Goal: Transaction & Acquisition: Book appointment/travel/reservation

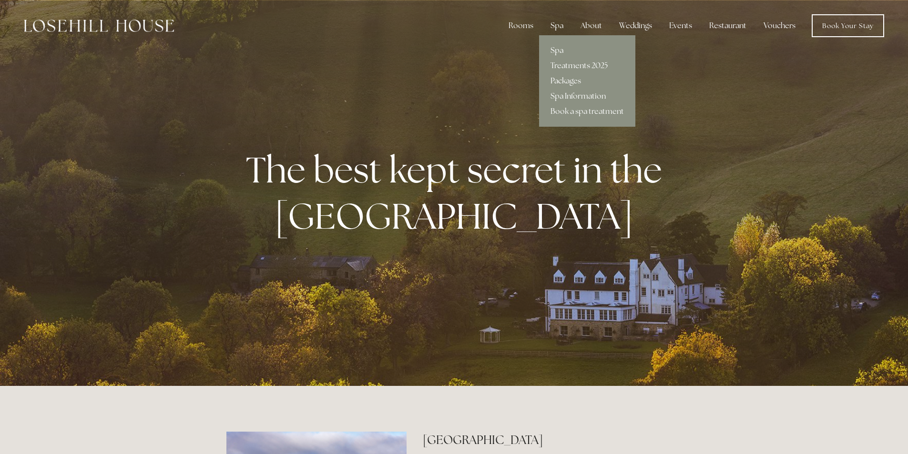
click at [568, 79] on link "Packages" at bounding box center [587, 80] width 96 height 15
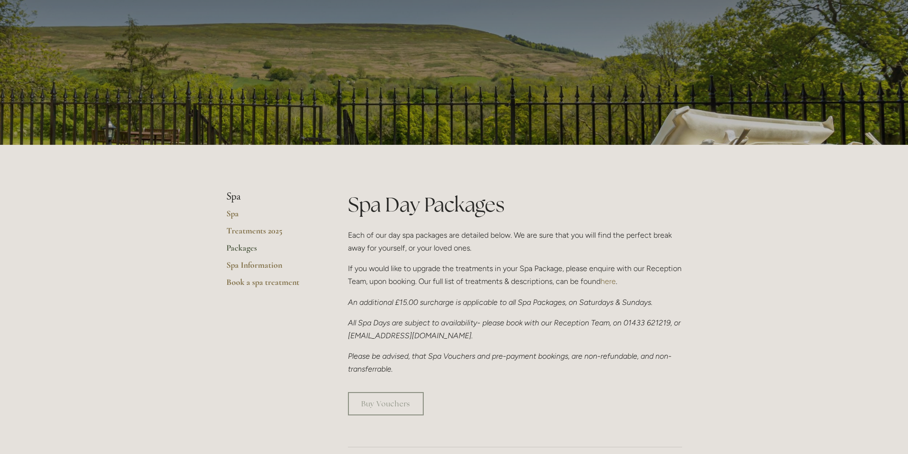
scroll to position [95, 0]
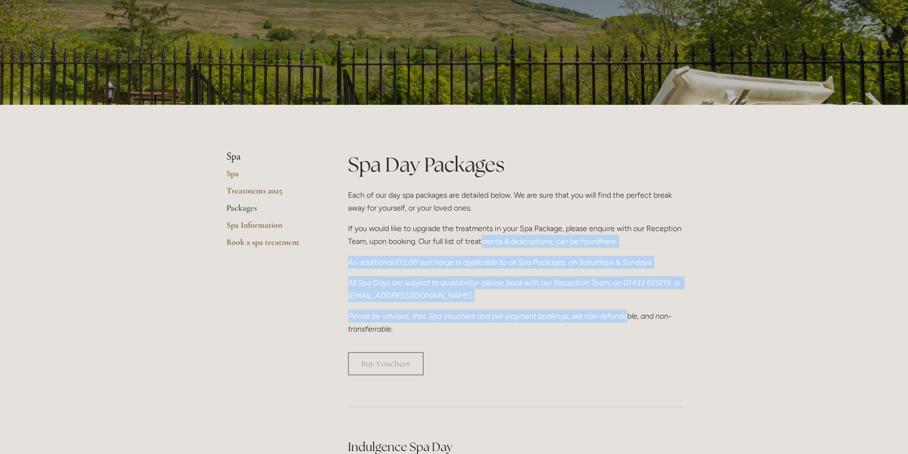
drag, startPoint x: 493, startPoint y: 240, endPoint x: 630, endPoint y: 310, distance: 154.8
click at [630, 310] on div "Spa Day Packages Each of our day spa packages are detailed below. We are sure t…" at bounding box center [515, 243] width 334 height 185
click at [630, 310] on p "Please be advised, that Spa Vouchers and pre-payment bookings, are non-refundab…" at bounding box center [515, 323] width 334 height 26
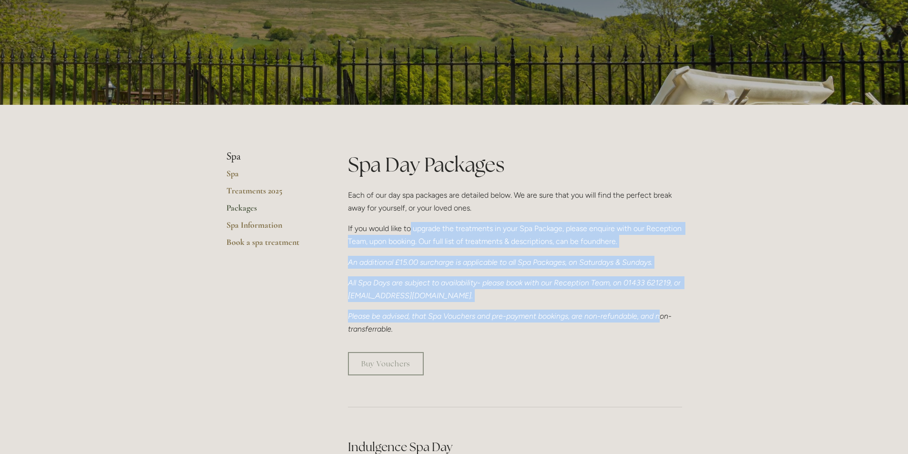
drag, startPoint x: 663, startPoint y: 320, endPoint x: 409, endPoint y: 219, distance: 272.9
click at [409, 219] on div "Spa Day Packages Each of our day spa packages are detailed below. We are sure t…" at bounding box center [515, 243] width 334 height 185
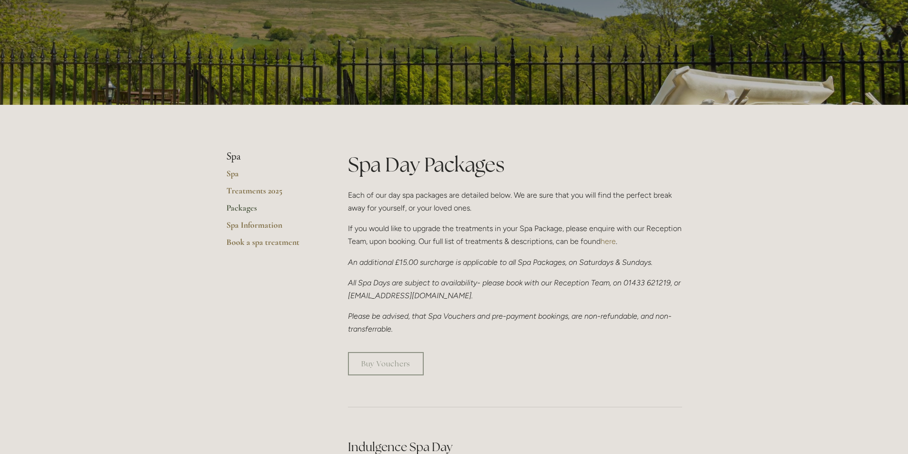
drag, startPoint x: 525, startPoint y: 216, endPoint x: 723, endPoint y: 325, distance: 226.2
drag, startPoint x: 703, startPoint y: 320, endPoint x: 414, endPoint y: 206, distance: 311.2
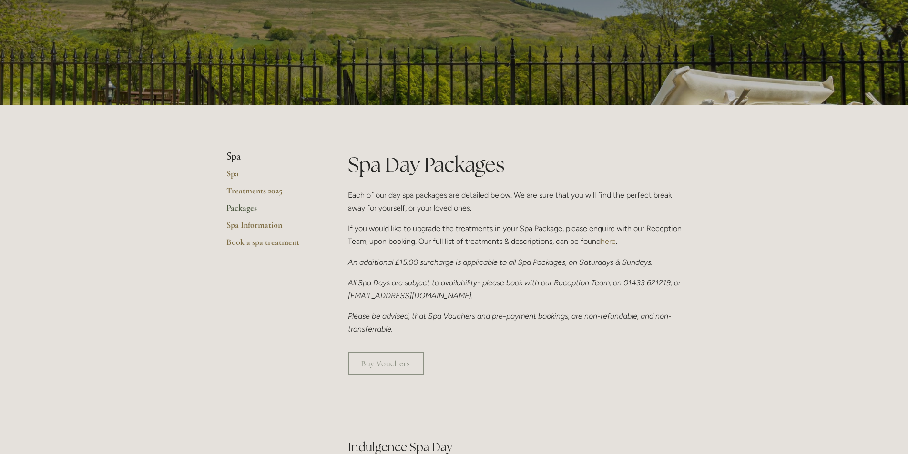
click at [414, 206] on p "Each of our day spa packages are detailed below. We are sure that you will find…" at bounding box center [515, 202] width 334 height 26
drag, startPoint x: 381, startPoint y: 184, endPoint x: 755, endPoint y: 302, distance: 392.4
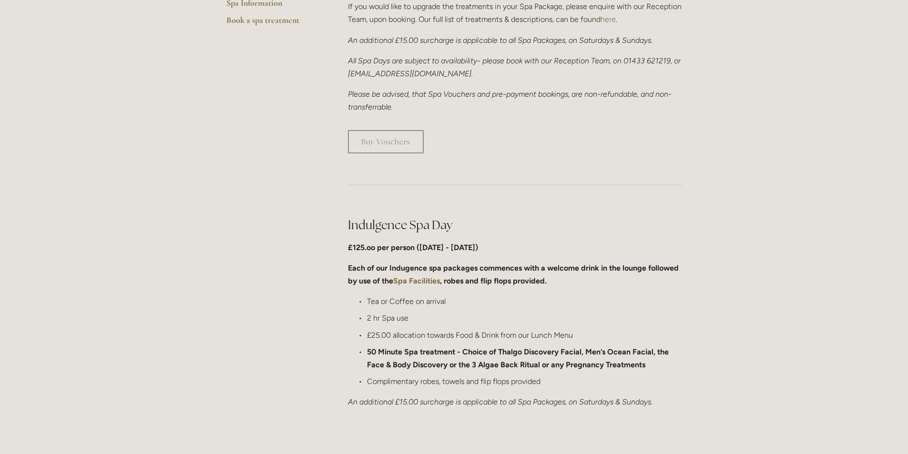
scroll to position [334, 0]
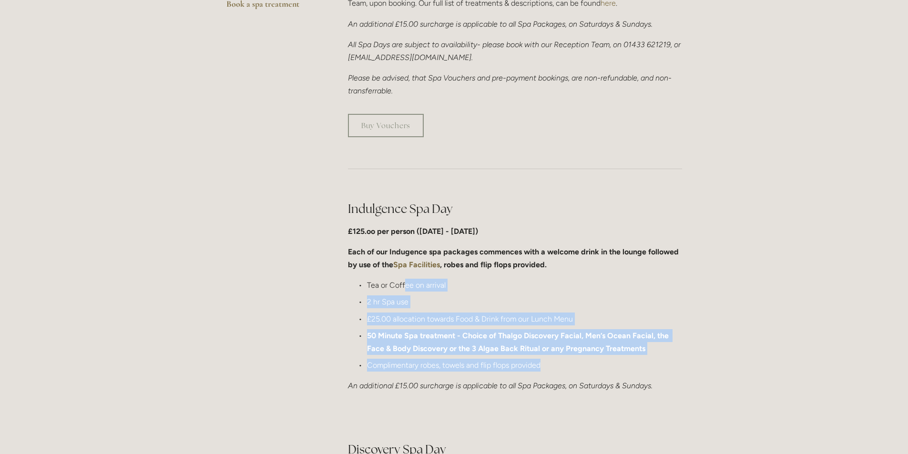
drag, startPoint x: 406, startPoint y: 279, endPoint x: 649, endPoint y: 369, distance: 259.0
click at [649, 369] on p "Complimentary robes, towels and flip flops provided" at bounding box center [524, 365] width 315 height 13
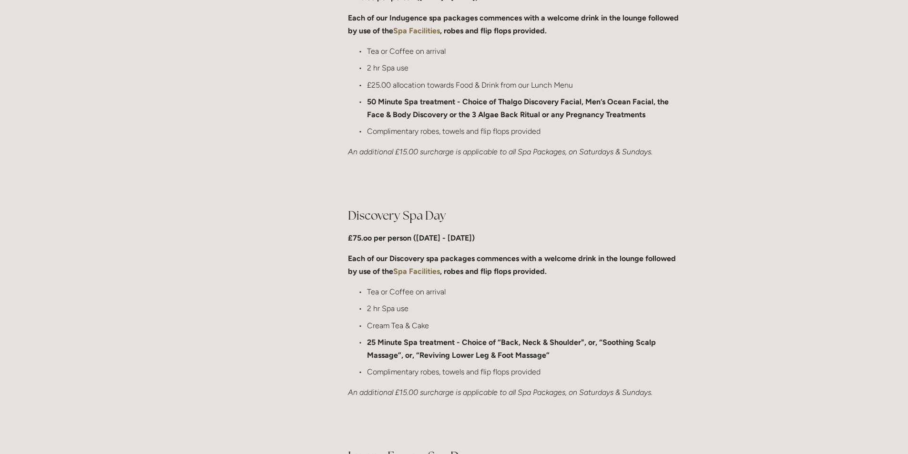
scroll to position [572, 0]
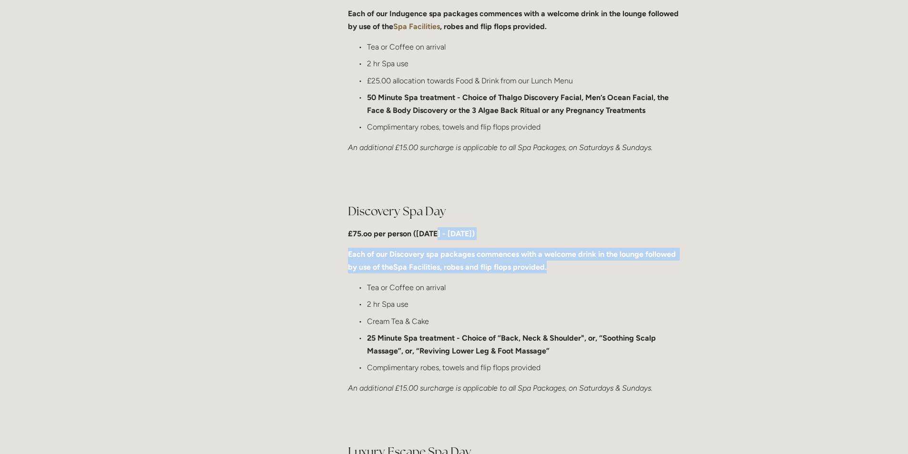
drag, startPoint x: 440, startPoint y: 221, endPoint x: 617, endPoint y: 265, distance: 182.7
click at [617, 265] on div "Discovery Spa Day £75.oo per person (Monday - Friday) Each of our Discovery spa…" at bounding box center [515, 299] width 334 height 192
click at [618, 265] on p "Each of our Discovery spa packages commences with a welcome drink in the lounge…" at bounding box center [515, 261] width 334 height 26
drag, startPoint x: 616, startPoint y: 265, endPoint x: 394, endPoint y: 228, distance: 224.4
click at [395, 228] on div "Discovery Spa Day £75.oo per person (Monday - Friday) Each of our Discovery spa…" at bounding box center [515, 299] width 334 height 192
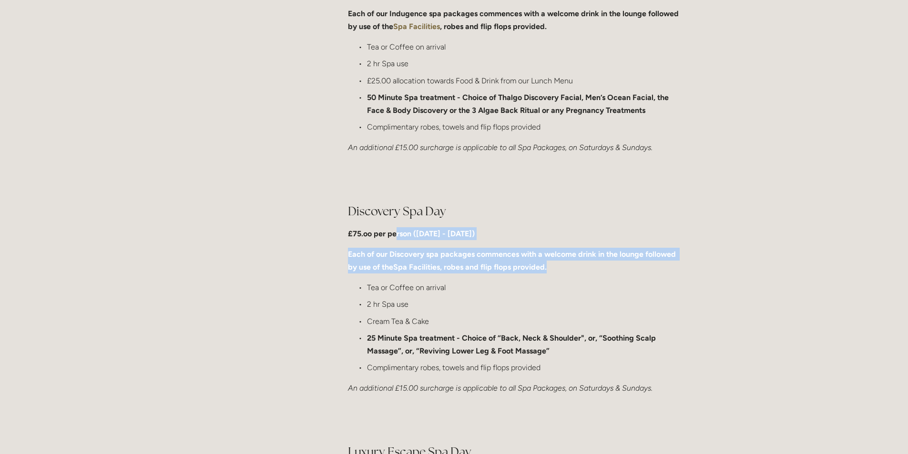
drag, startPoint x: 394, startPoint y: 228, endPoint x: 399, endPoint y: 230, distance: 5.1
click at [394, 228] on p "£75.oo per person (Monday - Friday)" at bounding box center [515, 233] width 334 height 13
click at [645, 269] on p "Each of our Discovery spa packages commences with a welcome drink in the lounge…" at bounding box center [515, 261] width 334 height 26
drag, startPoint x: 645, startPoint y: 269, endPoint x: 379, endPoint y: 247, distance: 266.5
click at [381, 248] on p "Each of our Discovery spa packages commences with a welcome drink in the lounge…" at bounding box center [515, 261] width 334 height 26
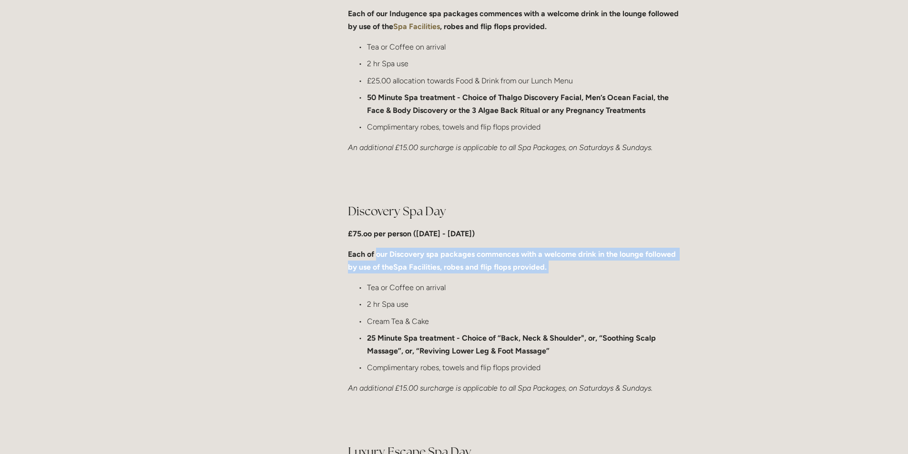
click at [380, 247] on div "Discovery Spa Day £75.oo per person (Monday - Friday) Each of our Discovery spa…" at bounding box center [515, 299] width 334 height 192
click at [602, 271] on p "Each of our Discovery spa packages commences with a welcome drink in the lounge…" at bounding box center [515, 261] width 334 height 26
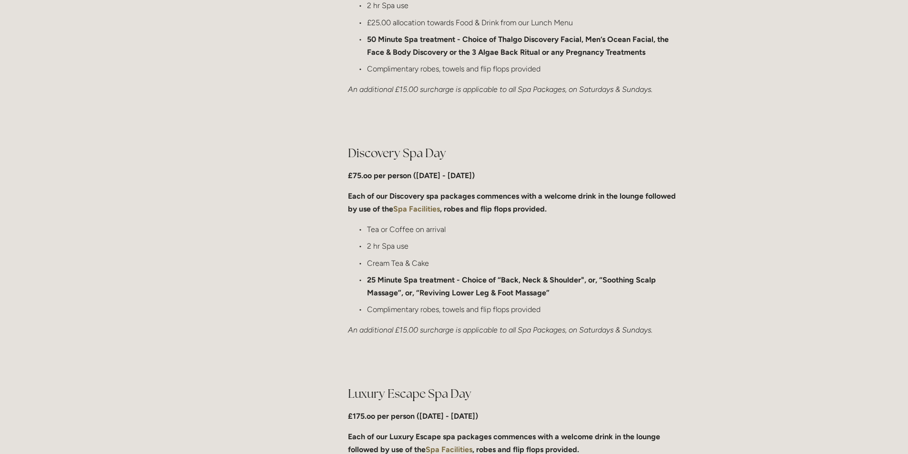
scroll to position [811, 0]
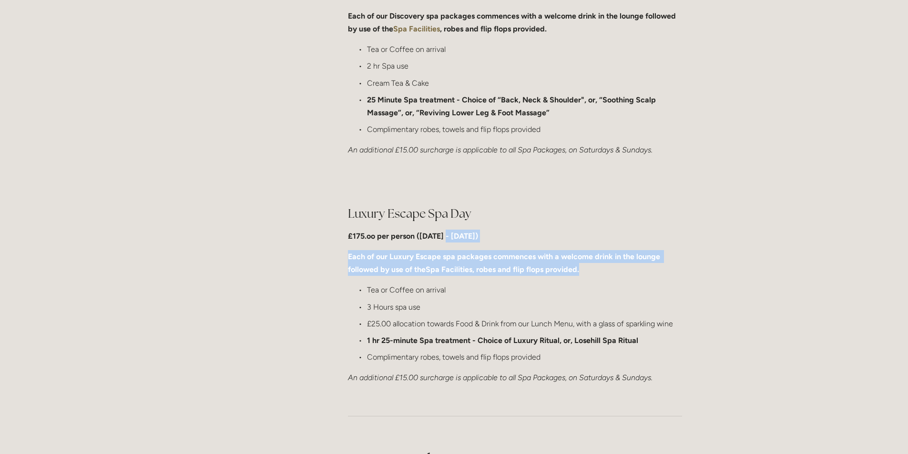
drag, startPoint x: 451, startPoint y: 233, endPoint x: 623, endPoint y: 267, distance: 175.9
click at [623, 267] on div "Luxury Escape Spa Day £175.oo per person (Monday - Friday) Each of our Luxury E…" at bounding box center [515, 295] width 334 height 179
click at [623, 267] on p "Each of our Luxury Escape spa packages commences with a welcome drink in the lo…" at bounding box center [515, 263] width 334 height 26
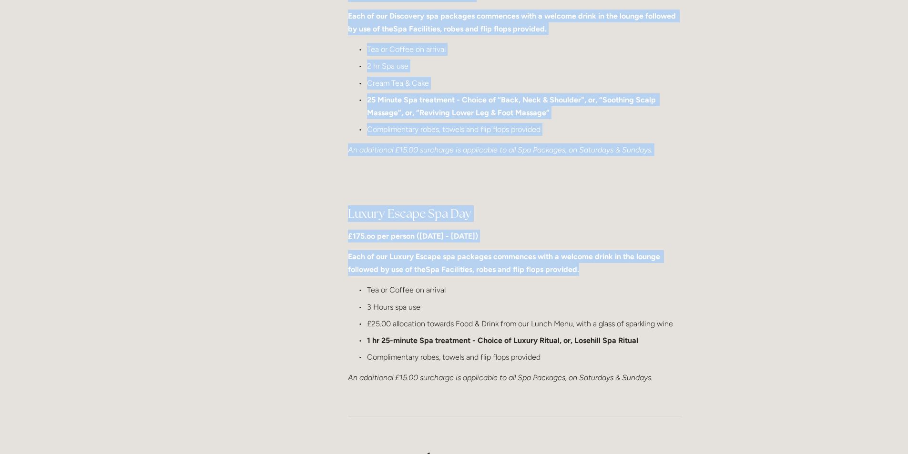
drag, startPoint x: 624, startPoint y: 267, endPoint x: 336, endPoint y: 242, distance: 289.1
click at [336, 242] on main "Spa Spa Treatments 2025 Packages Spa Information Book a spa treatment Spa Day P…" at bounding box center [454, 337] width 486 height 1895
drag, startPoint x: 483, startPoint y: 239, endPoint x: 715, endPoint y: 271, distance: 234.8
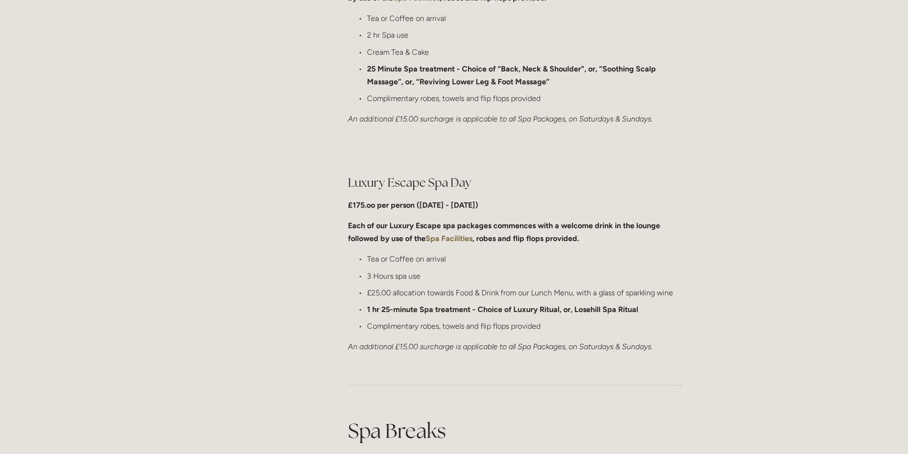
scroll to position [858, 0]
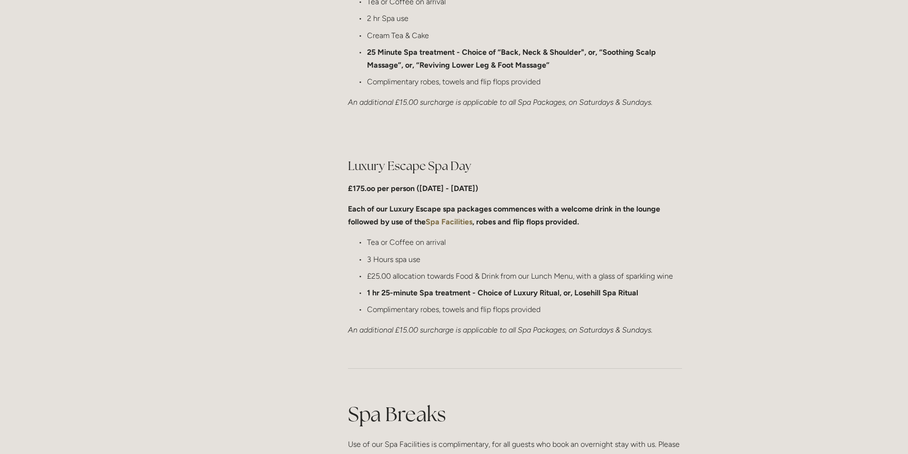
drag, startPoint x: 464, startPoint y: 271, endPoint x: 704, endPoint y: 297, distance: 240.8
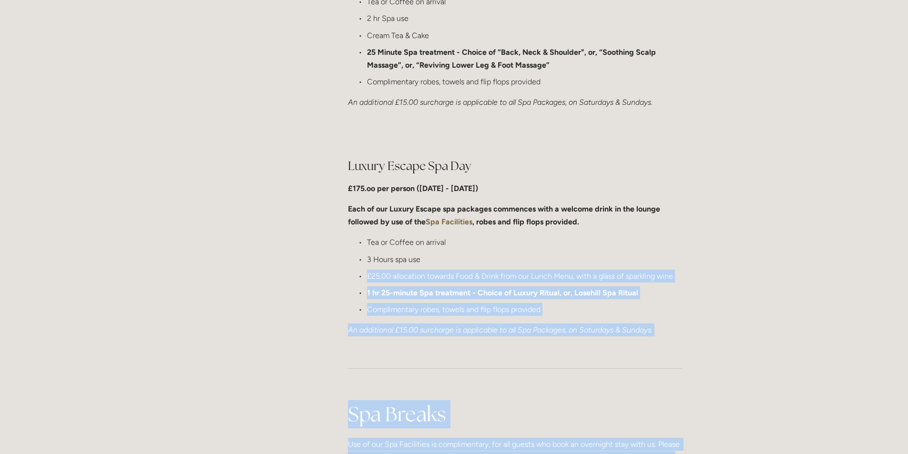
drag, startPoint x: 704, startPoint y: 297, endPoint x: 429, endPoint y: 248, distance: 279.4
click at [429, 248] on p "Tea or Coffee on arrival" at bounding box center [524, 242] width 315 height 13
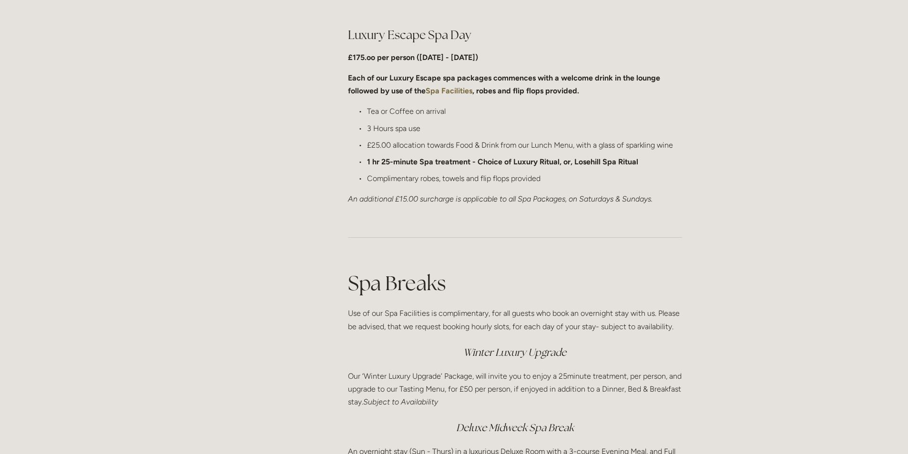
scroll to position [1144, 0]
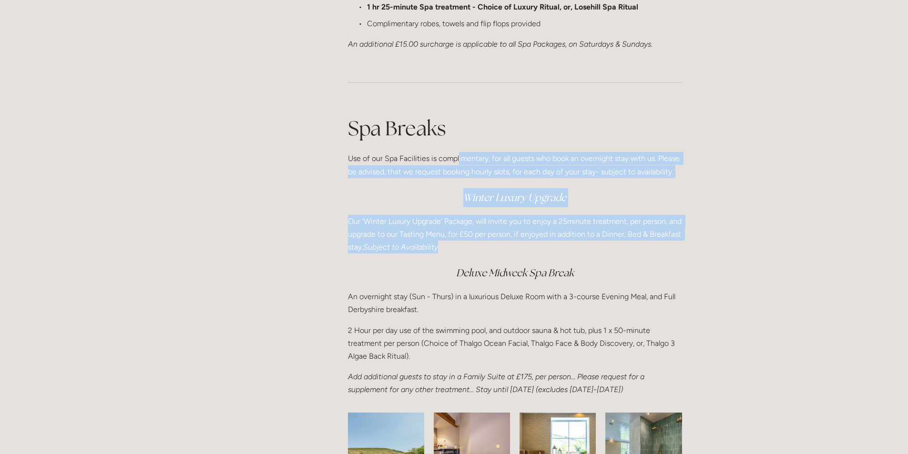
drag, startPoint x: 460, startPoint y: 144, endPoint x: 607, endPoint y: 244, distance: 178.1
click at [607, 244] on div "Spa Breaks Use of our Spa Facilities is complimentary, for all guests who book …" at bounding box center [515, 255] width 334 height 282
click at [607, 244] on p "Our ‘Winter Luxury Upgrade’ Package, will invite you to enjoy a 25minute treatm…" at bounding box center [515, 234] width 334 height 39
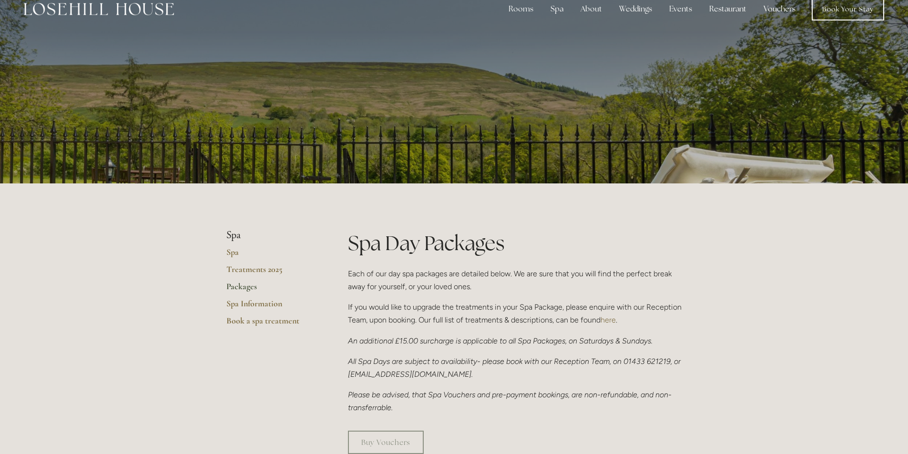
scroll to position [0, 0]
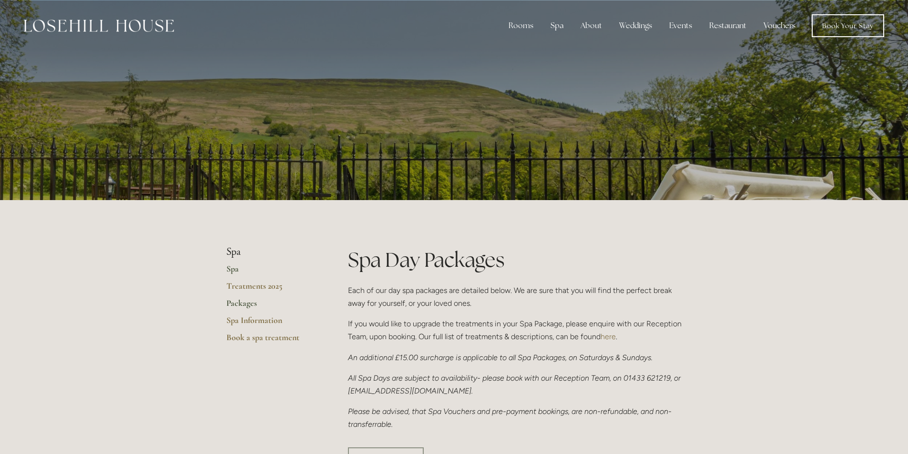
click at [241, 269] on link "Spa" at bounding box center [271, 272] width 91 height 17
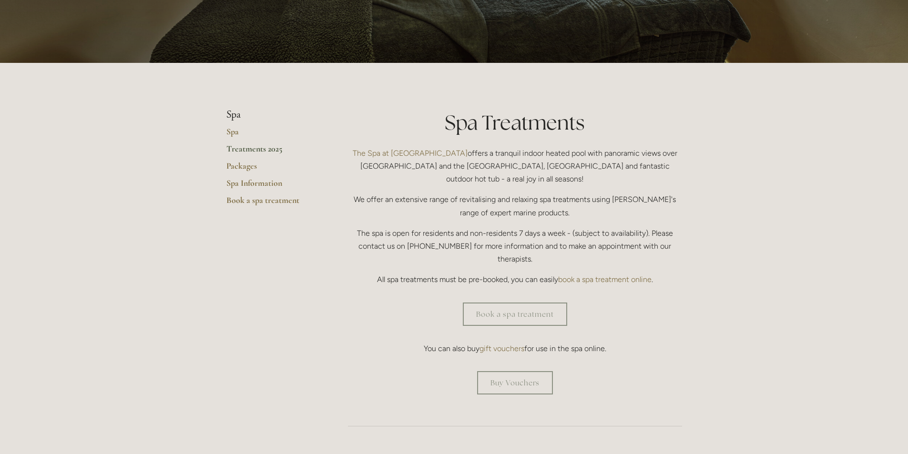
scroll to position [143, 0]
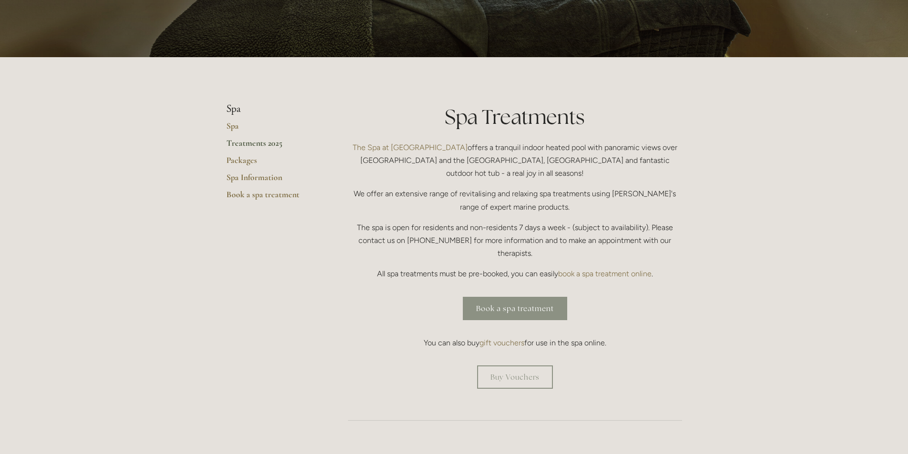
click at [507, 297] on link "Book a spa treatment" at bounding box center [515, 308] width 104 height 23
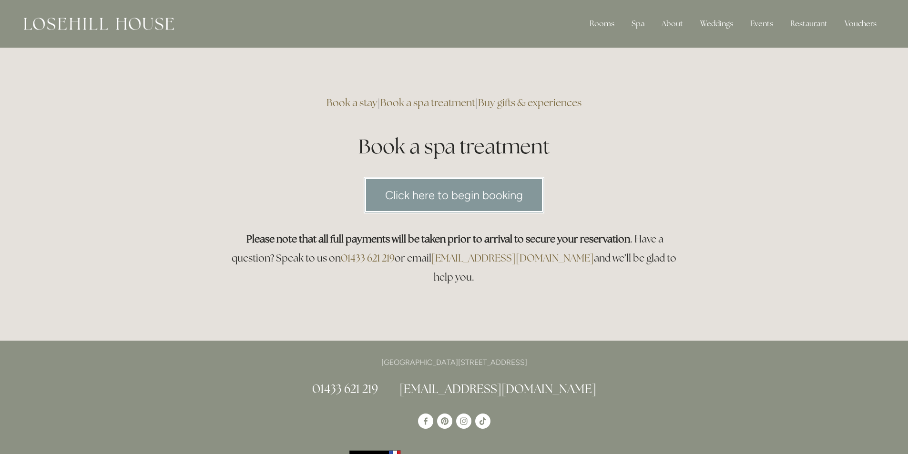
click at [436, 209] on link "Click here to begin booking" at bounding box center [454, 195] width 181 height 37
drag, startPoint x: 624, startPoint y: 237, endPoint x: 698, endPoint y: 248, distance: 74.7
click at [698, 248] on div "Rooms Rooms Your Stay Book a stay Offers Spa" at bounding box center [454, 451] width 908 height 902
click at [698, 249] on div "Rooms Rooms Your Stay Book a stay Offers Spa" at bounding box center [454, 451] width 908 height 902
drag, startPoint x: 580, startPoint y: 136, endPoint x: 287, endPoint y: 139, distance: 293.3
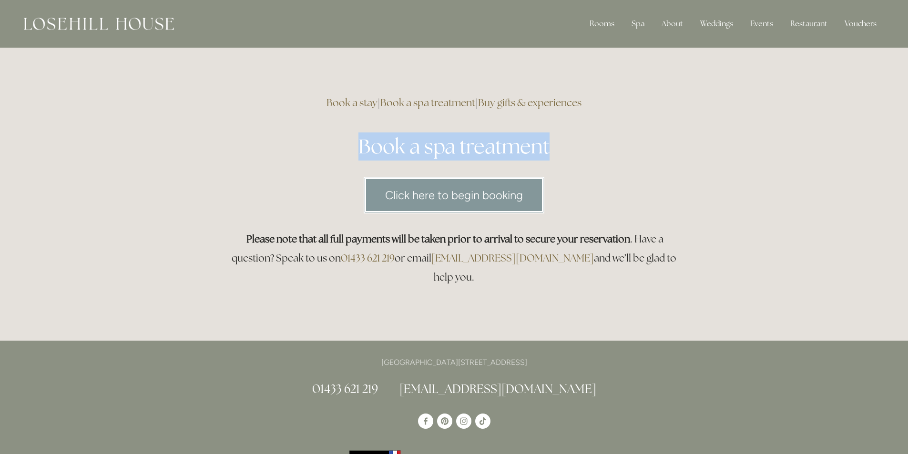
click at [289, 139] on h1 "Book a spa treatment" at bounding box center [454, 147] width 456 height 28
click at [287, 139] on h1 "Book a spa treatment" at bounding box center [454, 147] width 456 height 28
drag, startPoint x: 429, startPoint y: 138, endPoint x: 590, endPoint y: 138, distance: 161.2
click at [569, 138] on h1 "Book a spa treatment" at bounding box center [454, 147] width 456 height 28
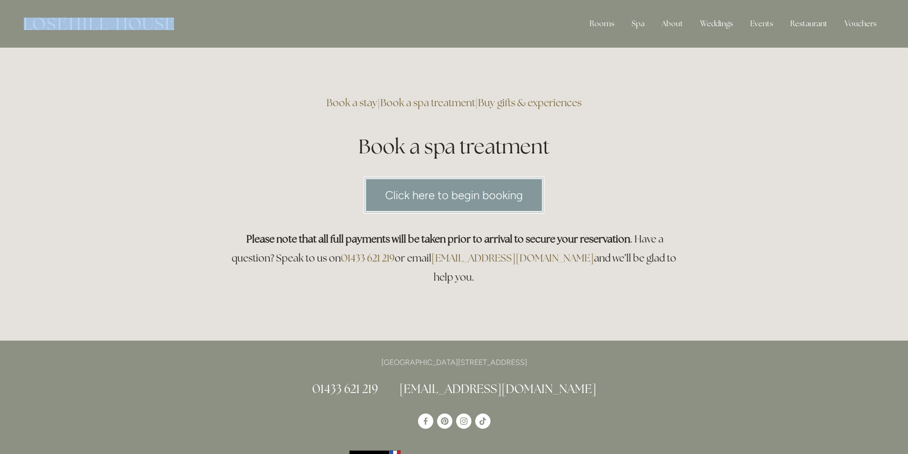
drag, startPoint x: 207, startPoint y: 17, endPoint x: 3, endPoint y: 13, distance: 204.1
click at [1, 13] on header "Rooms Rooms Your Stay Book a stay Offers Spa" at bounding box center [454, 24] width 908 height 48
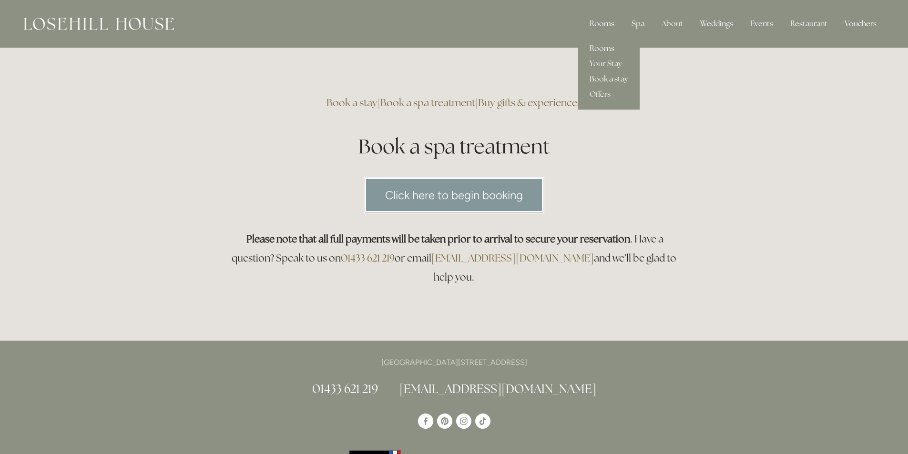
click at [608, 28] on div "Rooms" at bounding box center [602, 23] width 40 height 19
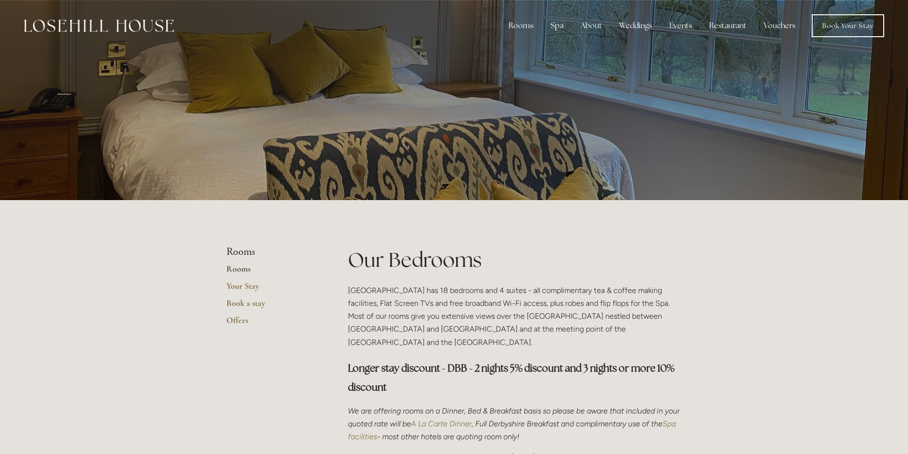
scroll to position [334, 0]
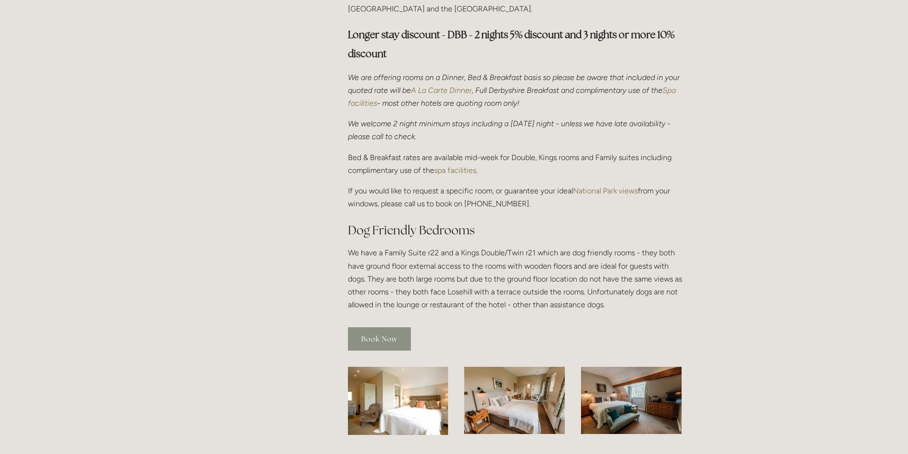
click at [371, 328] on link "Book Now" at bounding box center [379, 339] width 63 height 23
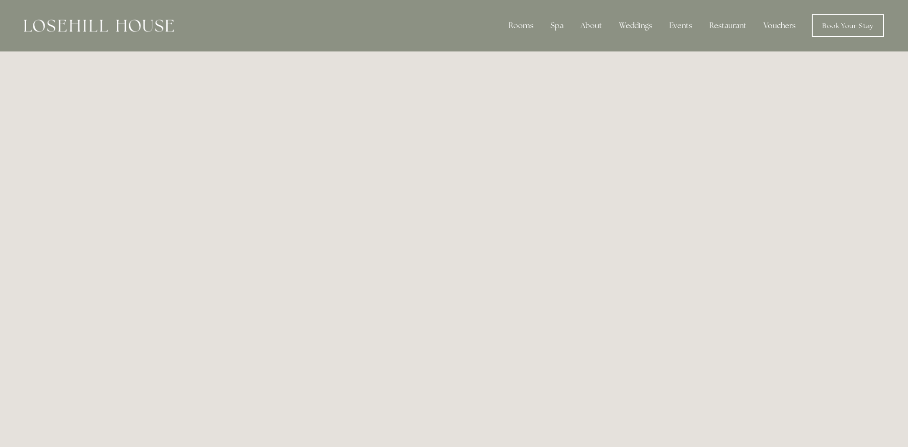
click at [127, 23] on img at bounding box center [99, 26] width 150 height 12
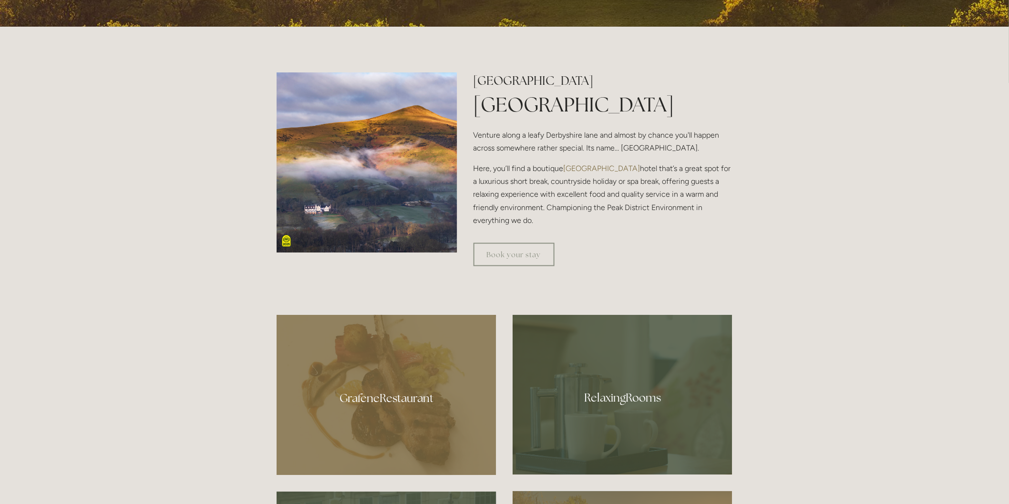
scroll to position [471, 0]
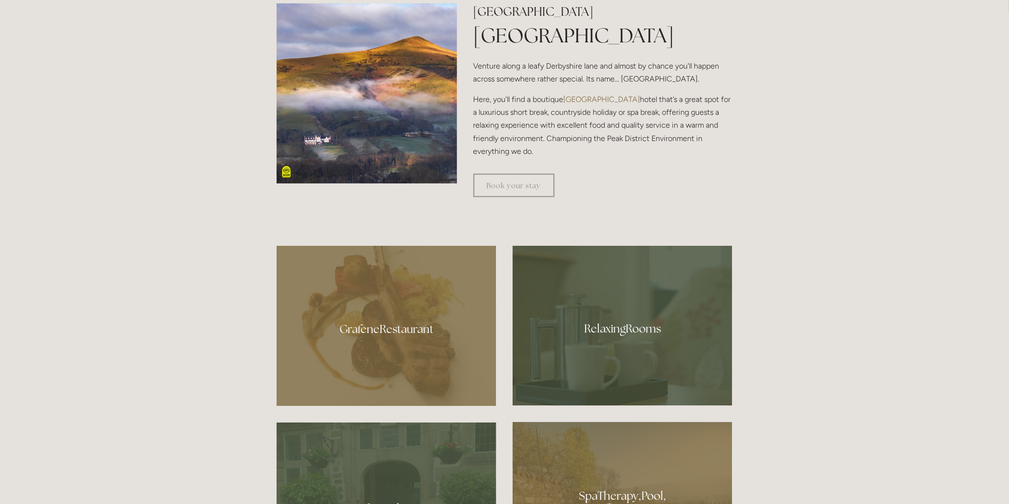
drag, startPoint x: 585, startPoint y: 63, endPoint x: 740, endPoint y: 167, distance: 186.6
click at [740, 167] on div "[GEOGRAPHIC_DATA] [GEOGRAPHIC_DATA] Venture along a leafy [GEOGRAPHIC_DATA] and…" at bounding box center [602, 104] width 275 height 202
click at [740, 167] on div "Book your stay" at bounding box center [602, 186] width 275 height 40
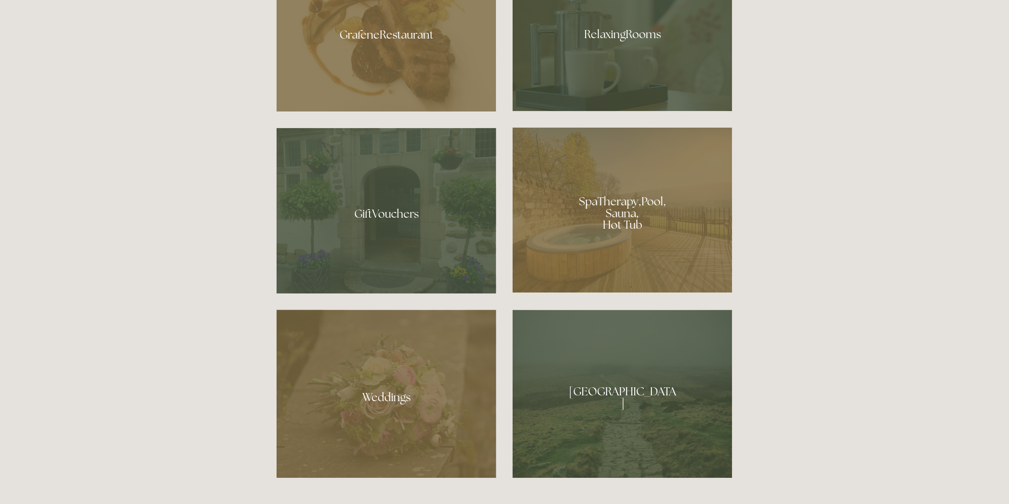
scroll to position [630, 0]
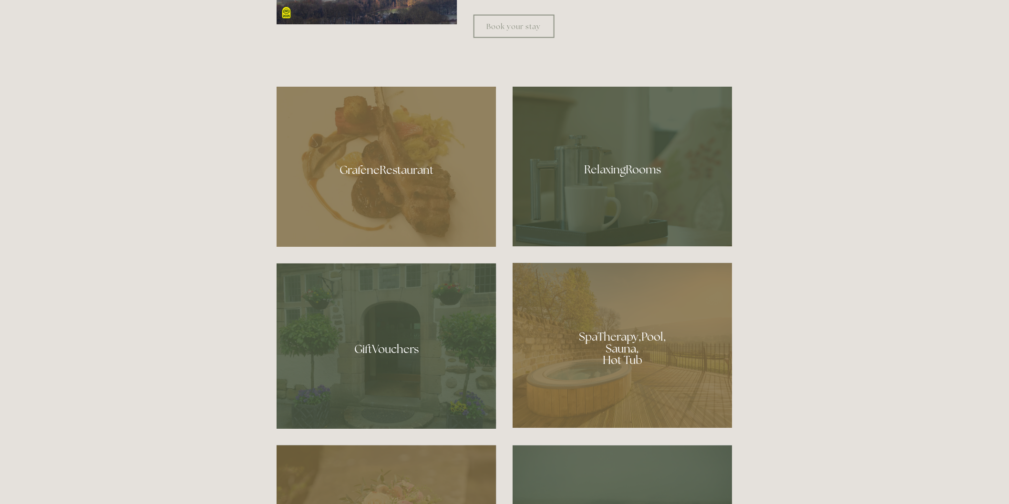
click at [635, 174] on div at bounding box center [623, 167] width 220 height 160
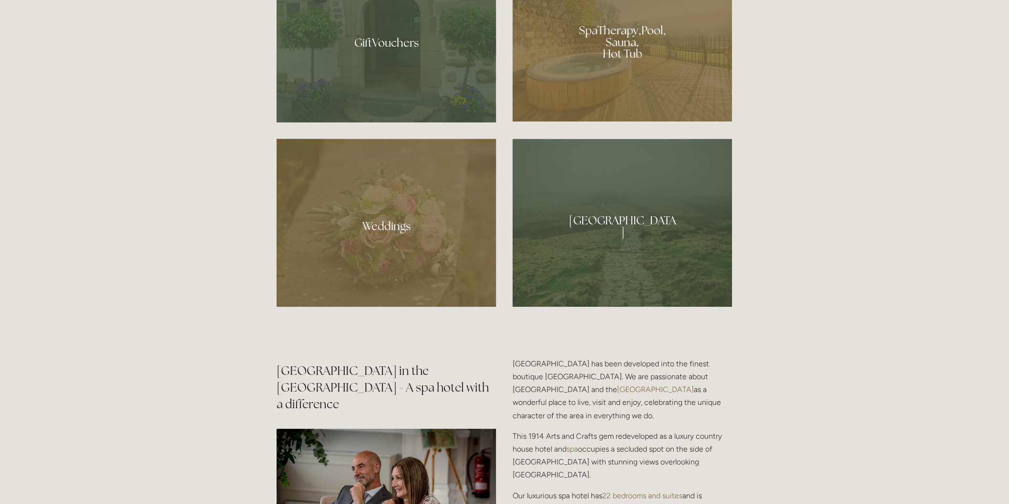
scroll to position [1001, 0]
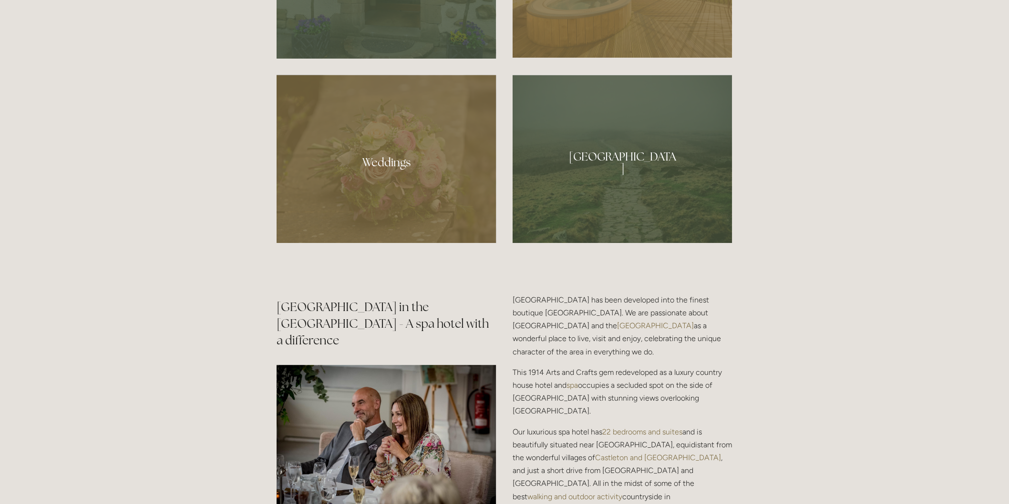
click at [607, 178] on div at bounding box center [623, 159] width 220 height 168
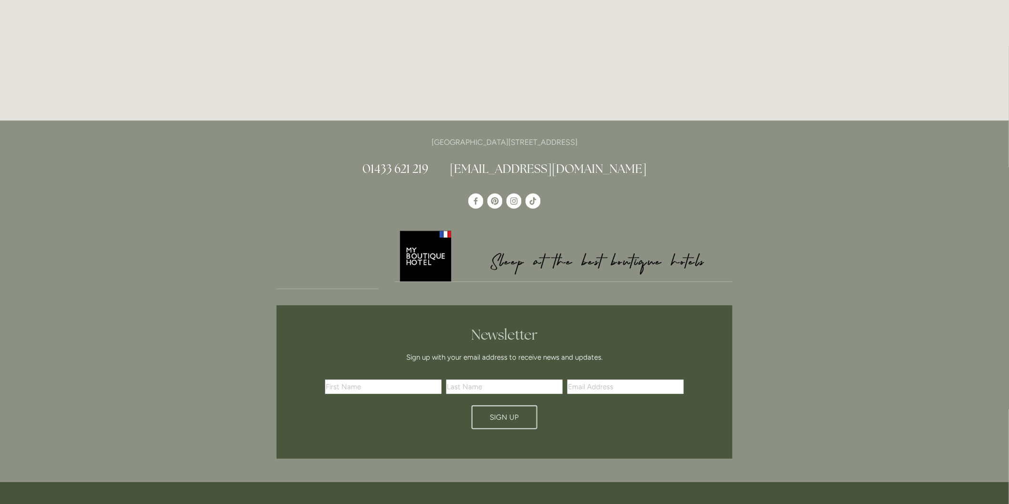
scroll to position [1483, 0]
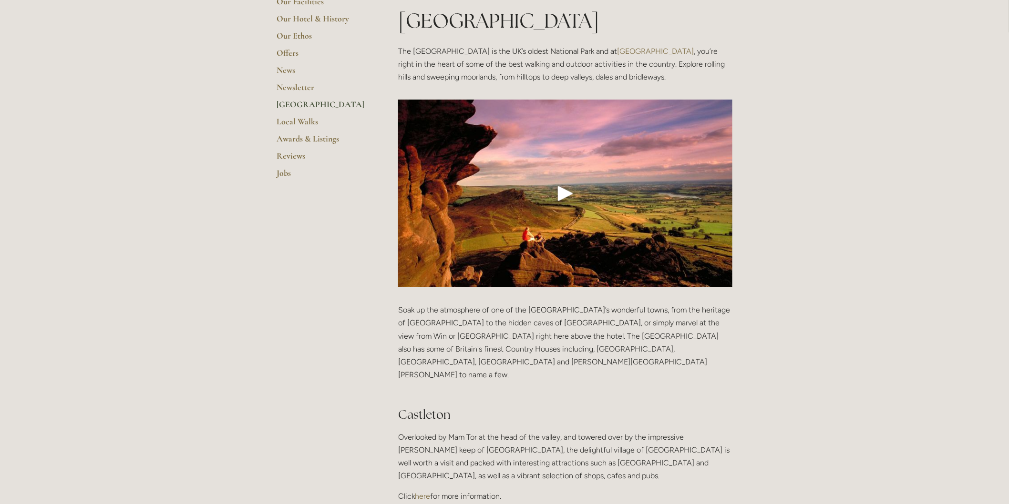
scroll to position [212, 0]
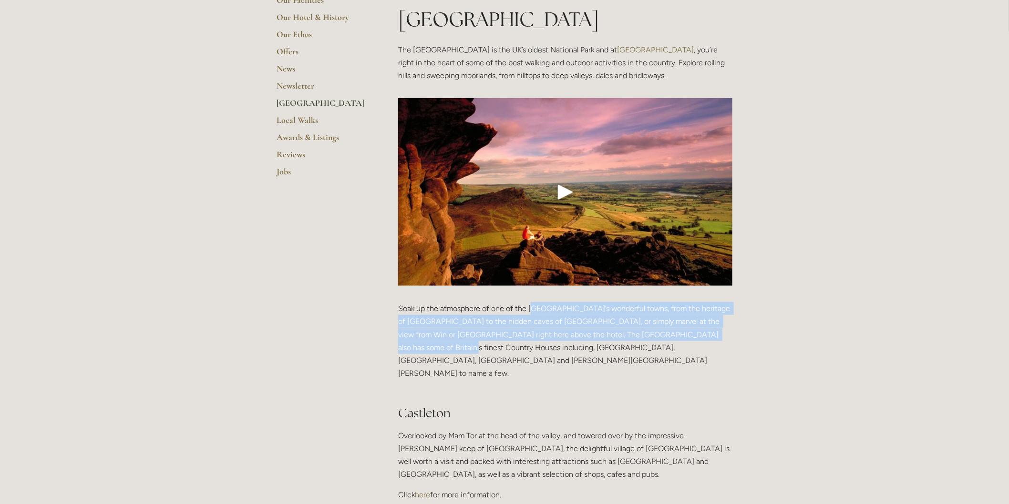
drag, startPoint x: 531, startPoint y: 272, endPoint x: 712, endPoint y: 308, distance: 184.6
click at [712, 308] on div "Soak up the atmosphere of one of the Peak District’s wonderful towns, from the …" at bounding box center [565, 402] width 350 height 216
click at [712, 308] on p "Soak up the atmosphere of one of the Peak District’s wonderful towns, from the …" at bounding box center [565, 347] width 334 height 91
drag, startPoint x: 627, startPoint y: 309, endPoint x: 558, endPoint y: 285, distance: 72.2
click at [558, 302] on p "Soak up the atmosphere of one of the Peak District’s wonderful towns, from the …" at bounding box center [565, 347] width 334 height 91
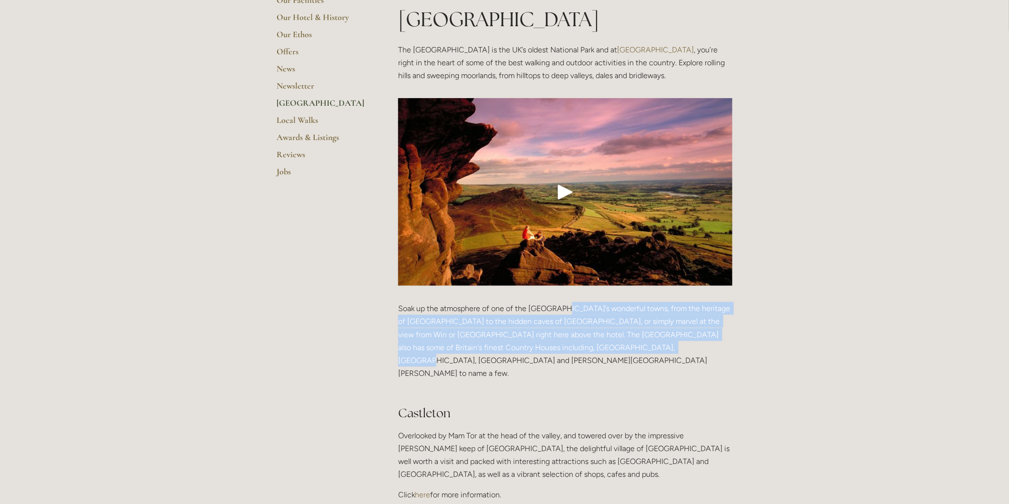
click at [558, 302] on p "Soak up the atmosphere of one of the Peak District’s wonderful towns, from the …" at bounding box center [565, 347] width 334 height 91
drag, startPoint x: 558, startPoint y: 285, endPoint x: 685, endPoint y: 332, distance: 135.3
click at [685, 332] on p "Soak up the atmosphere of one of the Peak District’s wonderful towns, from the …" at bounding box center [565, 347] width 334 height 91
click at [686, 332] on p "Soak up the atmosphere of one of the Peak District’s wonderful towns, from the …" at bounding box center [565, 347] width 334 height 91
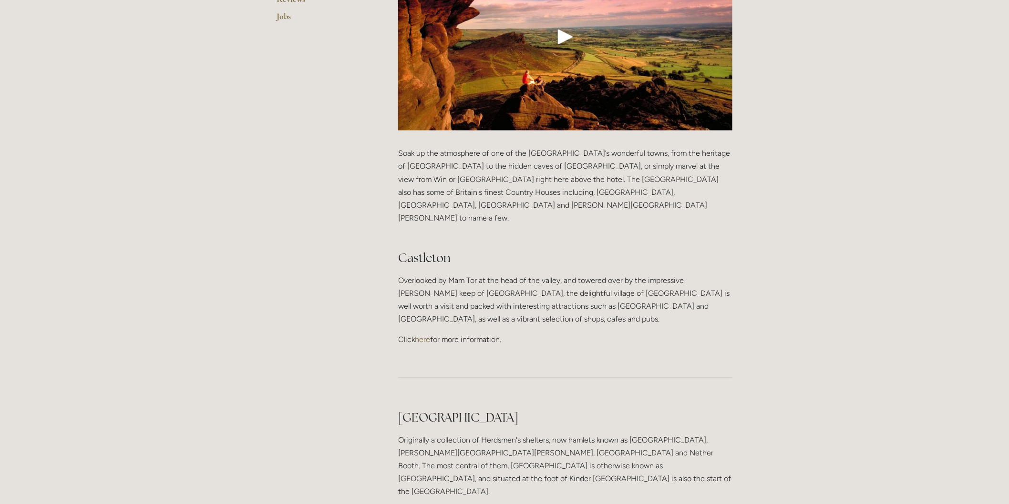
scroll to position [370, 0]
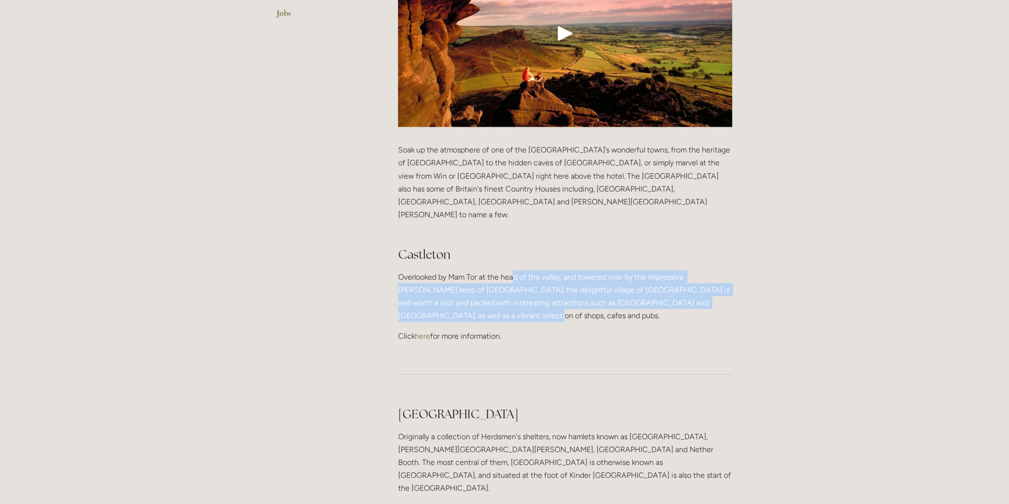
drag, startPoint x: 514, startPoint y: 213, endPoint x: 598, endPoint y: 259, distance: 96.2
click at [598, 259] on div "Soak up the atmosphere of one of the Peak District’s wonderful towns, from the …" at bounding box center [565, 243] width 334 height 199
click at [598, 271] on p "Overlooked by Mam Tor at the head of the valley, and towered over by the impres…" at bounding box center [565, 297] width 334 height 52
drag, startPoint x: 466, startPoint y: 224, endPoint x: 531, endPoint y: 264, distance: 75.6
click at [531, 271] on p "Overlooked by Mam Tor at the head of the valley, and towered over by the impres…" at bounding box center [565, 297] width 334 height 52
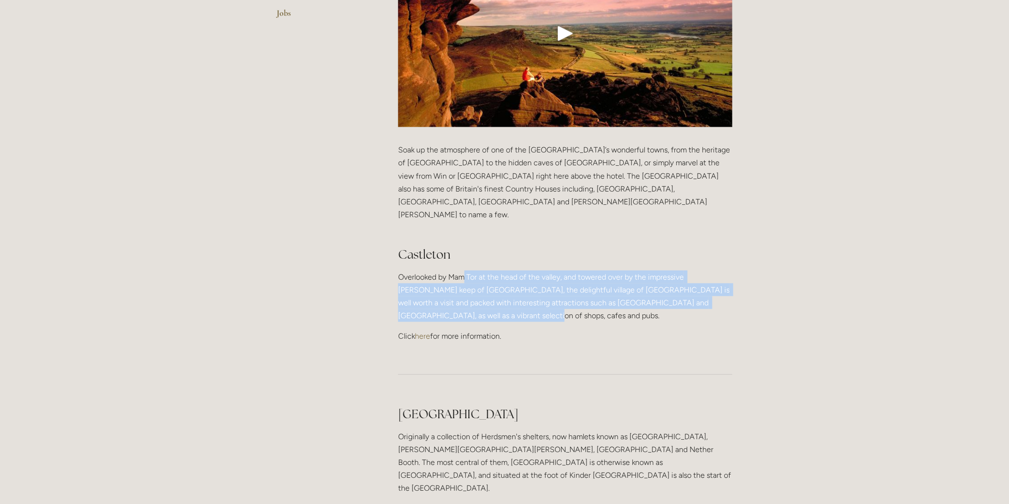
click at [531, 271] on p "Overlooked by Mam Tor at the head of the valley, and towered over by the impres…" at bounding box center [565, 297] width 334 height 52
drag, startPoint x: 517, startPoint y: 258, endPoint x: 404, endPoint y: 225, distance: 118.3
click at [404, 271] on p "Overlooked by Mam Tor at the head of the valley, and towered over by the impres…" at bounding box center [565, 297] width 334 height 52
drag, startPoint x: 404, startPoint y: 225, endPoint x: 697, endPoint y: 266, distance: 296.1
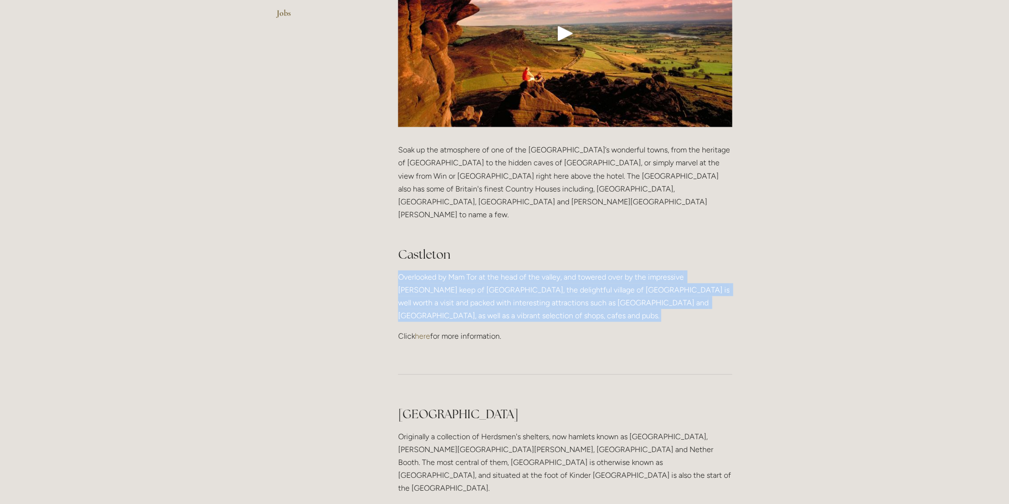
click at [697, 271] on p "Overlooked by Mam Tor at the head of the valley, and towered over by the impres…" at bounding box center [565, 297] width 334 height 52
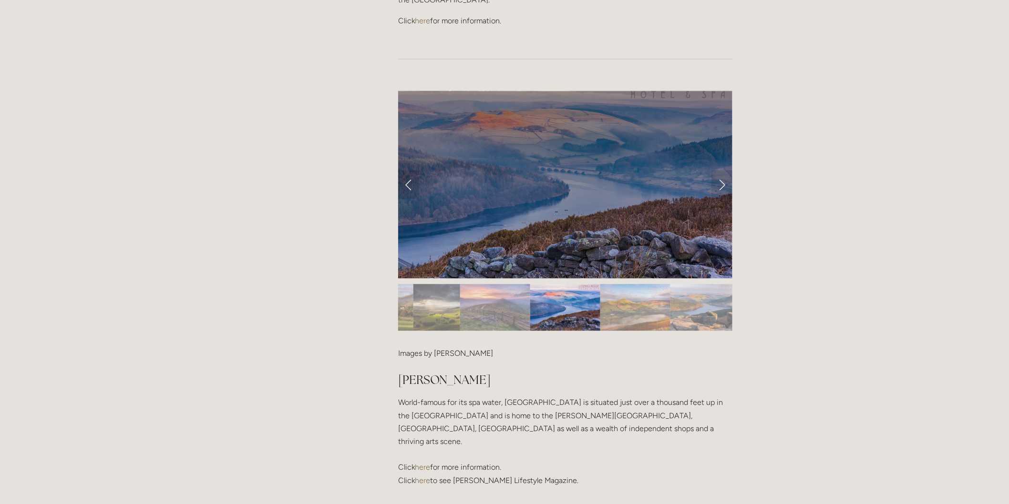
scroll to position [900, 0]
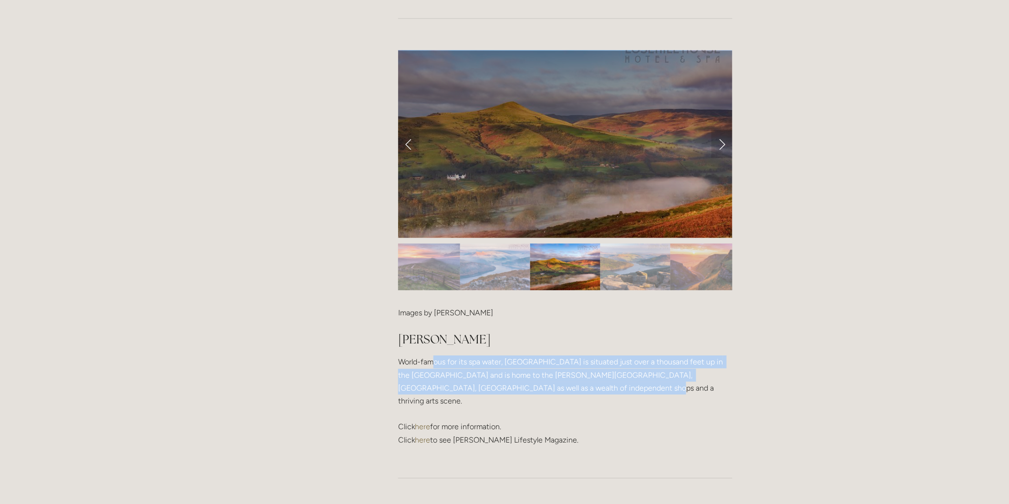
drag, startPoint x: 436, startPoint y: 296, endPoint x: 610, endPoint y: 323, distance: 176.6
click at [610, 356] on p "World-famous for its spa water, Buxton is situated just over a thousand feet up…" at bounding box center [565, 401] width 334 height 91
drag, startPoint x: 610, startPoint y: 323, endPoint x: 457, endPoint y: 298, distance: 155.5
click at [460, 356] on p "World-famous for its spa water, Buxton is situated just over a thousand feet up…" at bounding box center [565, 401] width 334 height 91
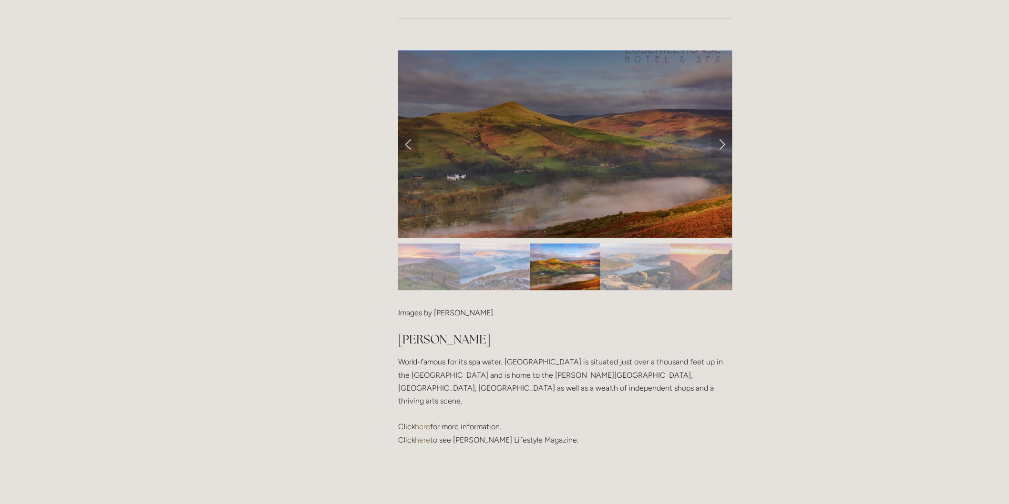
click at [457, 356] on p "World-famous for its spa water, Buxton is situated just over a thousand feet up…" at bounding box center [565, 401] width 334 height 91
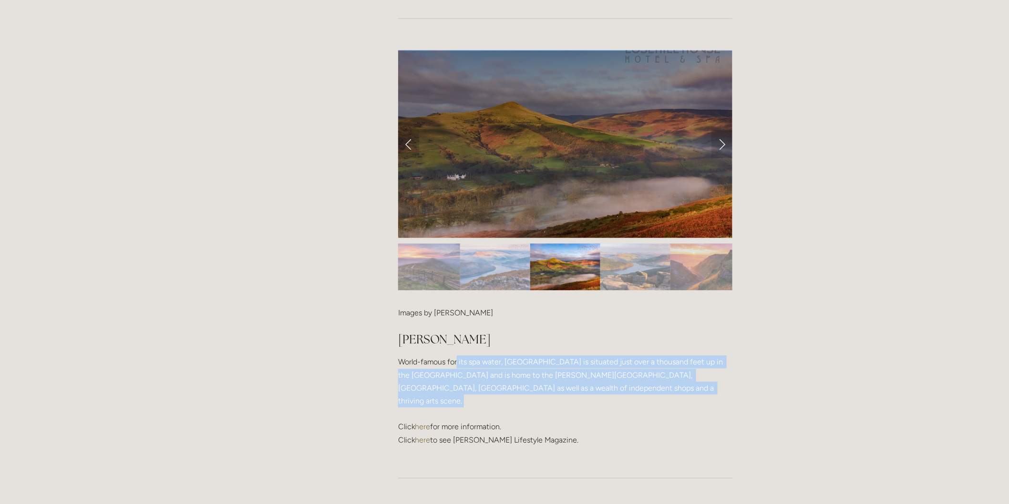
drag, startPoint x: 457, startPoint y: 298, endPoint x: 620, endPoint y: 319, distance: 164.9
click at [620, 356] on p "World-famous for its spa water, Buxton is situated just over a thousand feet up…" at bounding box center [565, 401] width 334 height 91
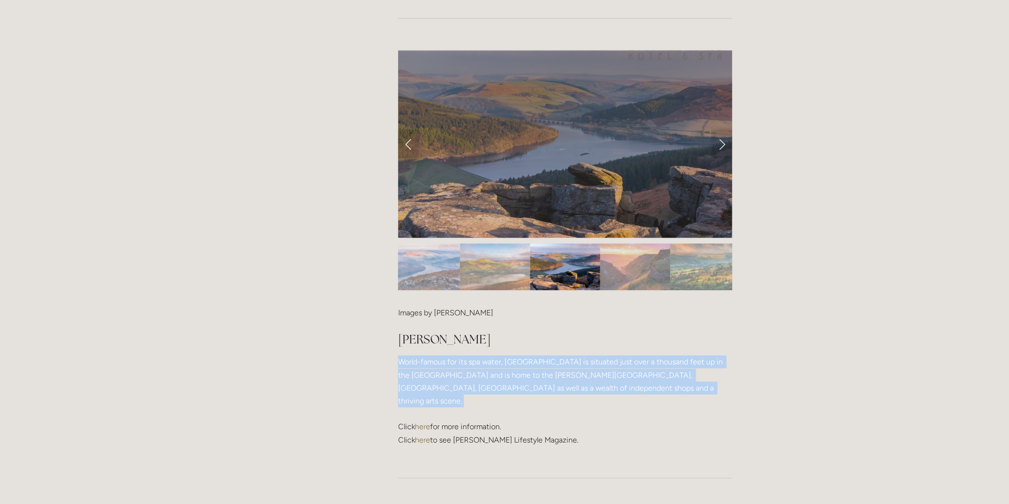
drag, startPoint x: 620, startPoint y: 319, endPoint x: 402, endPoint y: 292, distance: 219.7
click at [402, 356] on p "World-famous for its spa water, Buxton is situated just over a thousand feet up…" at bounding box center [565, 401] width 334 height 91
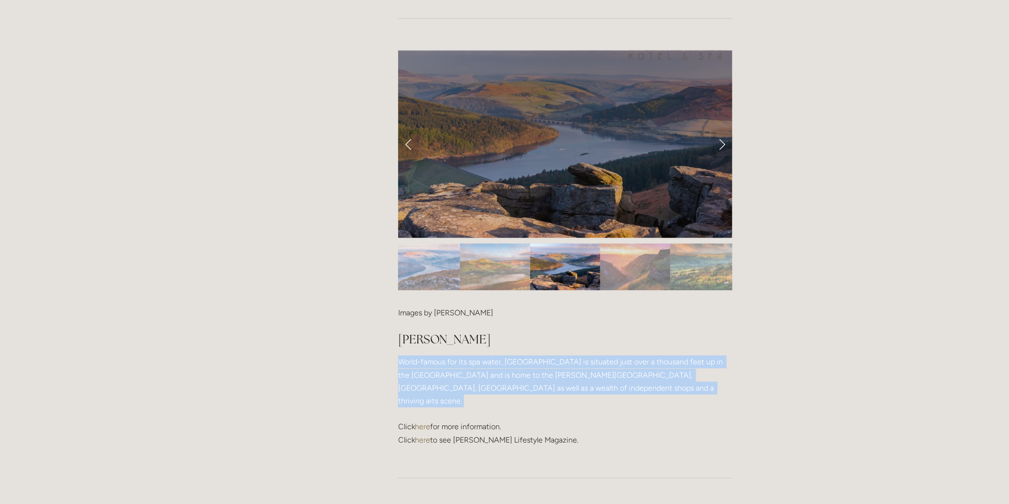
click at [401, 356] on p "World-famous for its spa water, Buxton is situated just over a thousand feet up…" at bounding box center [565, 401] width 334 height 91
drag, startPoint x: 401, startPoint y: 292, endPoint x: 619, endPoint y: 322, distance: 219.6
click at [619, 356] on p "World-famous for its spa water, Buxton is situated just over a thousand feet up…" at bounding box center [565, 401] width 334 height 91
drag, startPoint x: 619, startPoint y: 322, endPoint x: 401, endPoint y: 275, distance: 223.0
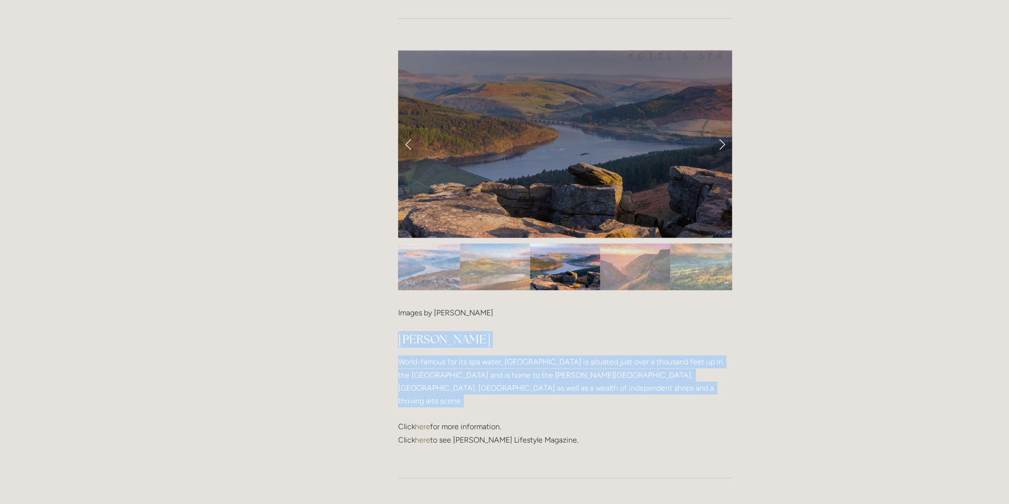
click at [401, 307] on div "Images by John Finney Buxton World-famous for its spa water, Buxton is situated…" at bounding box center [565, 377] width 334 height 140
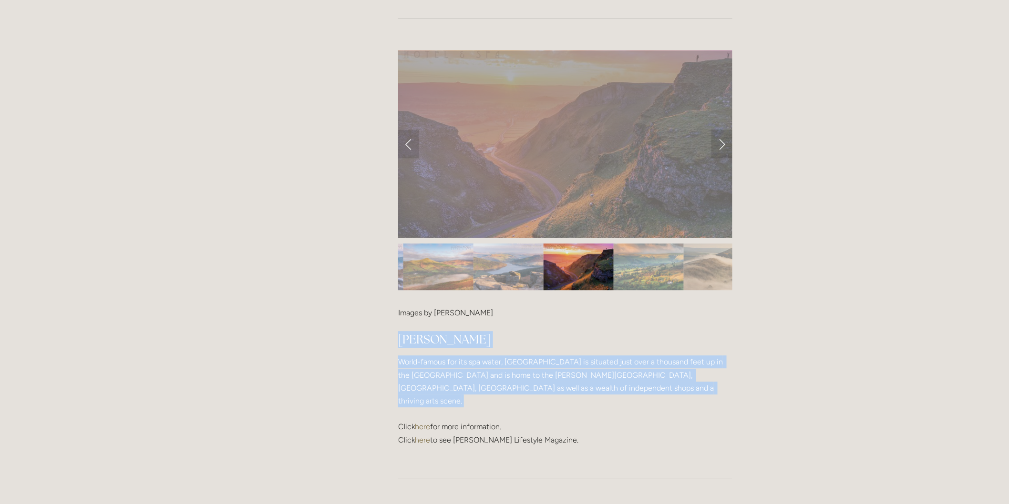
click at [401, 331] on h2 "Buxton" at bounding box center [565, 339] width 334 height 17
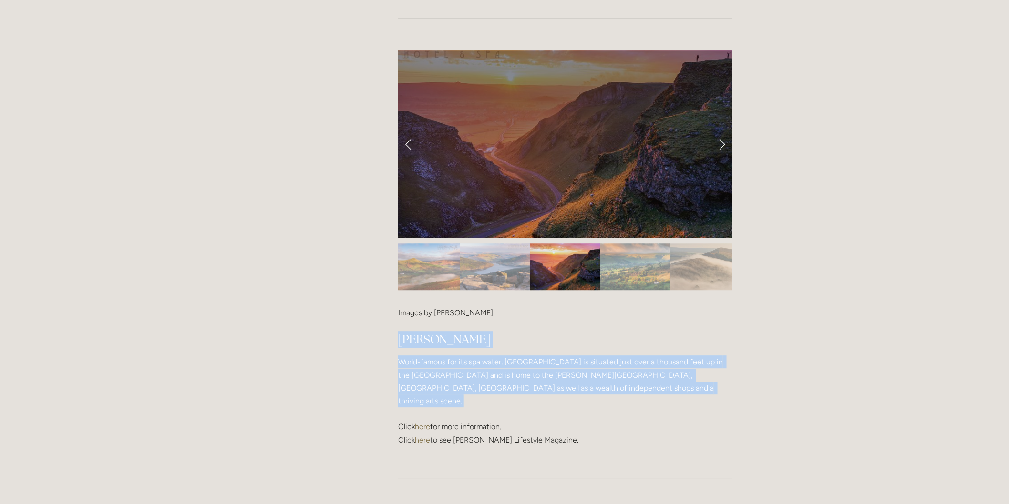
drag, startPoint x: 401, startPoint y: 275, endPoint x: 655, endPoint y: 327, distance: 259.4
click at [655, 327] on div "Images by John Finney Buxton World-famous for its spa water, Buxton is situated…" at bounding box center [565, 377] width 334 height 140
click at [655, 356] on p "World-famous for its spa water, Buxton is situated just over a thousand feet up…" at bounding box center [565, 401] width 334 height 91
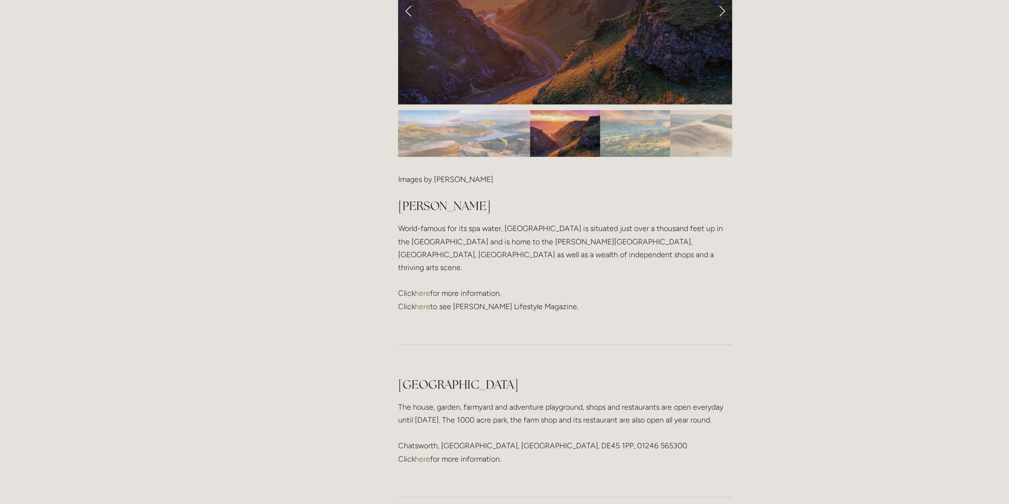
scroll to position [1060, 0]
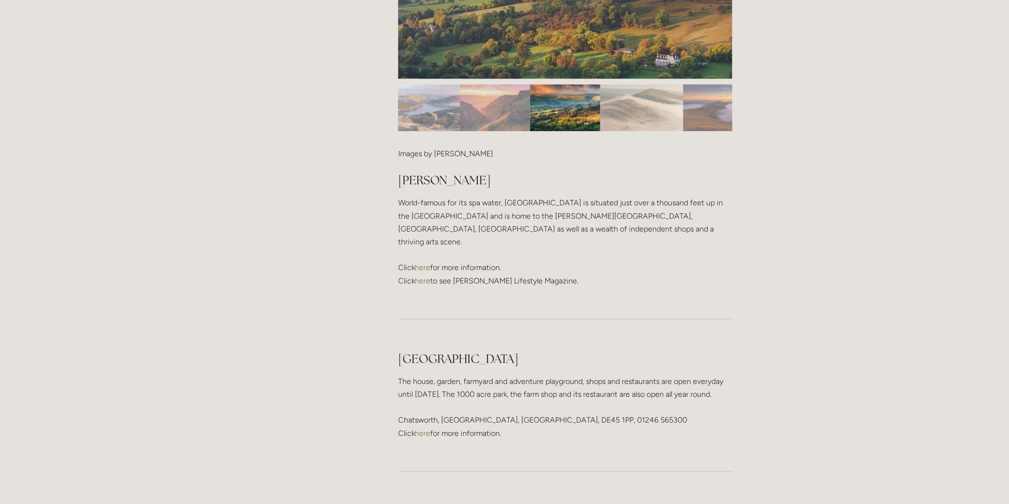
drag, startPoint x: 451, startPoint y: 297, endPoint x: 668, endPoint y: 326, distance: 219.4
click at [668, 375] on p "The house, garden, farmyard and adventure playground, shops and restaurants are…" at bounding box center [565, 407] width 334 height 65
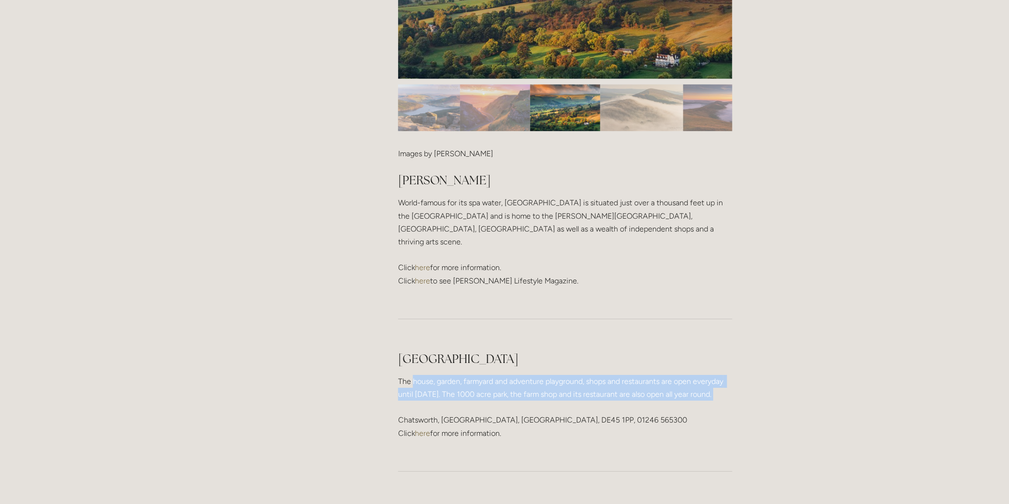
drag, startPoint x: 668, startPoint y: 326, endPoint x: 426, endPoint y: 299, distance: 243.7
click at [426, 375] on p "The house, garden, farmyard and adventure playground, shops and restaurants are…" at bounding box center [565, 407] width 334 height 65
click at [425, 375] on p "The house, garden, farmyard and adventure playground, shops and restaurants are…" at bounding box center [565, 407] width 334 height 65
drag, startPoint x: 399, startPoint y: 285, endPoint x: 710, endPoint y: 365, distance: 322.1
click at [710, 365] on div "Chatsworth House The house, garden, farmyard and adventure playground, shops an…" at bounding box center [565, 395] width 334 height 89
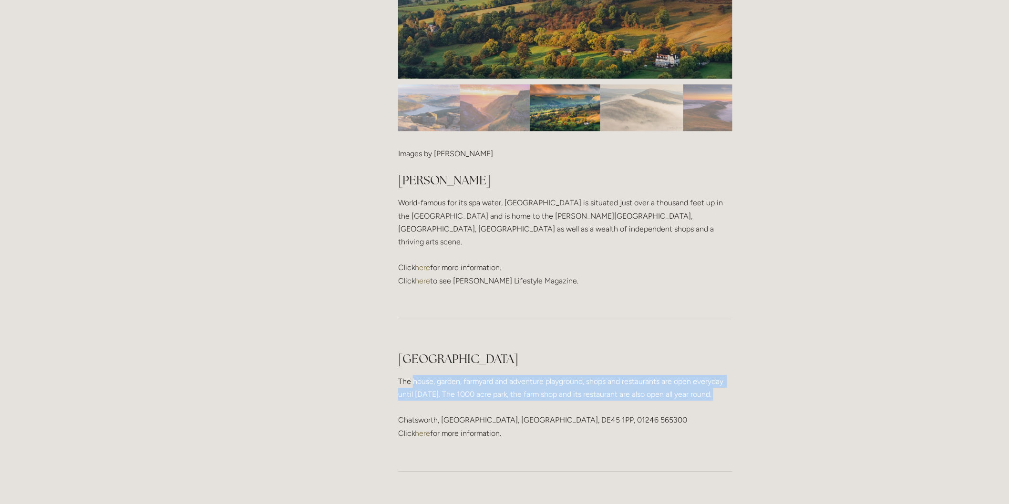
click at [710, 375] on p "The house, garden, farmyard and adventure playground, shops and restaurants are…" at bounding box center [565, 407] width 334 height 65
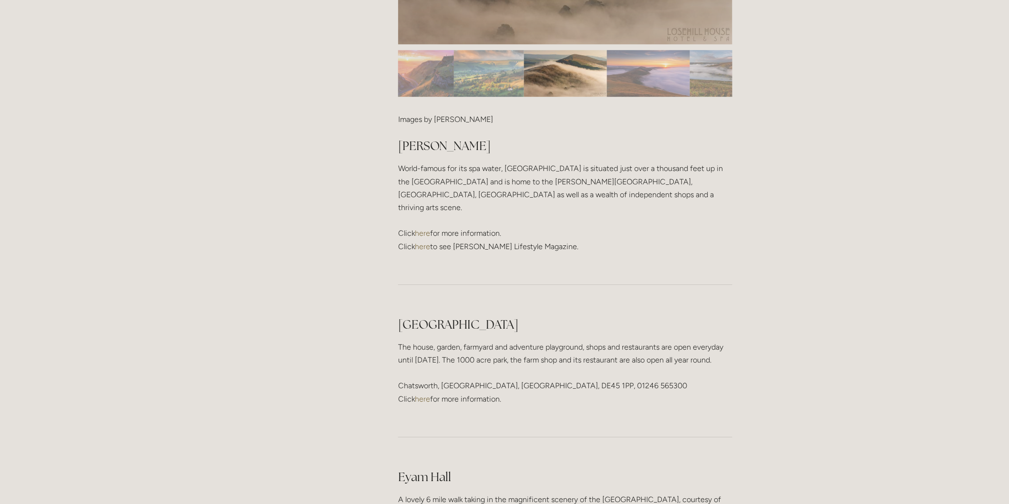
scroll to position [1165, 0]
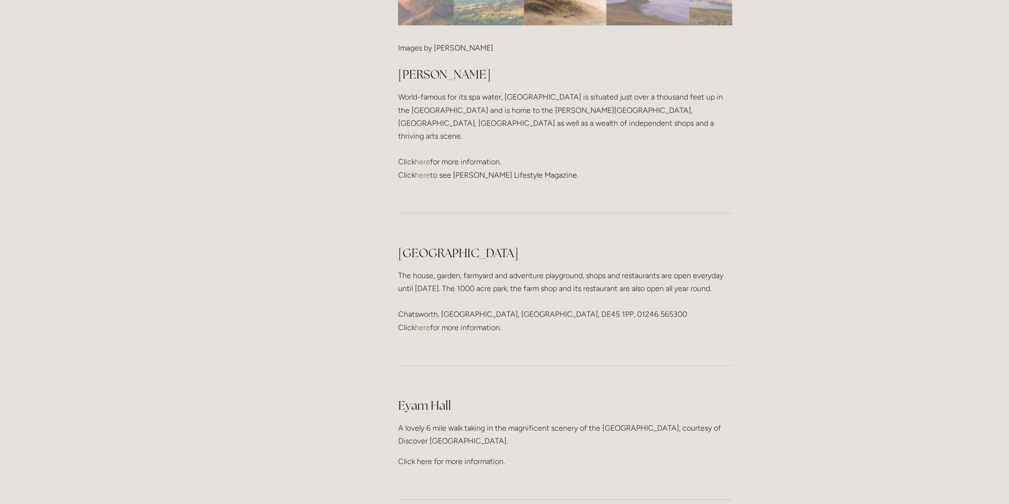
drag, startPoint x: 502, startPoint y: 343, endPoint x: 393, endPoint y: 342, distance: 108.7
click at [393, 390] on div "Eyam Hall A lovely 6 mile walk taking in the magnificent scenery of the Hope Va…" at bounding box center [565, 433] width 350 height 87
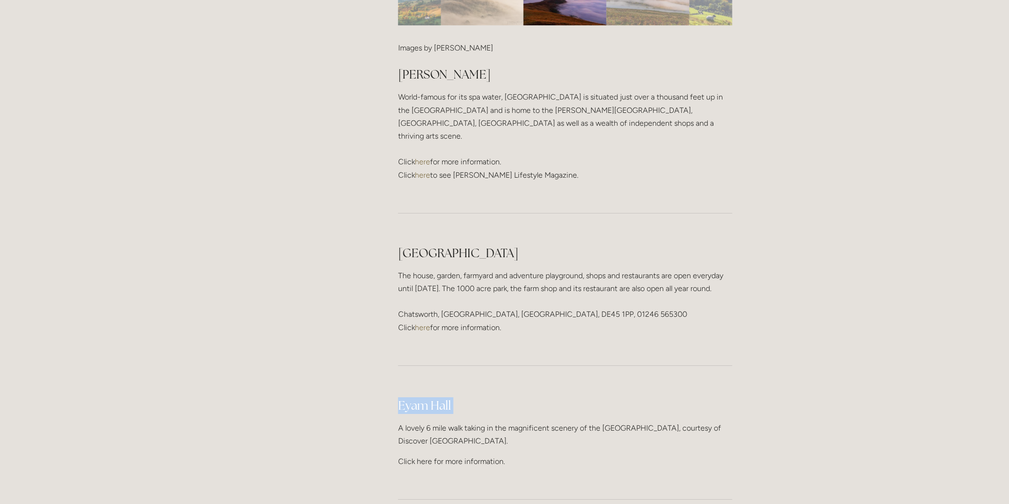
drag, startPoint x: 393, startPoint y: 342, endPoint x: 467, endPoint y: 337, distance: 74.5
click at [467, 390] on div "Eyam Hall A lovely 6 mile walk taking in the magnificent scenery of the Hope Va…" at bounding box center [565, 433] width 350 height 87
click at [467, 398] on h2 "Eyam Hall" at bounding box center [565, 406] width 334 height 17
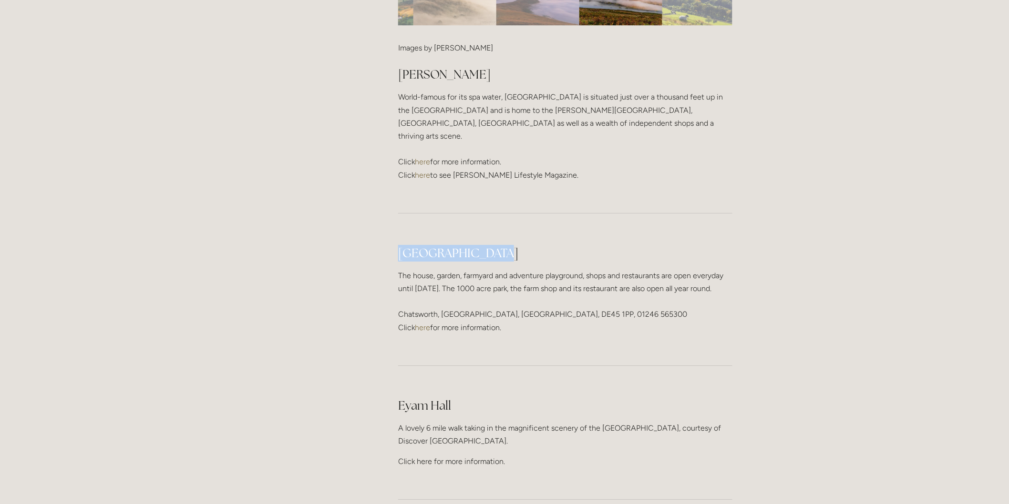
drag, startPoint x: 390, startPoint y: 175, endPoint x: 520, endPoint y: 168, distance: 130.3
click at [520, 237] on div "Chatsworth House The house, garden, farmyard and adventure playground, shops an…" at bounding box center [565, 289] width 350 height 105
drag, startPoint x: 574, startPoint y: 184, endPoint x: 749, endPoint y: 219, distance: 178.6
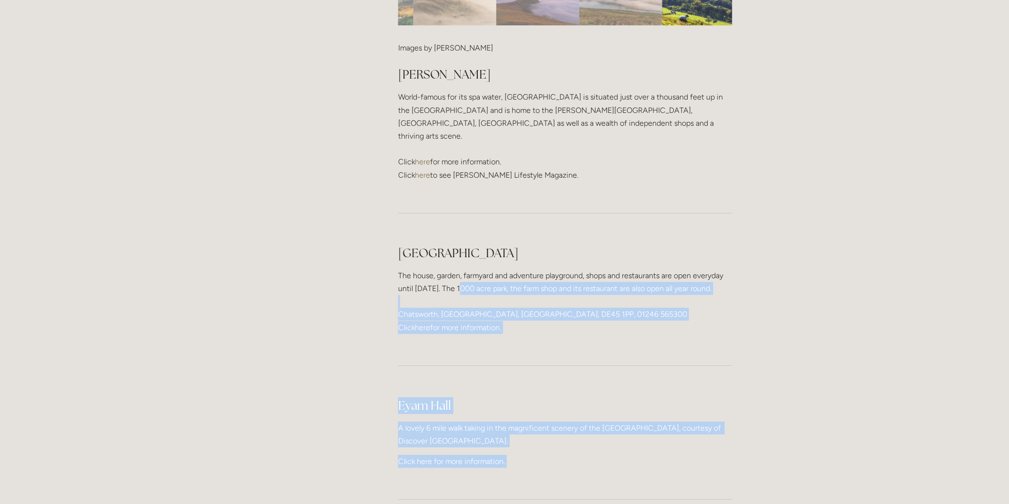
drag, startPoint x: 692, startPoint y: 216, endPoint x: 467, endPoint y: 206, distance: 225.3
click at [467, 269] on p "The house, garden, farmyard and adventure playground, shops and restaurants are…" at bounding box center [565, 301] width 334 height 65
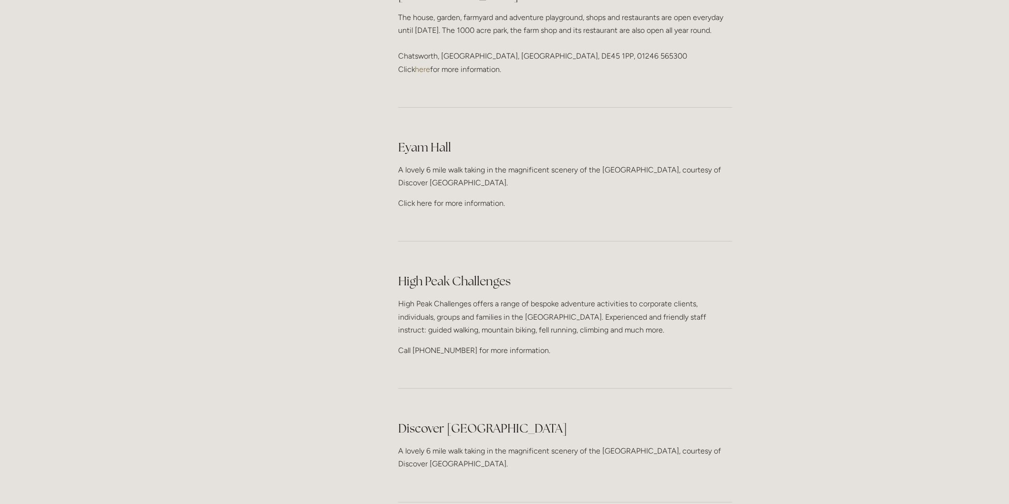
scroll to position [1430, 0]
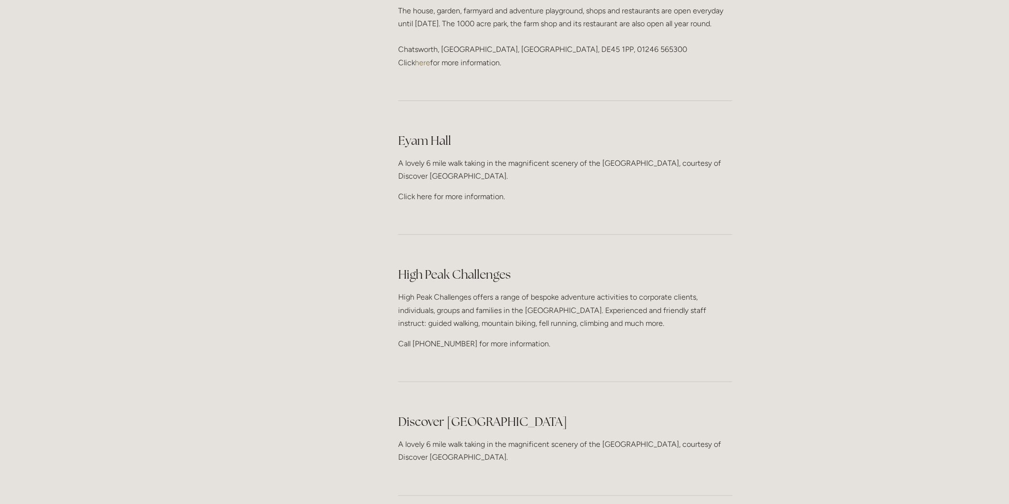
drag, startPoint x: 547, startPoint y: 212, endPoint x: 750, endPoint y: 247, distance: 205.7
click at [750, 247] on div "Rooms Rooms Your Stay Book a stay Offers Spa" at bounding box center [504, 423] width 1009 height 3706
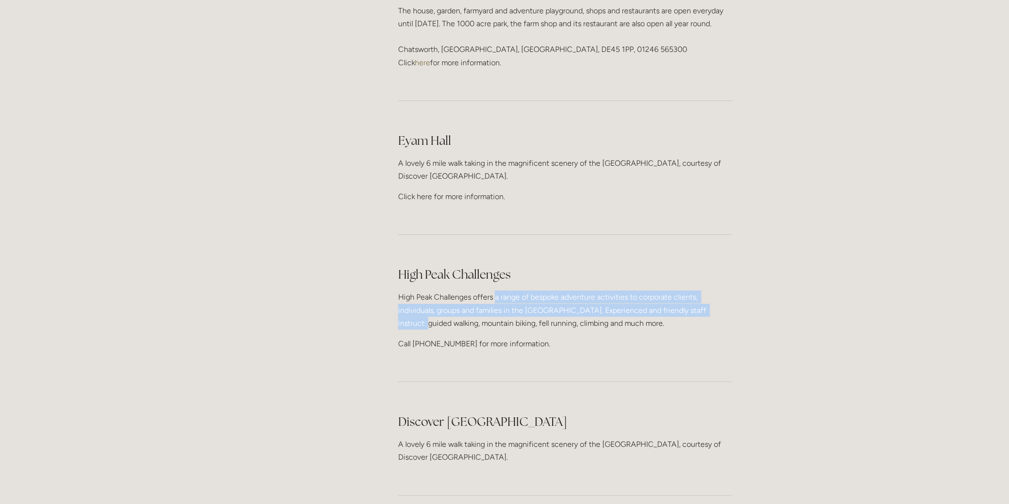
drag, startPoint x: 688, startPoint y: 236, endPoint x: 487, endPoint y: 230, distance: 200.8
click at [487, 258] on div "High Peak Challenges High Peak Challenges offers a range of bespoke adventure a…" at bounding box center [565, 308] width 350 height 100
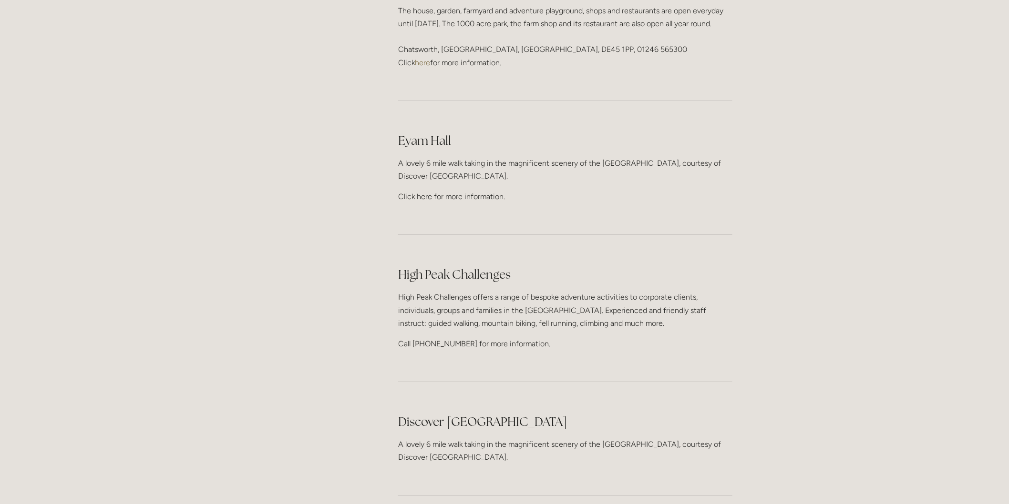
click at [484, 291] on p "High Peak Challenges offers a range of bespoke adventure activities to corporat…" at bounding box center [565, 310] width 334 height 39
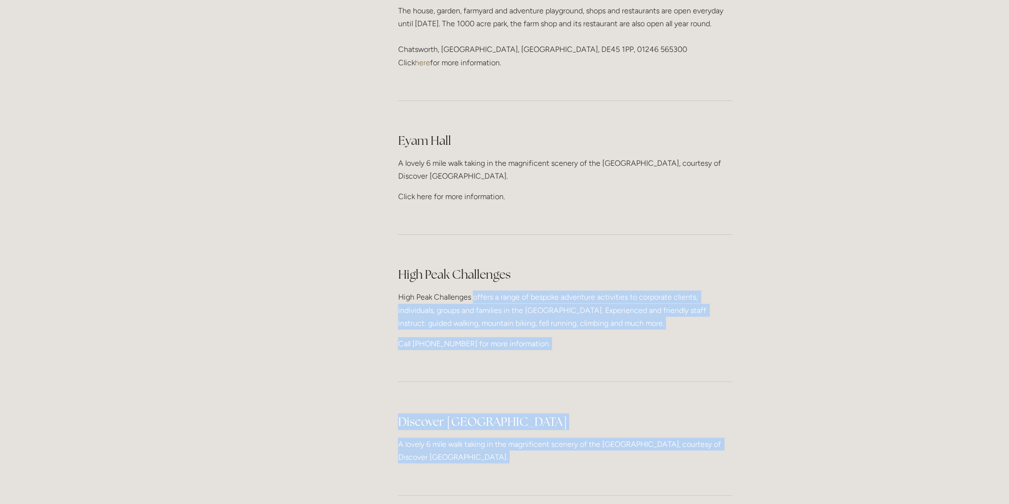
drag, startPoint x: 484, startPoint y: 230, endPoint x: 744, endPoint y: 251, distance: 261.2
click at [744, 251] on main "About Our Facilities Our Hotel & History Our Ethos Offers News Newsletter Peak …" at bounding box center [504, 214] width 486 height 3002
click at [745, 251] on main "About Our Facilities Our Hotel & History Our Ethos Offers News Newsletter Peak …" at bounding box center [504, 214] width 486 height 3002
click at [688, 291] on p "High Peak Challenges offers a range of bespoke adventure activities to corporat…" at bounding box center [565, 310] width 334 height 39
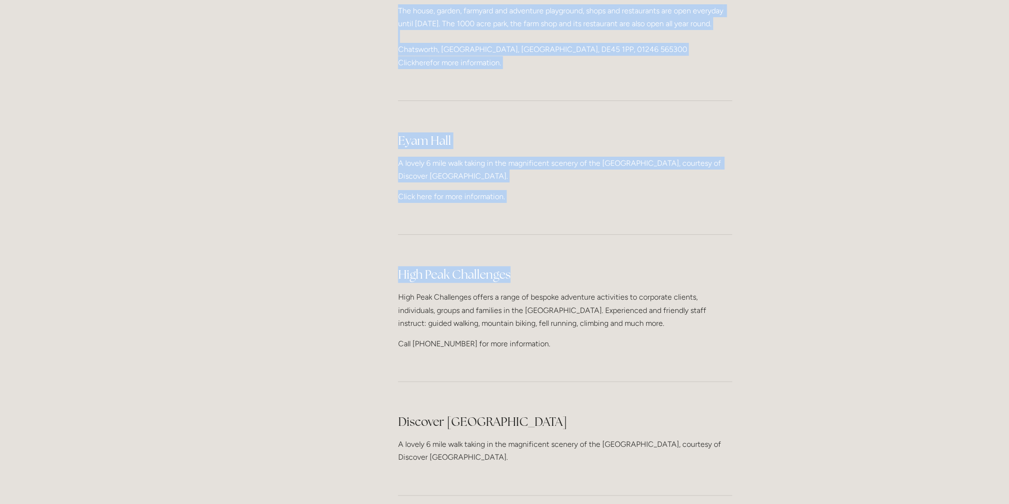
drag, startPoint x: 388, startPoint y: 214, endPoint x: 516, endPoint y: 214, distance: 128.7
click at [516, 214] on main "About Our Facilities Our Hotel & History Our Ethos Offers News Newsletter Peak …" at bounding box center [504, 214] width 486 height 3002
click at [516, 267] on h2 "High Peak Challenges" at bounding box center [565, 275] width 334 height 17
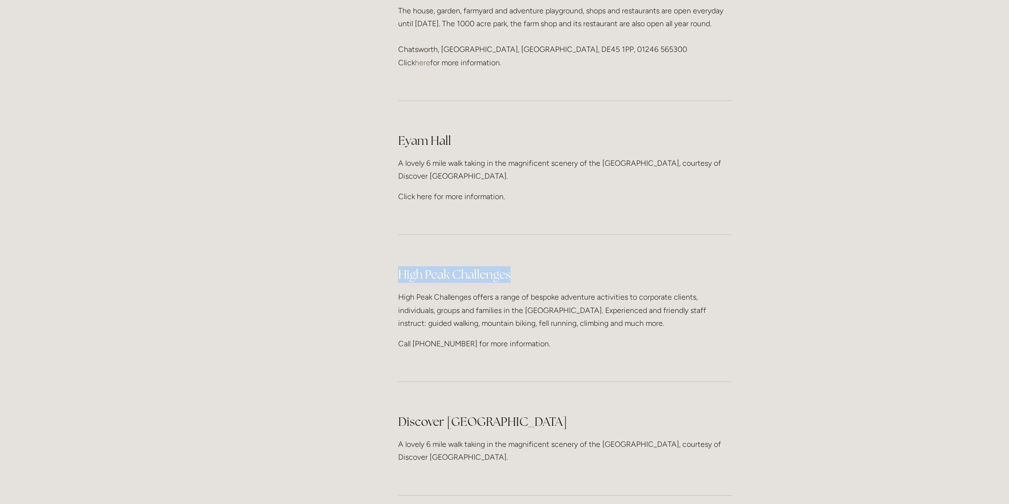
drag, startPoint x: 514, startPoint y: 203, endPoint x: 401, endPoint y: 204, distance: 113.0
click at [401, 267] on h2 "High Peak Challenges" at bounding box center [565, 275] width 334 height 17
copy h2 "High Peak Challenges"
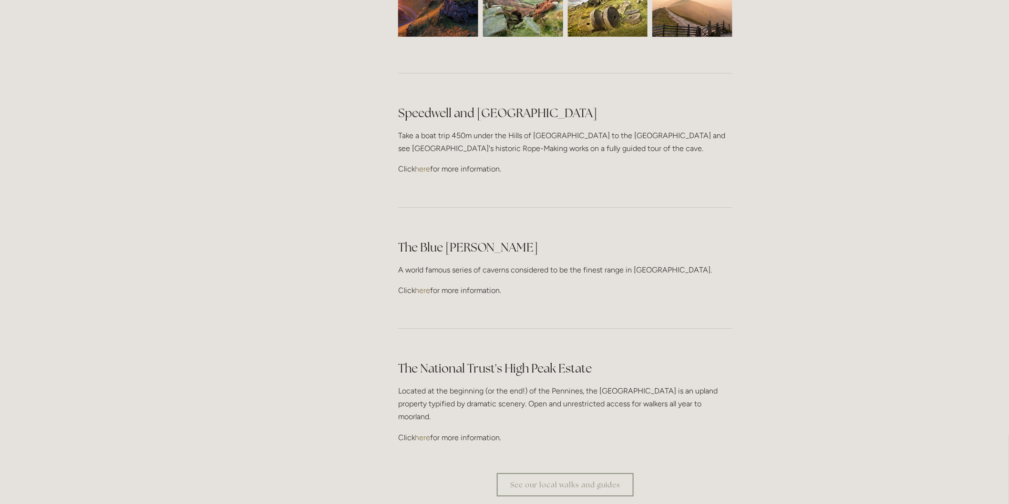
scroll to position [2596, 0]
drag, startPoint x: 494, startPoint y: 197, endPoint x: 494, endPoint y: 186, distance: 10.5
click at [494, 238] on div "The Blue John Cavern A world famous series of caverns considered to be the fine…" at bounding box center [565, 267] width 334 height 58
click at [496, 238] on div "The Blue John Cavern A world famous series of caverns considered to be the fine…" at bounding box center [565, 267] width 334 height 58
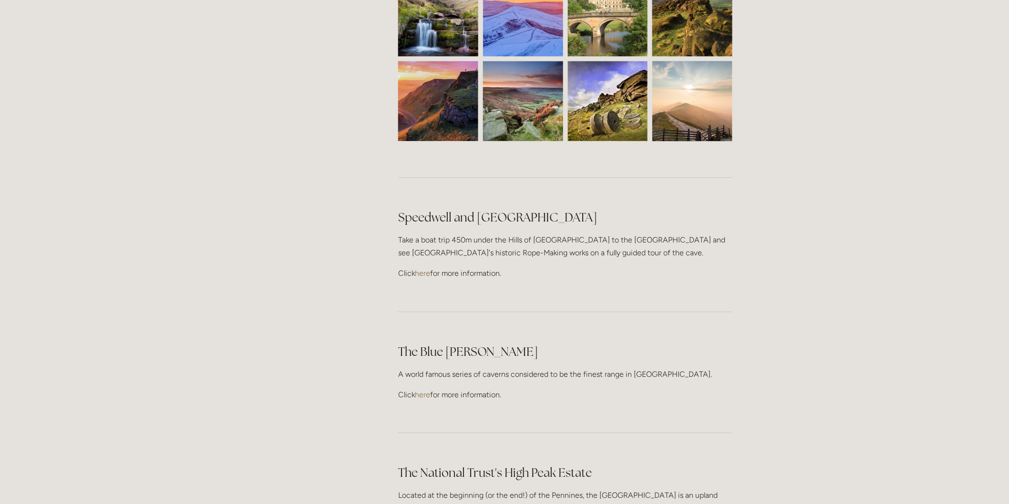
scroll to position [2702, 0]
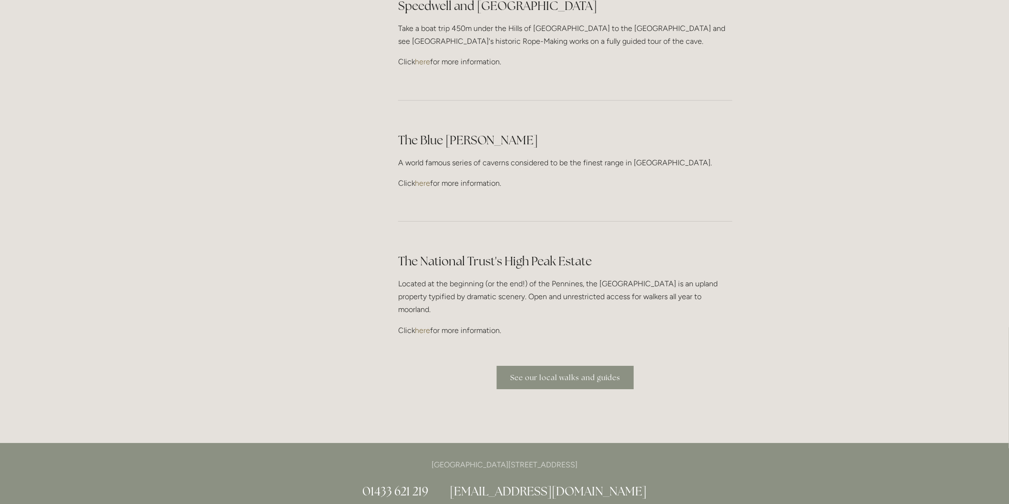
click at [600, 366] on link "See our local walks and guides" at bounding box center [565, 377] width 137 height 23
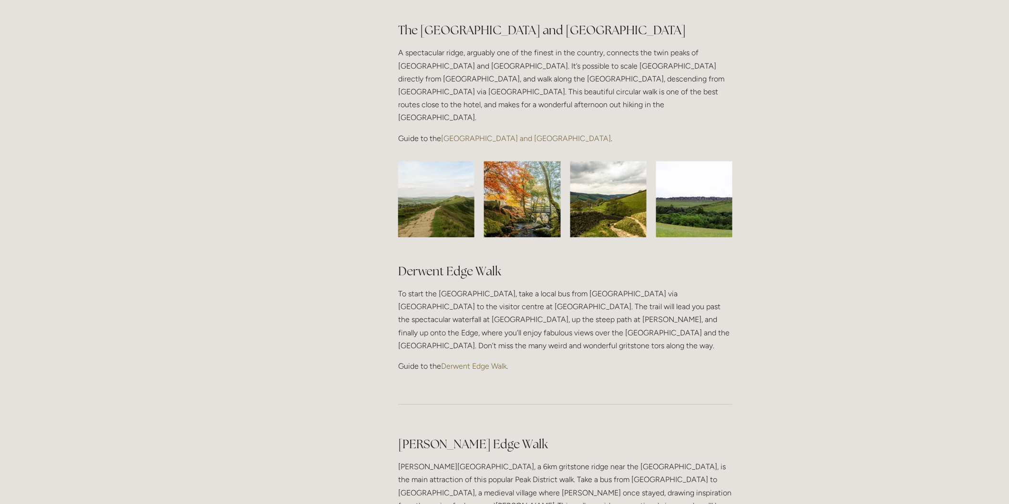
scroll to position [794, 0]
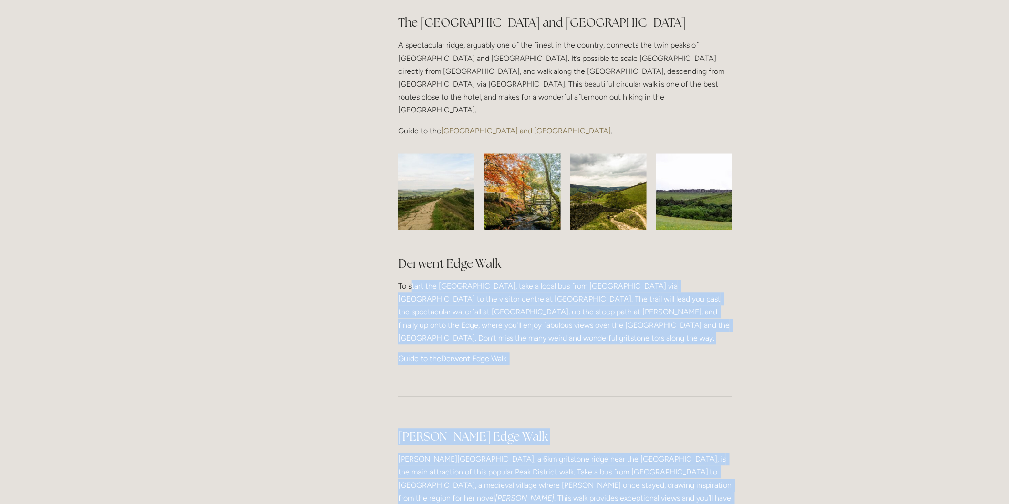
drag, startPoint x: 412, startPoint y: 245, endPoint x: 779, endPoint y: 285, distance: 369.3
click at [779, 285] on div "Rooms Rooms Your Stay Book a stay Offers Spa" at bounding box center [504, 290] width 1009 height 2168
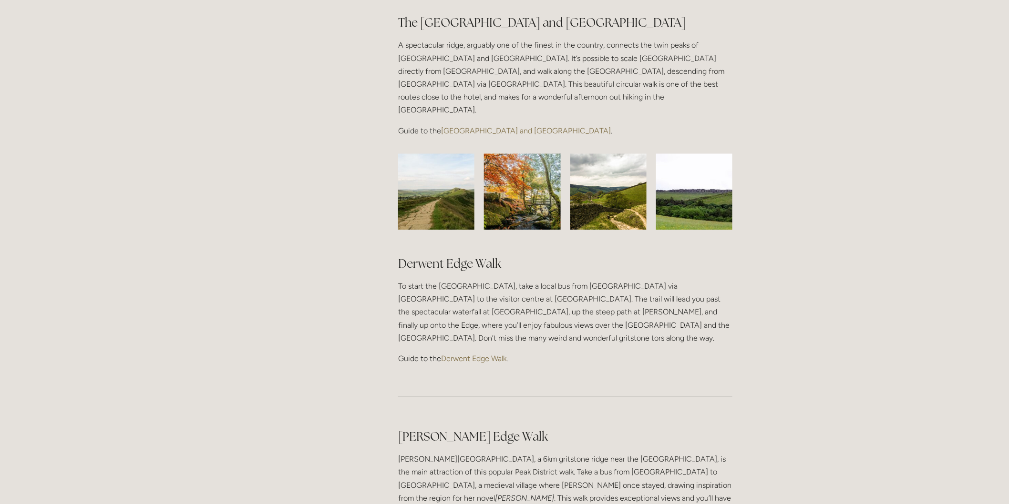
click at [779, 285] on div "Rooms Rooms Your Stay Book a stay Offers Spa" at bounding box center [504, 290] width 1009 height 2168
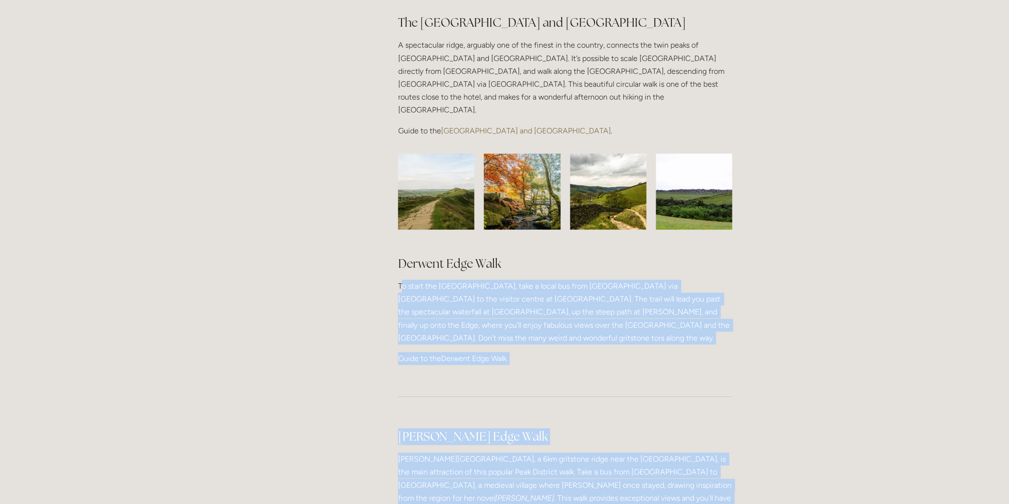
drag, startPoint x: 754, startPoint y: 279, endPoint x: 401, endPoint y: 250, distance: 354.0
click at [401, 250] on div "Rooms Rooms Your Stay Book a stay Offers Spa" at bounding box center [504, 290] width 1009 height 2168
click at [401, 280] on p "To start the Derwent Edge walk, take a local bus from Hope via Bamford to the v…" at bounding box center [565, 312] width 334 height 65
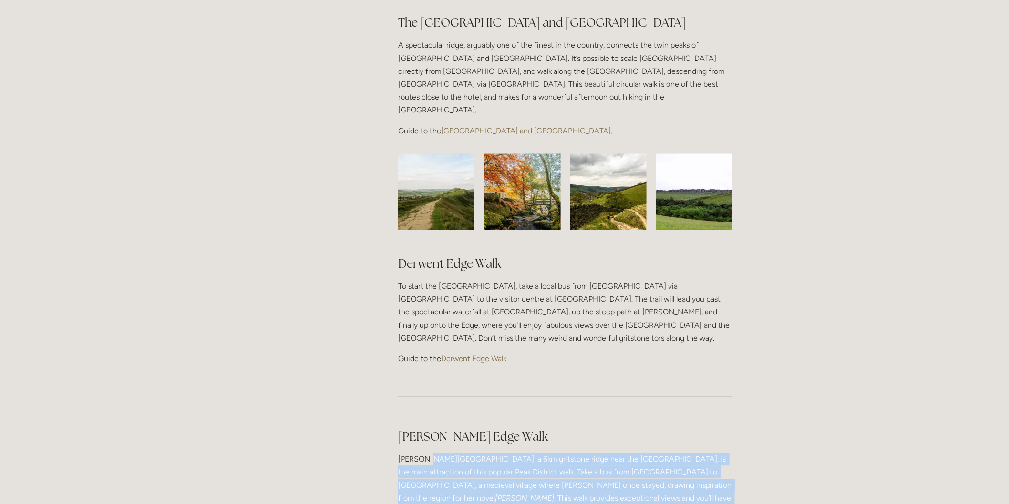
drag, startPoint x: 430, startPoint y: 407, endPoint x: 749, endPoint y: 447, distance: 321.5
click at [749, 447] on div "Rooms Rooms Your Stay Book a stay Offers Spa" at bounding box center [504, 290] width 1009 height 2168
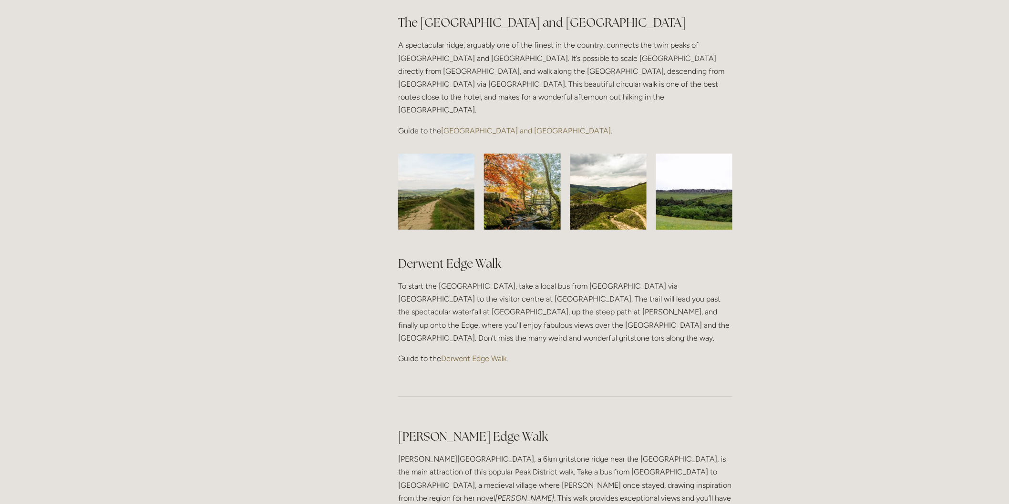
click at [749, 447] on div "Rooms Rooms Your Stay Book a stay Offers Spa" at bounding box center [504, 290] width 1009 height 2168
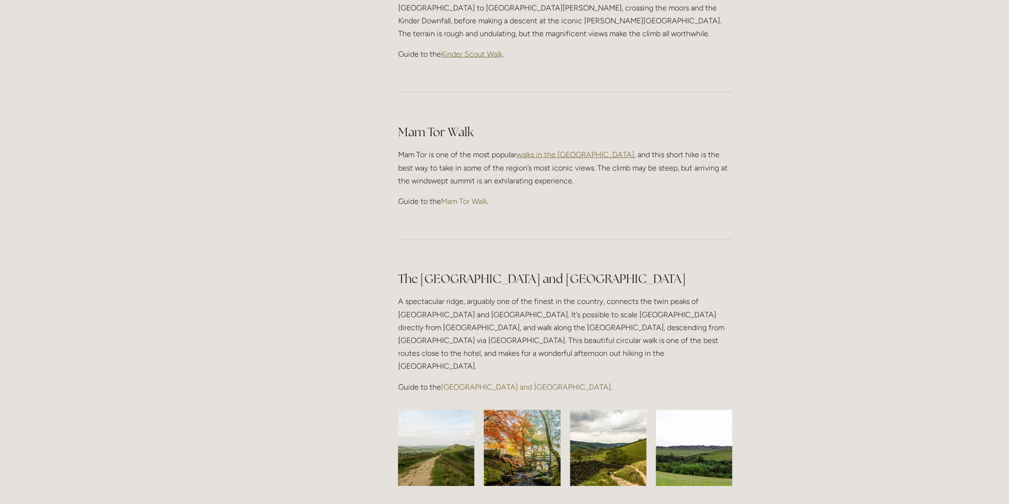
scroll to position [530, 0]
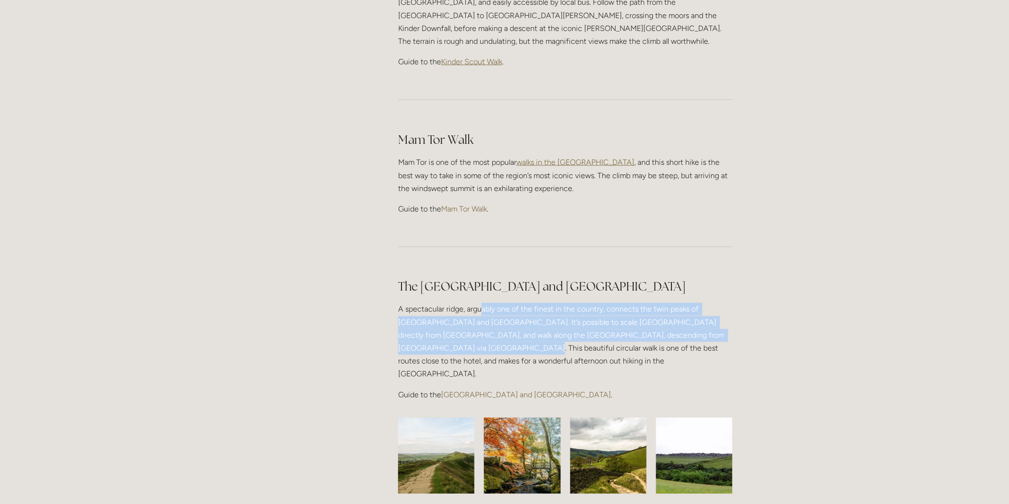
drag, startPoint x: 490, startPoint y: 292, endPoint x: 711, endPoint y: 323, distance: 223.3
click at [711, 323] on div "The Great Ridge and Win Hill Walk A spectacular ridge, arguably one of the fine…" at bounding box center [565, 340] width 334 height 123
click at [711, 323] on p "A spectacular ridge, arguably one of the finest in the country, connects the tw…" at bounding box center [565, 342] width 334 height 78
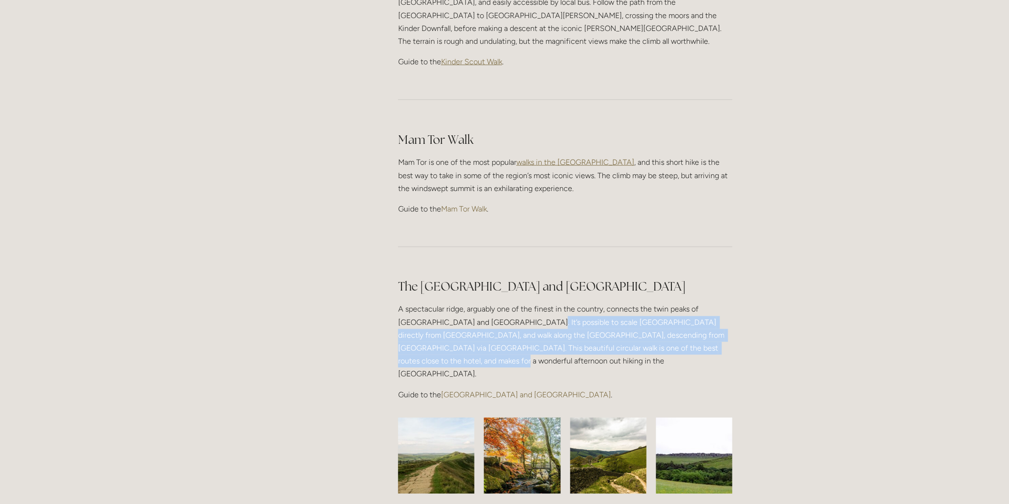
drag, startPoint x: 609, startPoint y: 334, endPoint x: 492, endPoint y: 315, distance: 119.4
click at [492, 315] on p "A spectacular ridge, arguably one of the finest in the country, connects the tw…" at bounding box center [565, 342] width 334 height 78
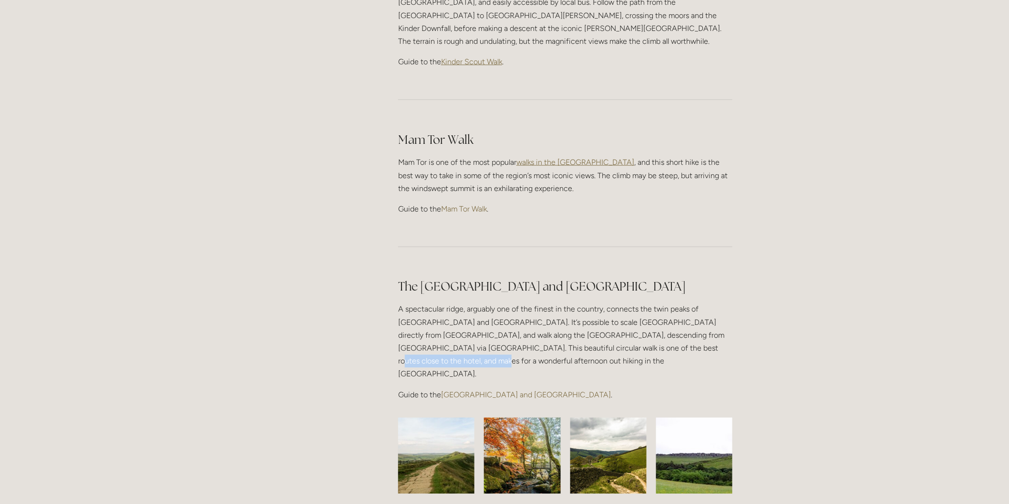
drag, startPoint x: 551, startPoint y: 332, endPoint x: 659, endPoint y: 335, distance: 107.8
click at [659, 335] on p "A spectacular ridge, arguably one of the finest in the country, connects the tw…" at bounding box center [565, 342] width 334 height 78
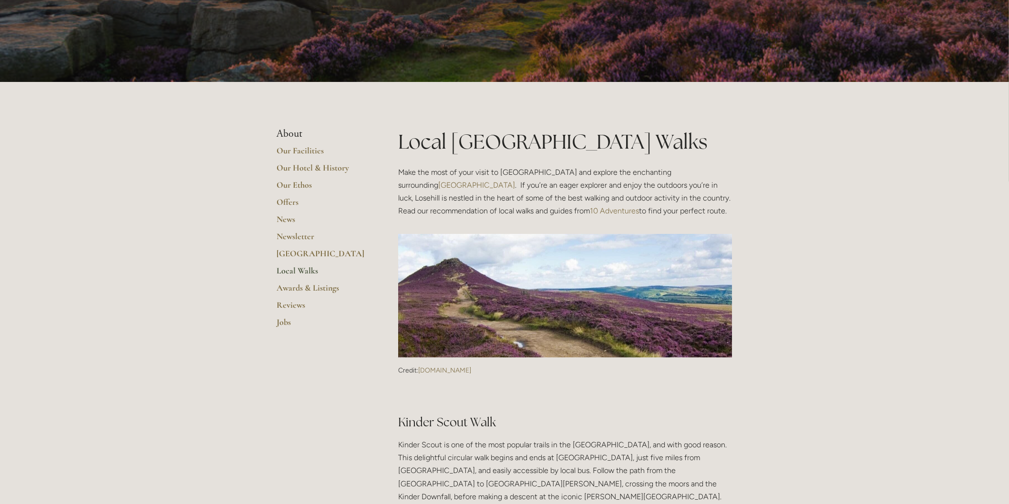
scroll to position [0, 0]
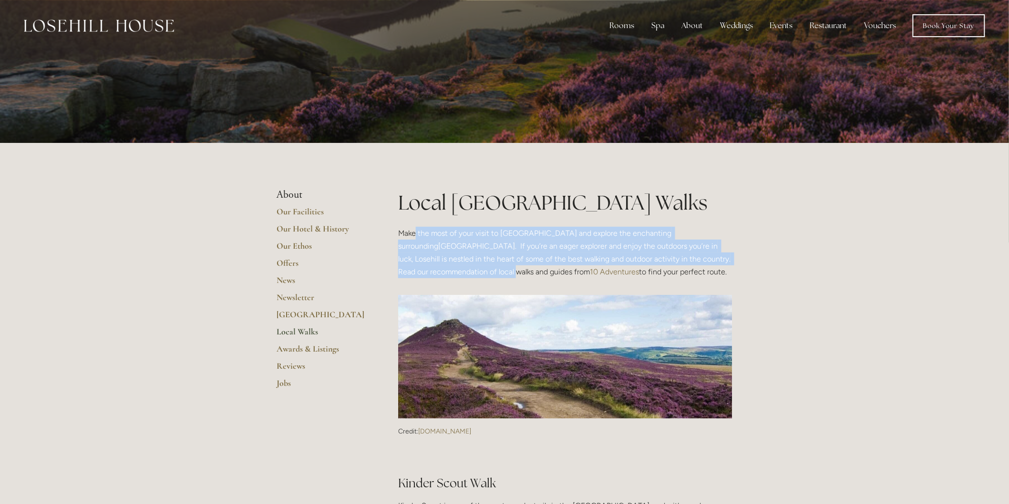
drag, startPoint x: 414, startPoint y: 229, endPoint x: 730, endPoint y: 257, distance: 317.3
click at [730, 257] on p "Make the most of your visit to Losehill House and explore the enchanting surrou…" at bounding box center [565, 253] width 334 height 52
drag, startPoint x: 730, startPoint y: 258, endPoint x: 413, endPoint y: 230, distance: 318.3
click at [413, 230] on p "Make the most of your visit to Losehill House and explore the enchanting surrou…" at bounding box center [565, 253] width 334 height 52
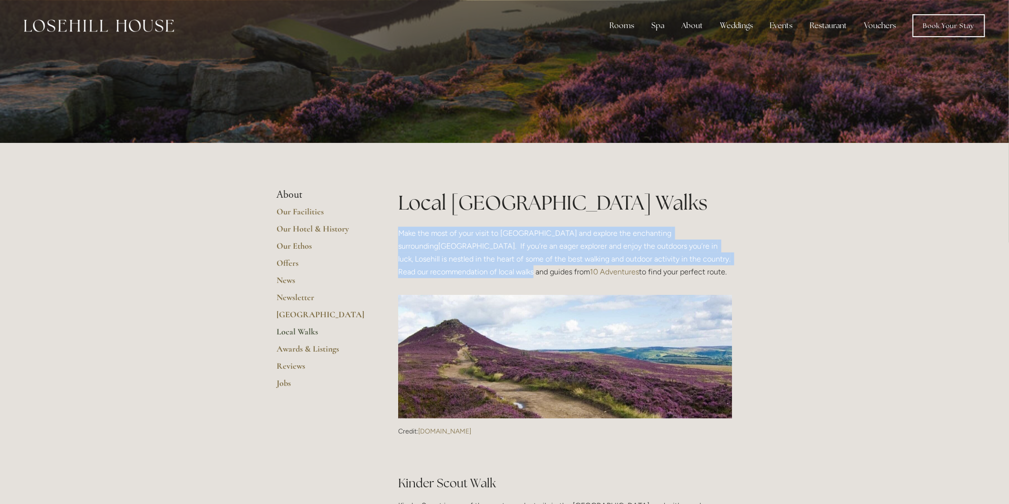
click at [411, 231] on p "Make the most of your visit to [GEOGRAPHIC_DATA] and explore the enchanting sur…" at bounding box center [565, 253] width 334 height 52
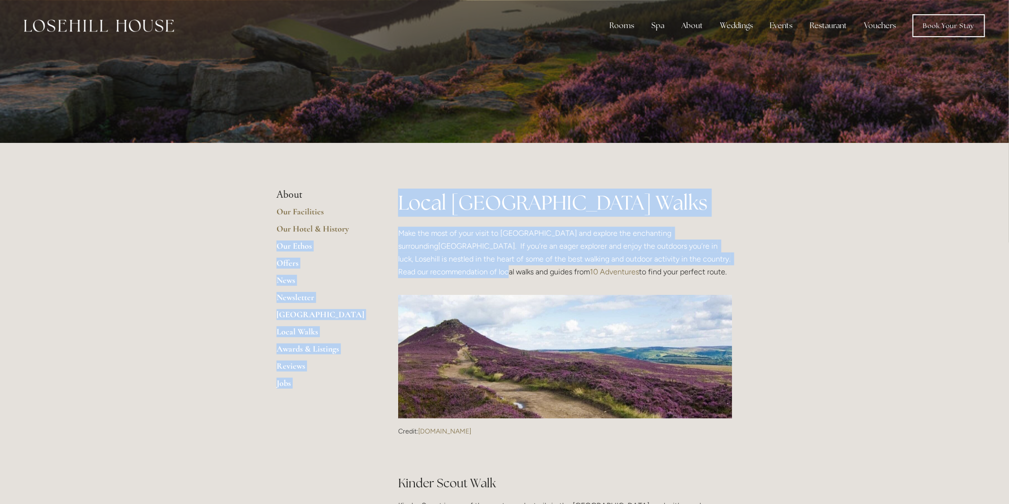
drag, startPoint x: 379, startPoint y: 237, endPoint x: 716, endPoint y: 258, distance: 337.8
click at [716, 258] on p "Make the most of your visit to [GEOGRAPHIC_DATA] and explore the enchanting sur…" at bounding box center [565, 253] width 334 height 52
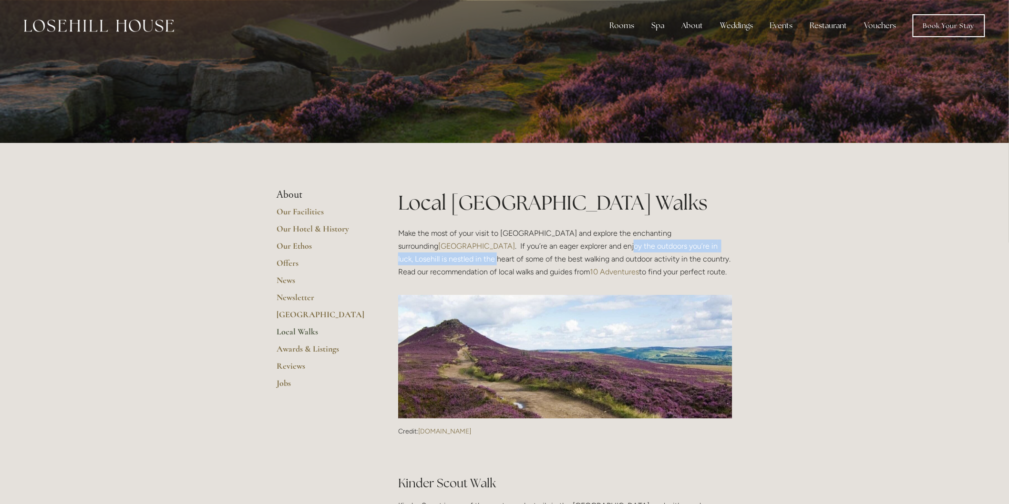
drag, startPoint x: 698, startPoint y: 253, endPoint x: 497, endPoint y: 253, distance: 200.3
click at [497, 253] on p "Make the most of your visit to [GEOGRAPHIC_DATA] and explore the enchanting sur…" at bounding box center [565, 253] width 334 height 52
click at [496, 253] on p "Make the most of your visit to [GEOGRAPHIC_DATA] and explore the enchanting sur…" at bounding box center [565, 253] width 334 height 52
click at [590, 275] on link "10 Adventures" at bounding box center [614, 272] width 49 height 9
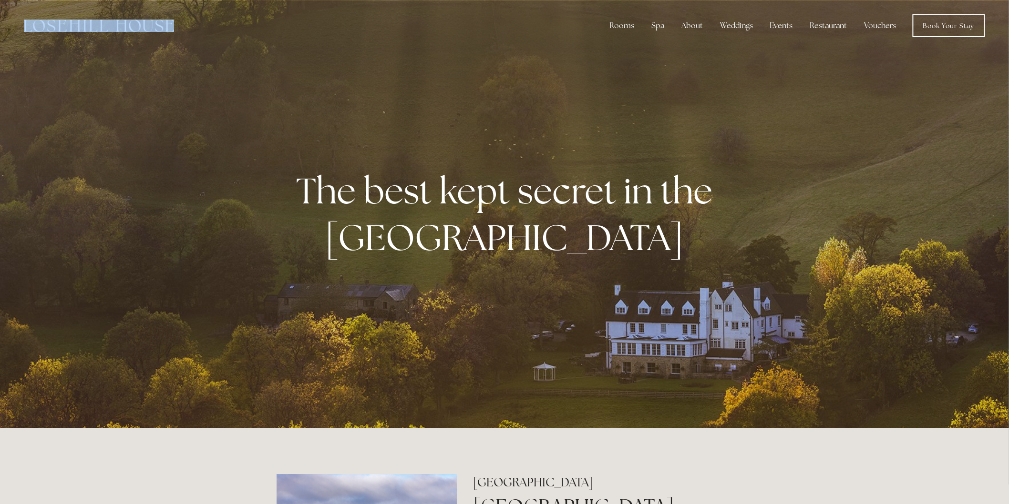
drag, startPoint x: 12, startPoint y: 25, endPoint x: 214, endPoint y: 22, distance: 201.7
click at [214, 22] on div "Rooms Rooms Your Stay Book a stay Offers Spa About" at bounding box center [505, 25] width 990 height 51
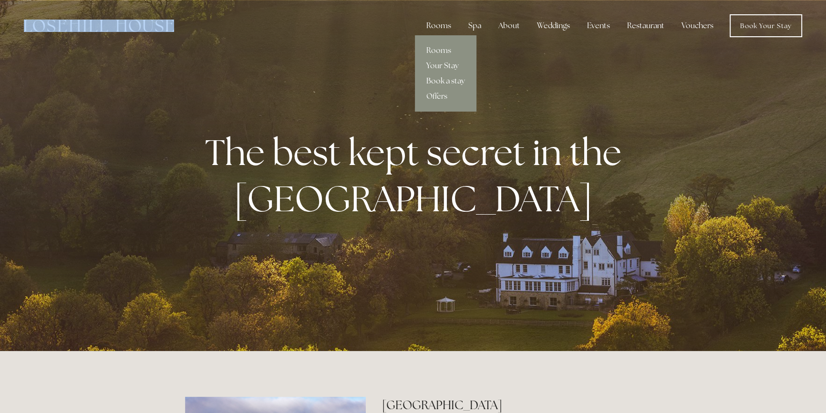
click at [443, 81] on link "Book a stay" at bounding box center [446, 80] width 62 height 15
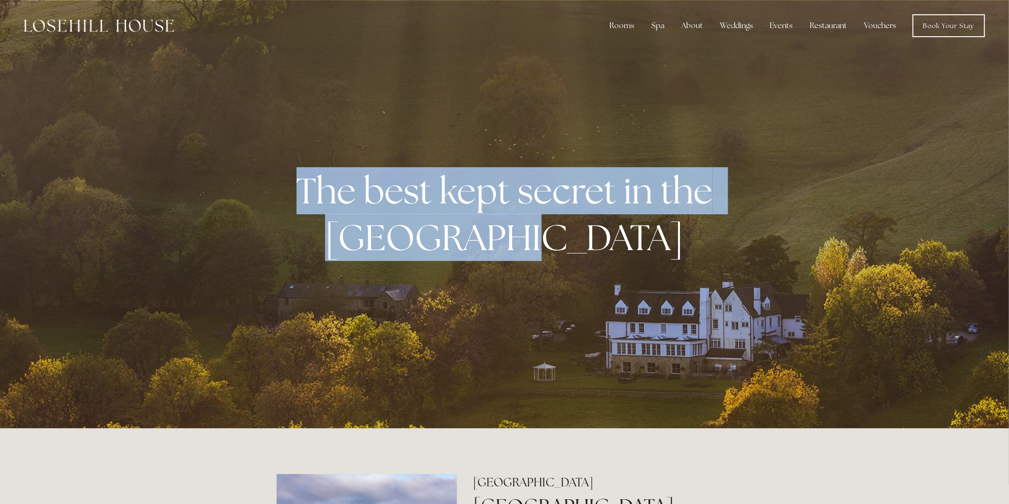
drag, startPoint x: 293, startPoint y: 204, endPoint x: 576, endPoint y: 242, distance: 285.9
click at [575, 242] on p "The best kept secret in the [GEOGRAPHIC_DATA]" at bounding box center [504, 214] width 437 height 93
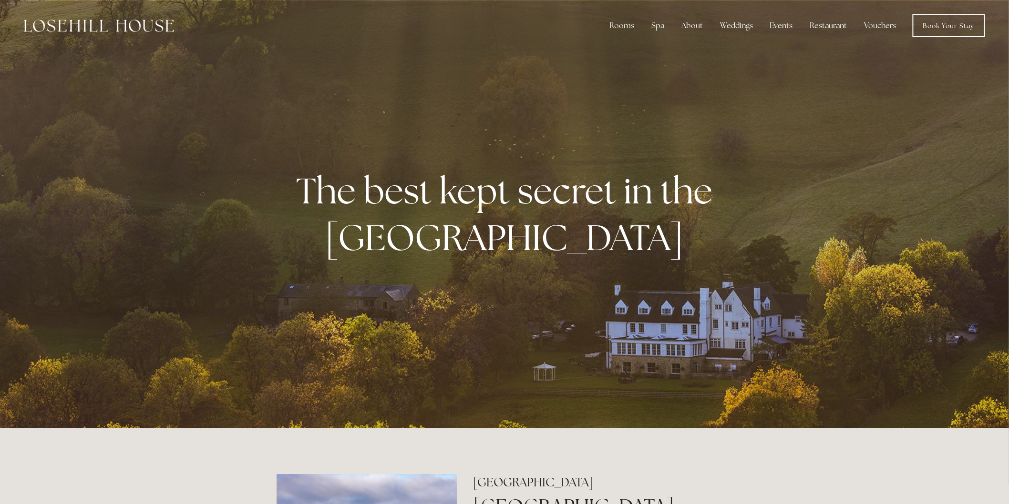
click at [597, 242] on strong "The best kept secret in the [GEOGRAPHIC_DATA]" at bounding box center [509, 213] width 424 height 93
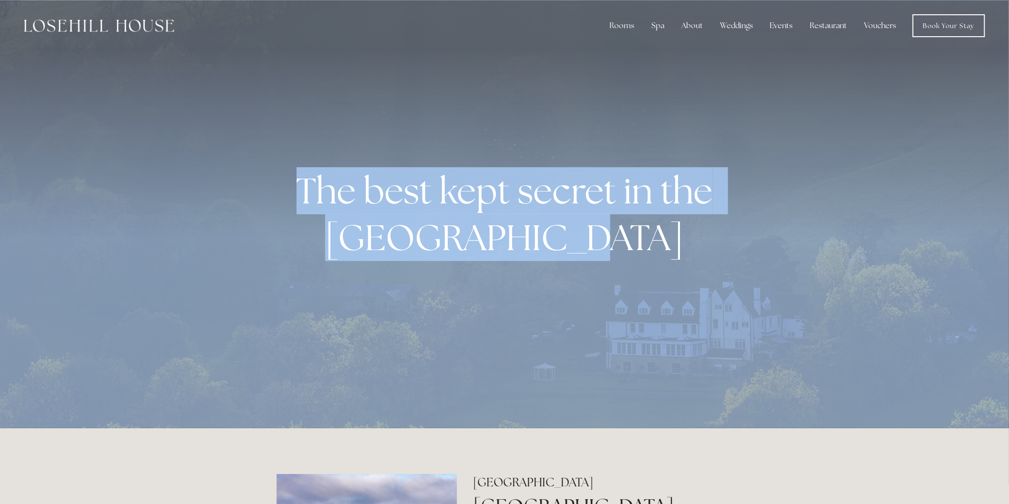
drag, startPoint x: 606, startPoint y: 247, endPoint x: 268, endPoint y: 163, distance: 348.3
click at [268, 163] on div "The best kept secret in the [GEOGRAPHIC_DATA]" at bounding box center [504, 214] width 1009 height 429
click at [268, 163] on div at bounding box center [504, 214] width 1009 height 429
drag, startPoint x: 268, startPoint y: 163, endPoint x: 661, endPoint y: 234, distance: 400.2
click at [661, 234] on div "The best kept secret in the [GEOGRAPHIC_DATA]" at bounding box center [504, 214] width 1009 height 429
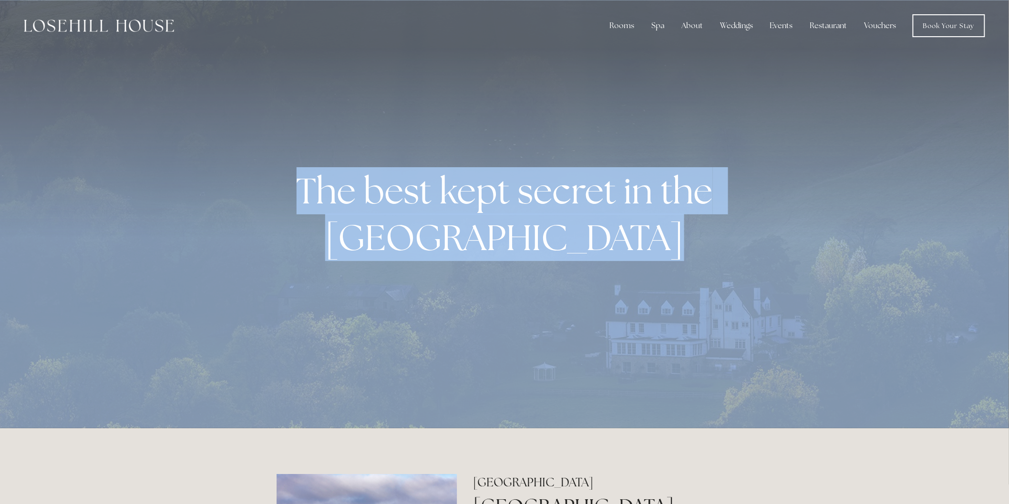
click at [661, 234] on p "The best kept secret in the [GEOGRAPHIC_DATA]" at bounding box center [504, 214] width 437 height 93
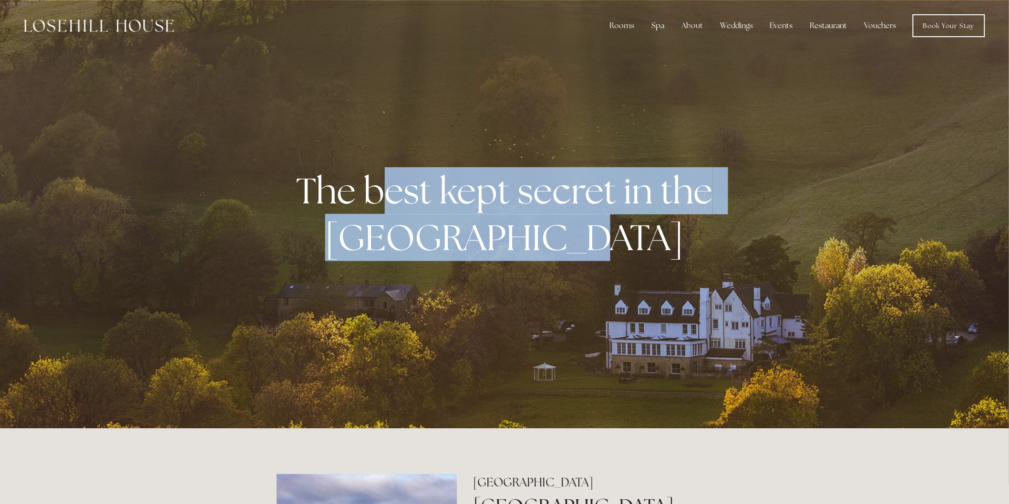
drag, startPoint x: 631, startPoint y: 240, endPoint x: 315, endPoint y: 190, distance: 320.2
click at [325, 190] on p "The best kept secret in the [GEOGRAPHIC_DATA]" at bounding box center [504, 214] width 437 height 93
click at [311, 190] on strong "The best kept secret in the [GEOGRAPHIC_DATA]" at bounding box center [509, 213] width 424 height 93
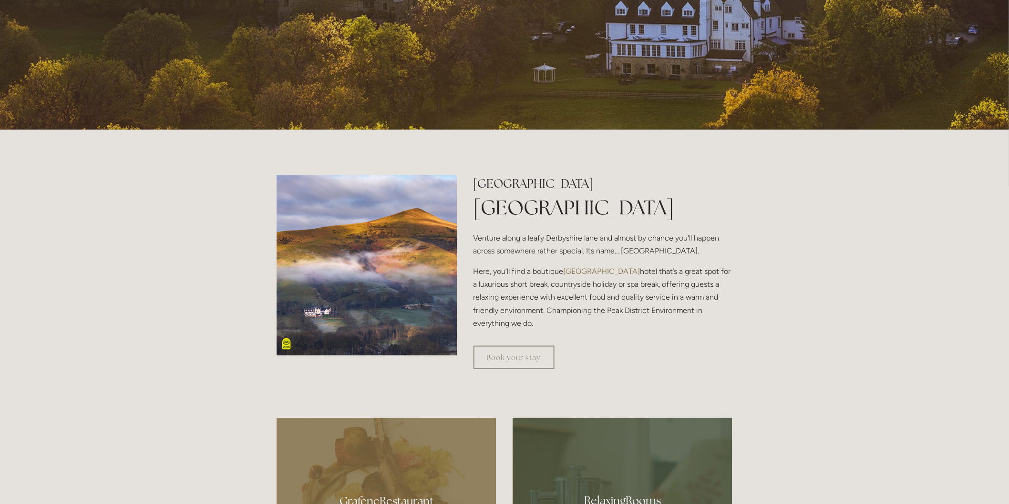
scroll to position [318, 0]
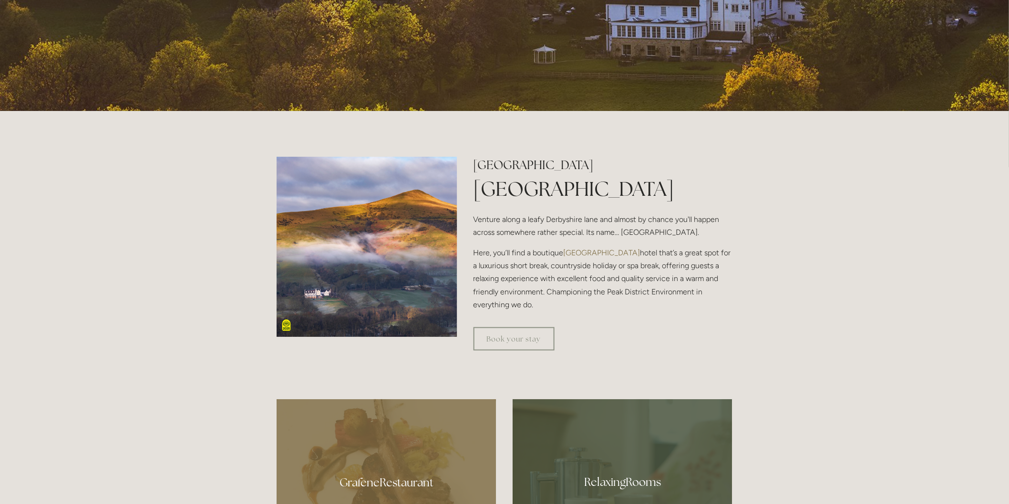
drag, startPoint x: 507, startPoint y: 217, endPoint x: 632, endPoint y: 309, distance: 154.5
click at [632, 309] on div "[GEOGRAPHIC_DATA] [GEOGRAPHIC_DATA] Venture along a leafy [GEOGRAPHIC_DATA] and…" at bounding box center [602, 234] width 259 height 154
click at [632, 309] on p "Here, you’ll find a boutique [GEOGRAPHIC_DATA] that’s a great spot for a luxuri…" at bounding box center [602, 279] width 259 height 65
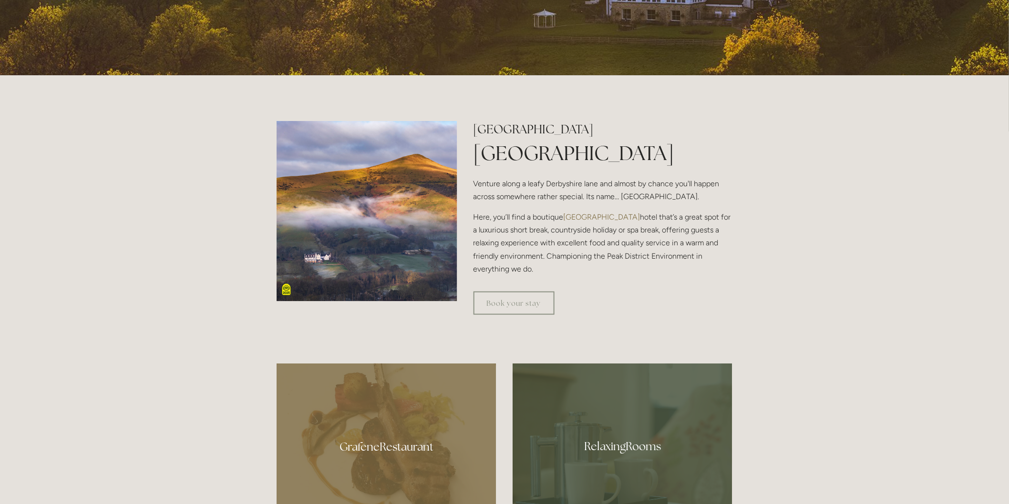
scroll to position [370, 0]
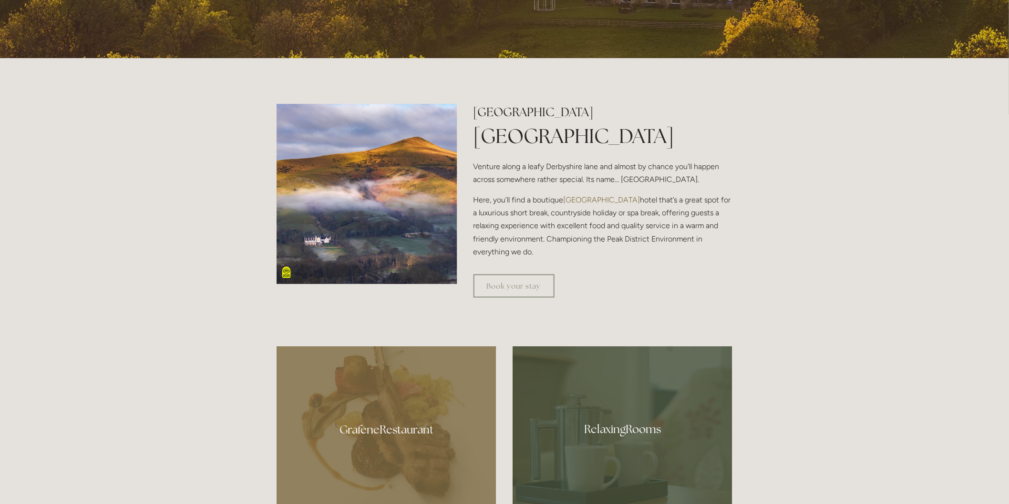
drag, startPoint x: 681, startPoint y: 185, endPoint x: 735, endPoint y: 258, distance: 90.7
click at [735, 258] on div "[GEOGRAPHIC_DATA] [GEOGRAPHIC_DATA] Venture along a leafy [GEOGRAPHIC_DATA] and…" at bounding box center [602, 185] width 275 height 163
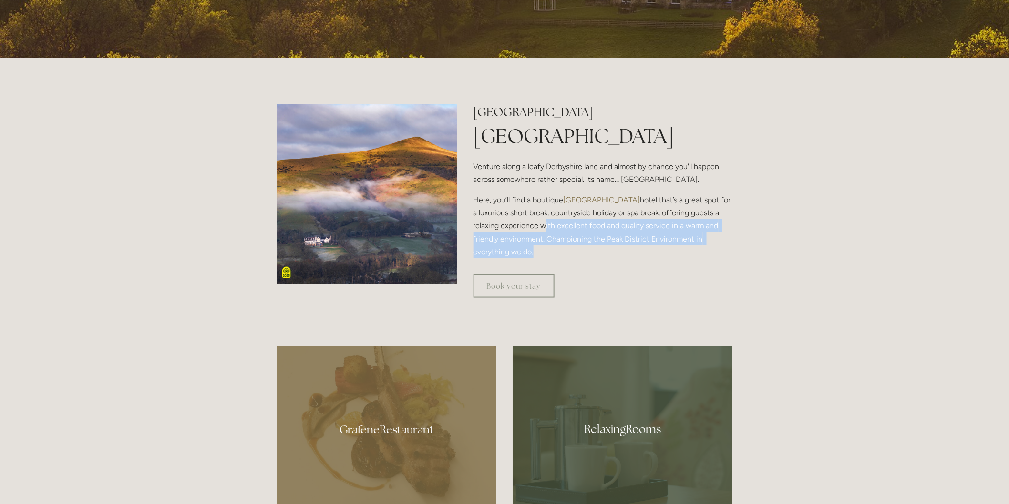
drag, startPoint x: 735, startPoint y: 258, endPoint x: 540, endPoint y: 226, distance: 197.6
click at [542, 226] on div "[GEOGRAPHIC_DATA] [GEOGRAPHIC_DATA] Venture along a leafy [GEOGRAPHIC_DATA] and…" at bounding box center [602, 185] width 275 height 163
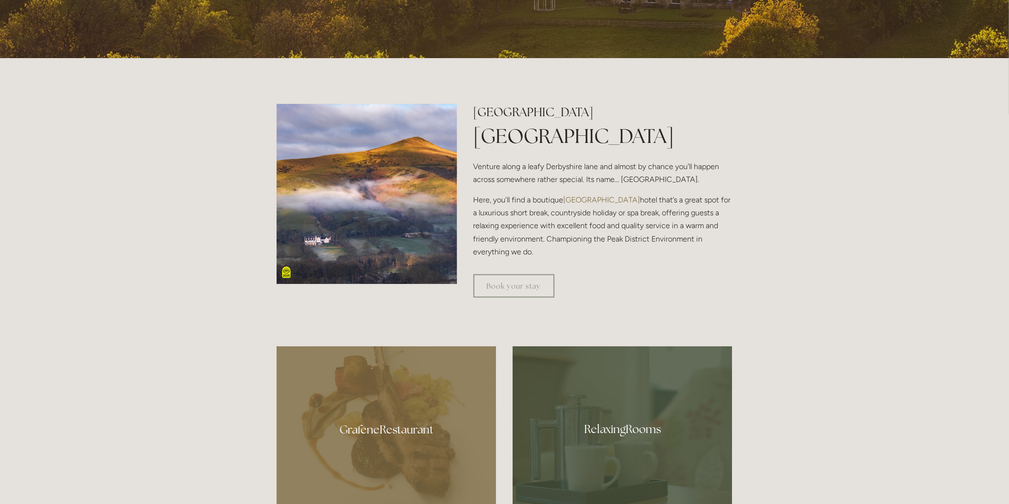
click at [538, 226] on p "Here, you’ll find a boutique [GEOGRAPHIC_DATA] that’s a great spot for a luxuri…" at bounding box center [602, 226] width 259 height 65
drag, startPoint x: 537, startPoint y: 216, endPoint x: 725, endPoint y: 254, distance: 191.5
click at [725, 254] on p "Here, you’ll find a boutique [GEOGRAPHIC_DATA] that’s a great spot for a luxuri…" at bounding box center [602, 226] width 259 height 65
drag, startPoint x: 725, startPoint y: 254, endPoint x: 725, endPoint y: 266, distance: 11.9
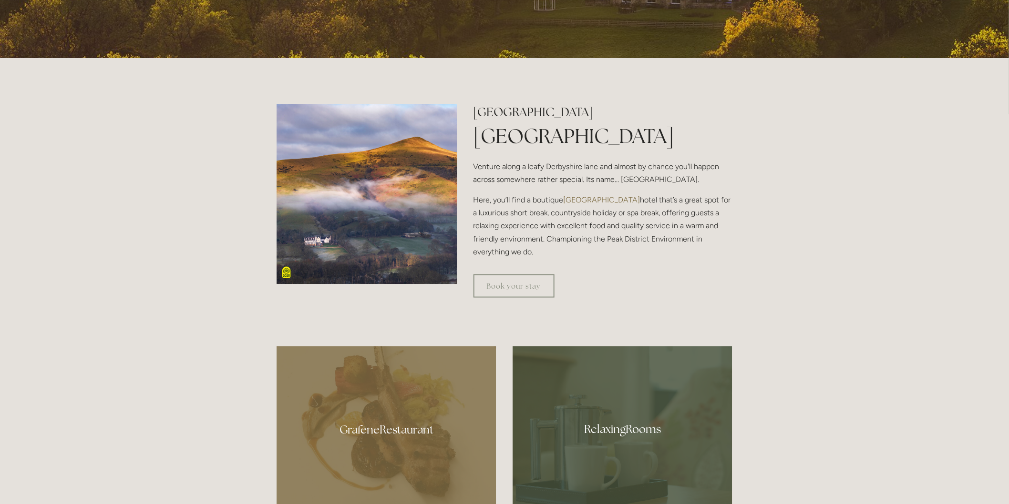
click at [725, 266] on div "[GEOGRAPHIC_DATA] [GEOGRAPHIC_DATA] Venture along a leafy [GEOGRAPHIC_DATA] and…" at bounding box center [602, 185] width 275 height 163
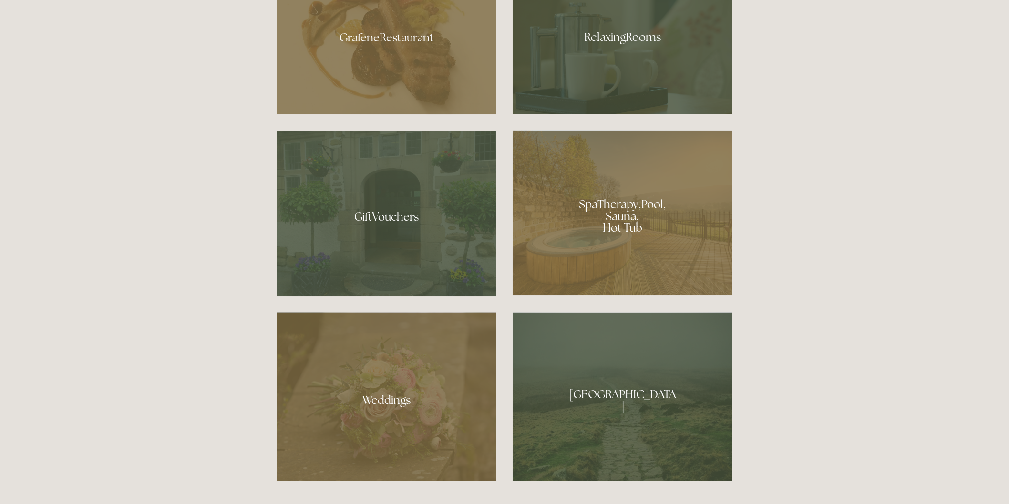
scroll to position [794, 0]
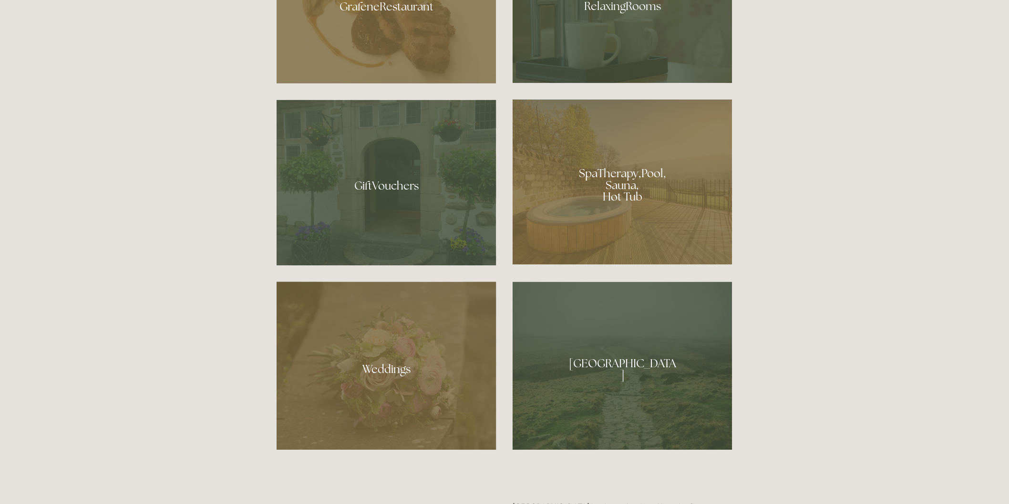
click at [630, 382] on div at bounding box center [623, 366] width 220 height 168
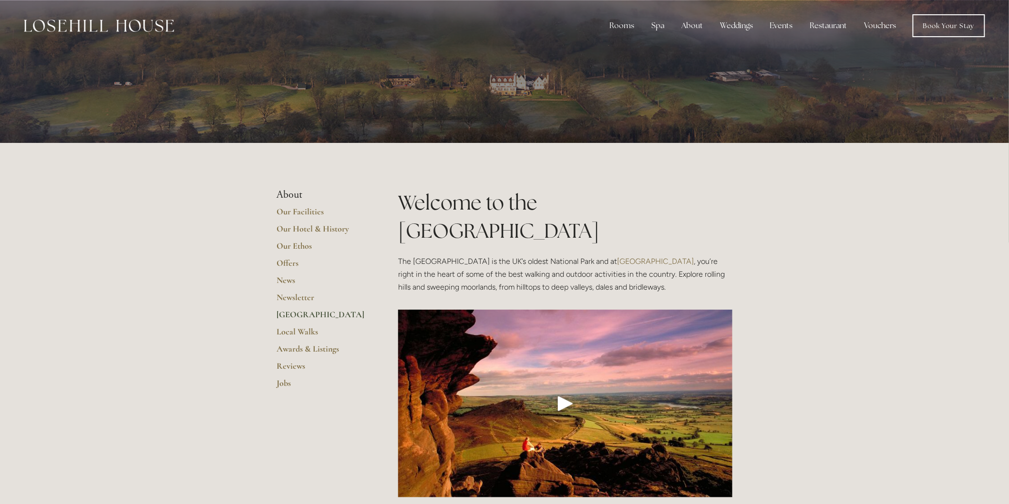
drag, startPoint x: 509, startPoint y: 235, endPoint x: 726, endPoint y: 259, distance: 218.3
click at [726, 259] on p "The Peak District is the UK’s oldest National Park and at Losehill House Hotel …" at bounding box center [565, 274] width 334 height 39
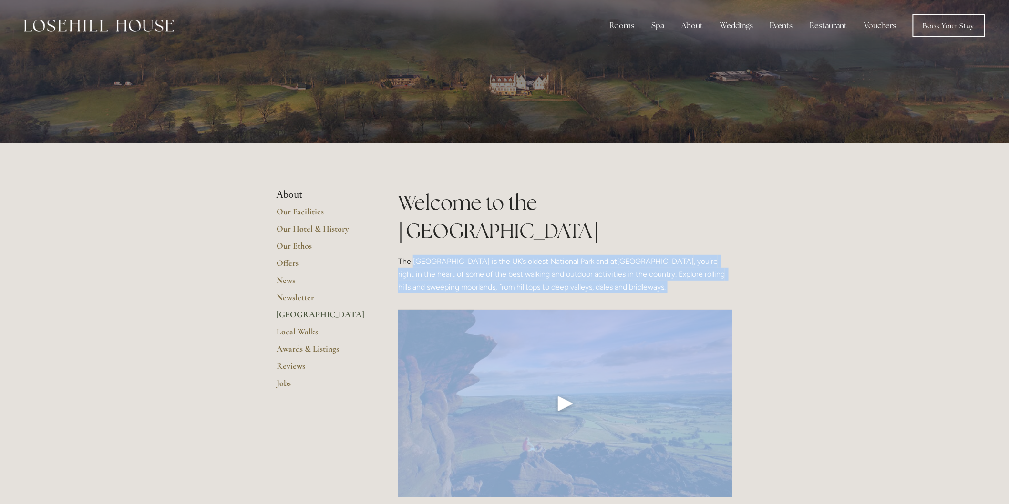
drag, startPoint x: 726, startPoint y: 259, endPoint x: 413, endPoint y: 231, distance: 313.6
click at [413, 255] on p "The Peak District is the UK’s oldest National Park and at Losehill House Hotel …" at bounding box center [565, 274] width 334 height 39
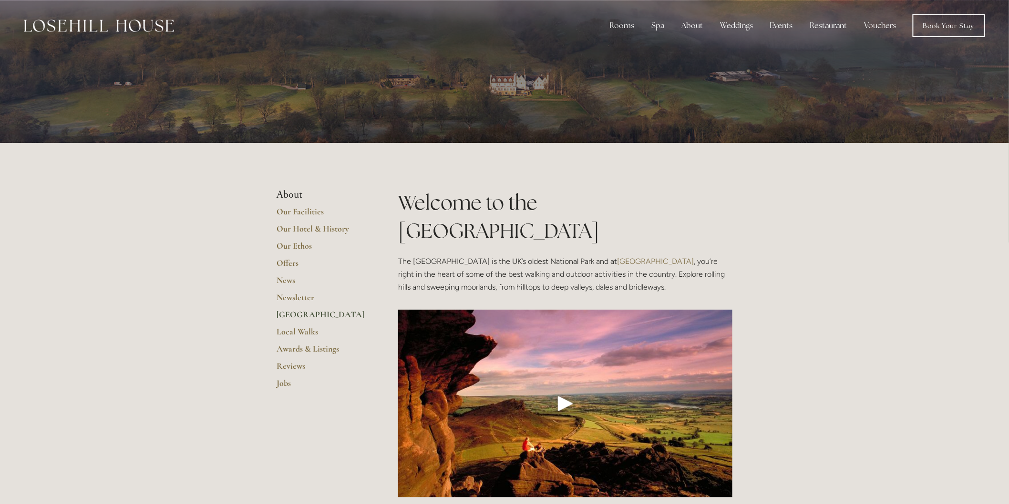
click at [563, 392] on div "Play" at bounding box center [565, 403] width 23 height 23
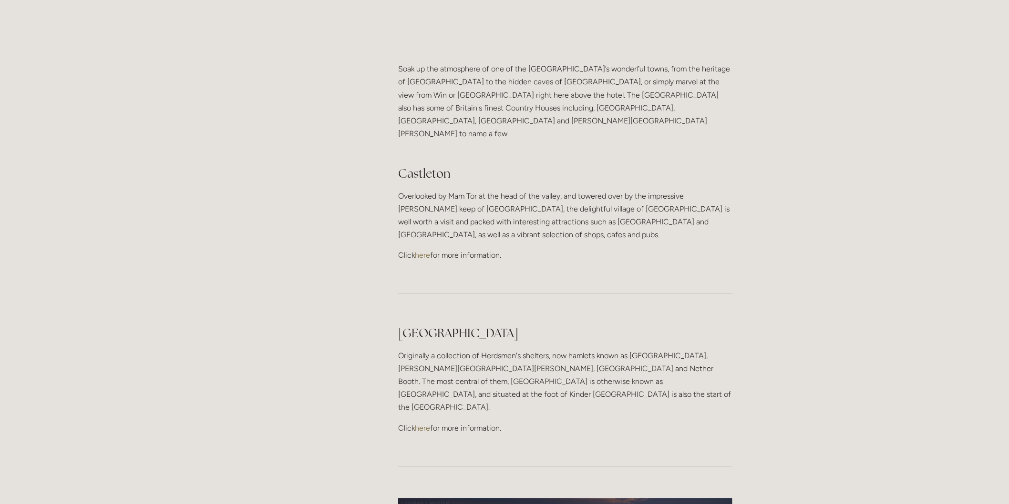
scroll to position [477, 0]
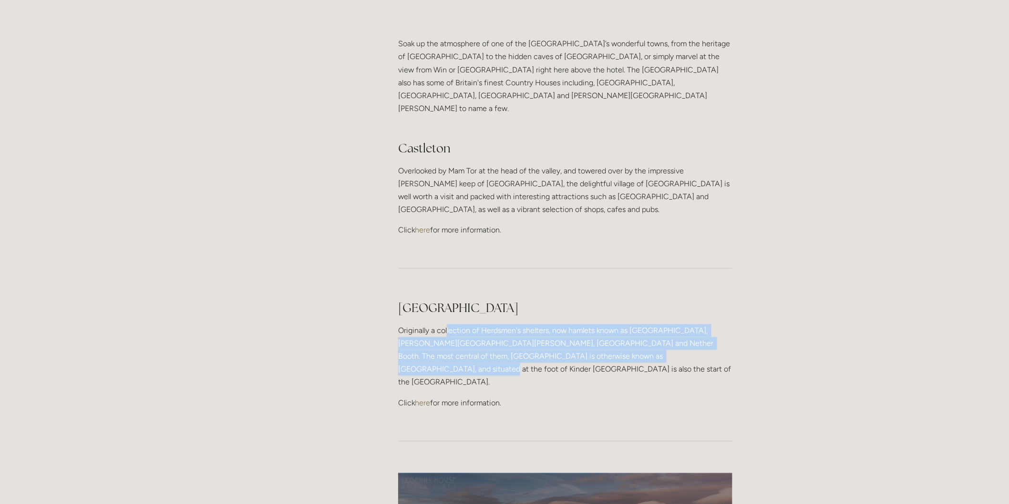
drag, startPoint x: 461, startPoint y: 275, endPoint x: 658, endPoint y: 303, distance: 198.9
click at [658, 325] on p "Originally a collection of Herdsmen's shelters, now hamlets known as Upper Boot…" at bounding box center [565, 357] width 334 height 65
drag, startPoint x: 658, startPoint y: 303, endPoint x: 612, endPoint y: 279, distance: 52.0
click at [612, 325] on p "Originally a collection of Herdsmen's shelters, now hamlets known as Upper Boot…" at bounding box center [565, 357] width 334 height 65
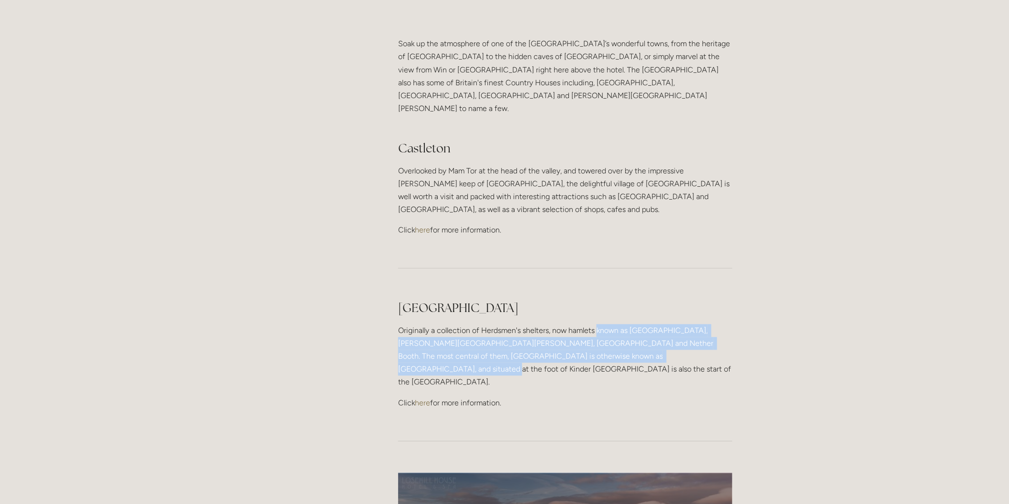
click at [612, 325] on p "Originally a collection of Herdsmen's shelters, now hamlets known as Upper Boot…" at bounding box center [565, 357] width 334 height 65
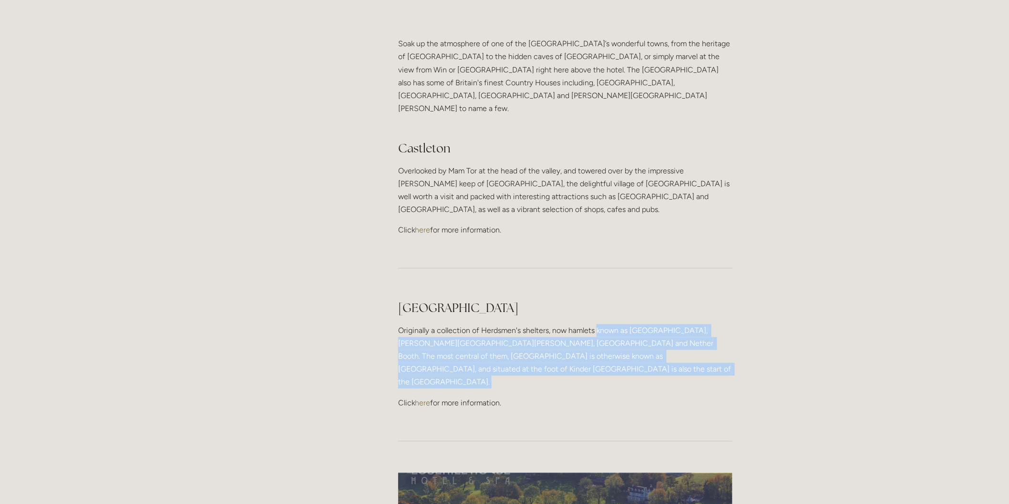
drag, startPoint x: 612, startPoint y: 279, endPoint x: 671, endPoint y: 314, distance: 69.0
click at [671, 325] on p "Originally a collection of Herdsmen's shelters, now hamlets known as Upper Boot…" at bounding box center [565, 357] width 334 height 65
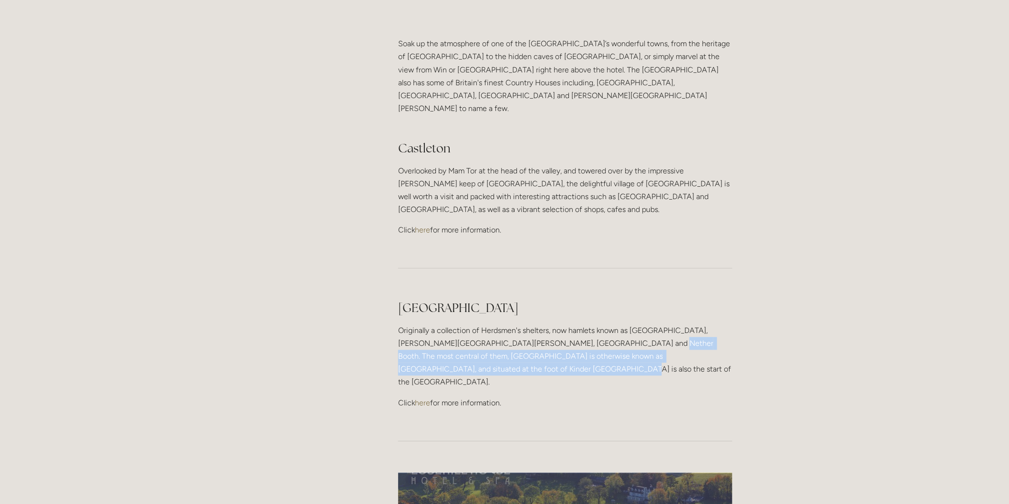
drag, startPoint x: 661, startPoint y: 318, endPoint x: 602, endPoint y: 285, distance: 67.2
click at [602, 325] on p "Originally a collection of Herdsmen's shelters, now hamlets known as Upper Boot…" at bounding box center [565, 357] width 334 height 65
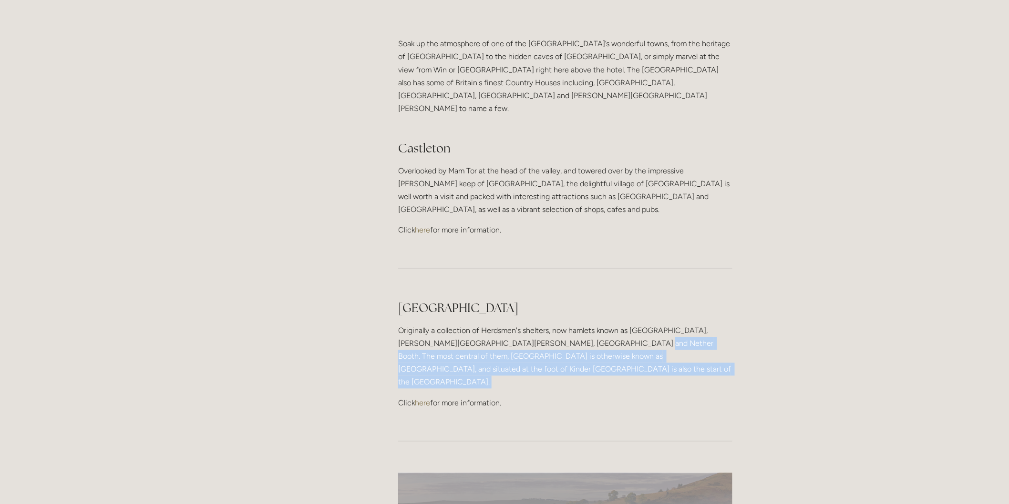
drag, startPoint x: 602, startPoint y: 285, endPoint x: 682, endPoint y: 315, distance: 85.6
click at [682, 325] on p "Originally a collection of Herdsmen's shelters, now hamlets known as Upper Boot…" at bounding box center [565, 357] width 334 height 65
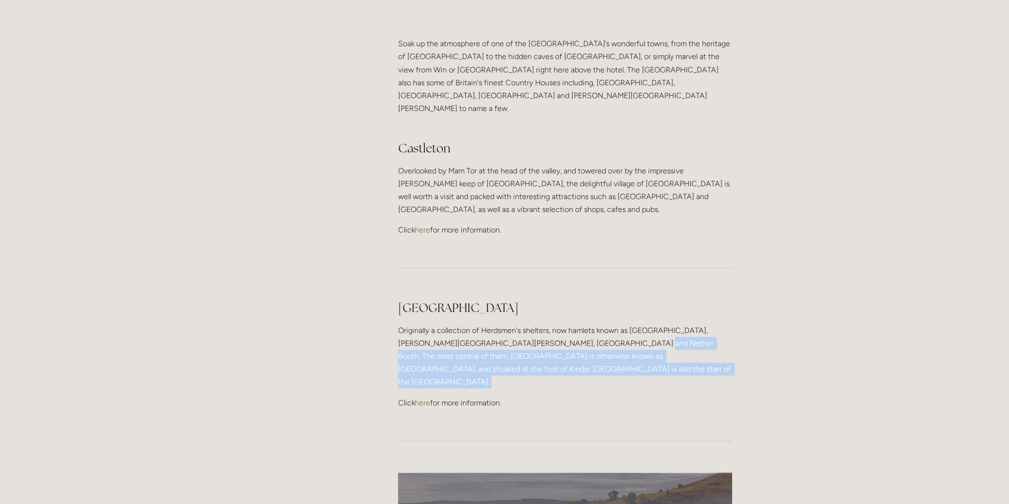
click at [682, 325] on p "Originally a collection of Herdsmen's shelters, now hamlets known as Upper Boot…" at bounding box center [565, 357] width 334 height 65
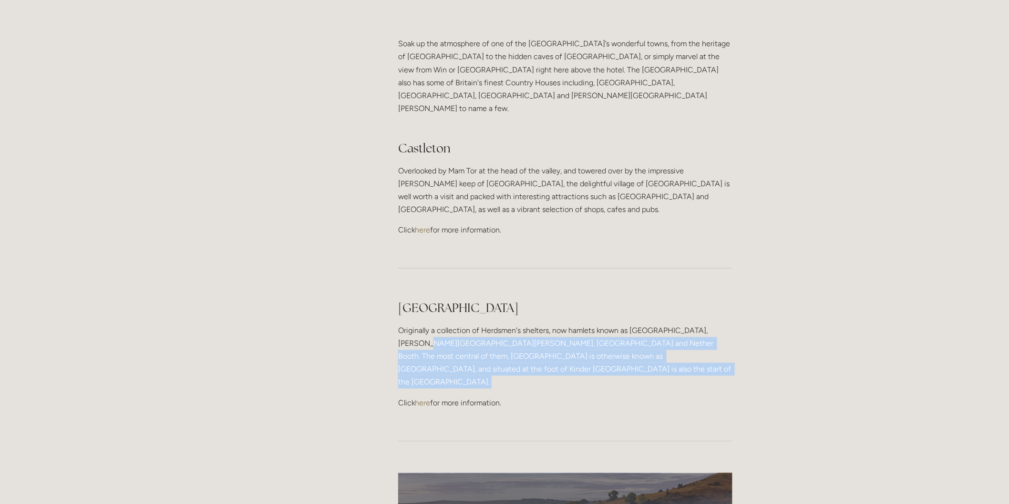
drag, startPoint x: 682, startPoint y: 315, endPoint x: 412, endPoint y: 289, distance: 272.1
click at [413, 325] on p "Originally a collection of Herdsmen's shelters, now hamlets known as Upper Boot…" at bounding box center [565, 357] width 334 height 65
click at [412, 325] on p "Originally a collection of Herdsmen's shelters, now hamlets known as Upper Boot…" at bounding box center [565, 357] width 334 height 65
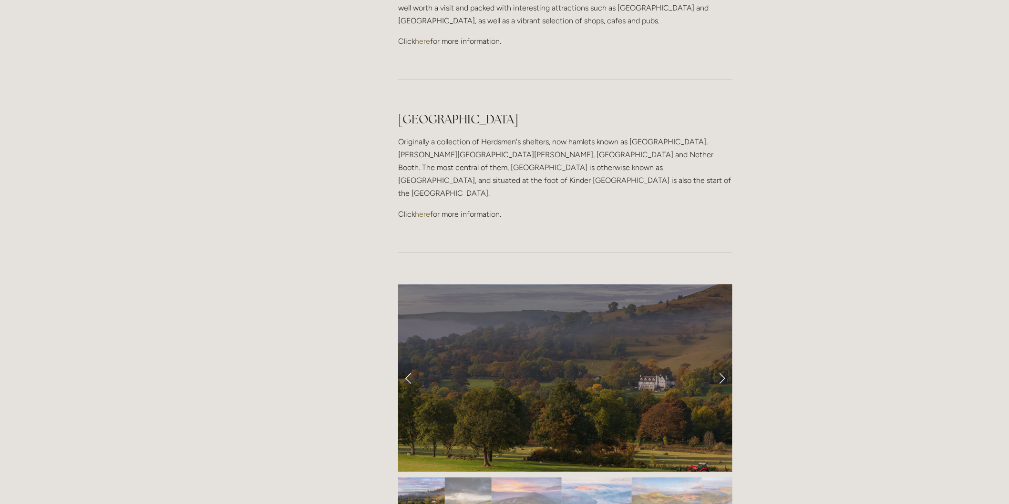
scroll to position [741, 0]
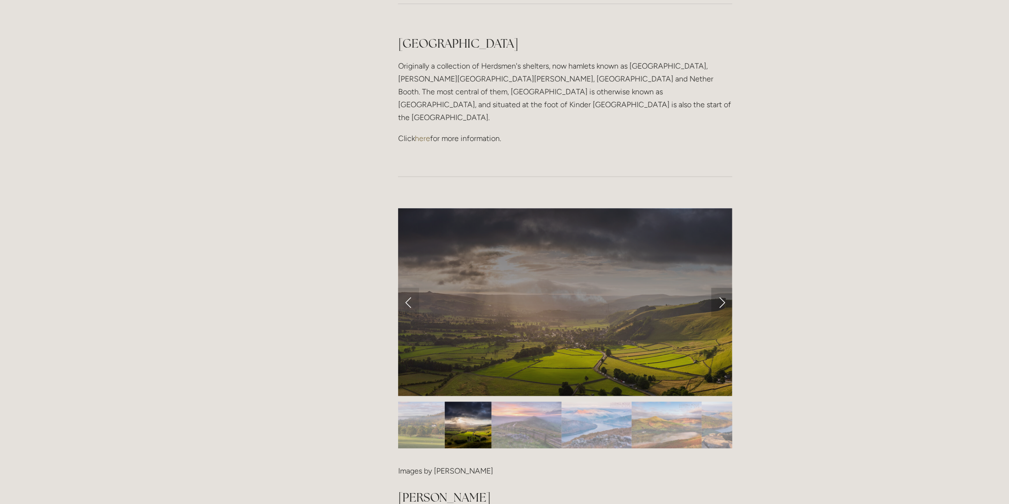
click at [718, 288] on link "Next Slide" at bounding box center [721, 302] width 21 height 29
click at [720, 288] on link "Next Slide" at bounding box center [721, 302] width 21 height 29
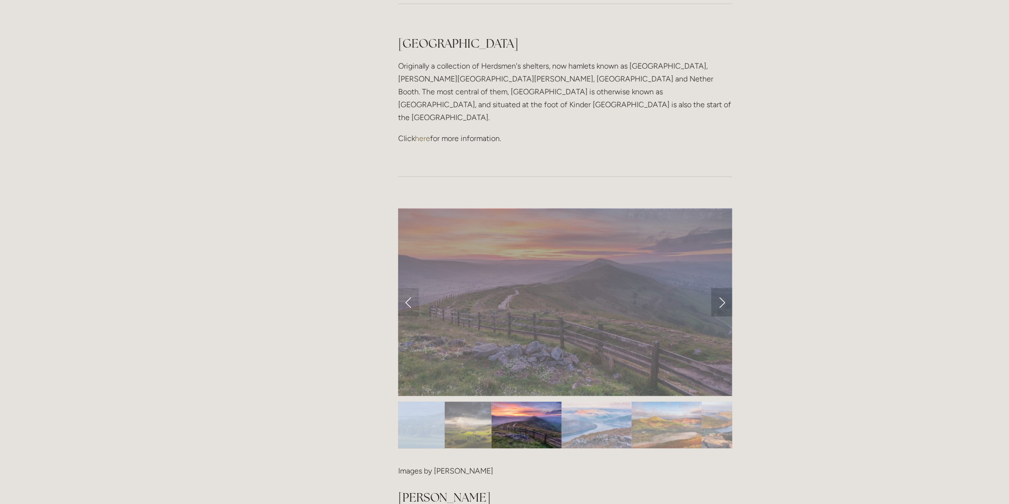
click at [720, 288] on link "Next Slide" at bounding box center [721, 302] width 21 height 29
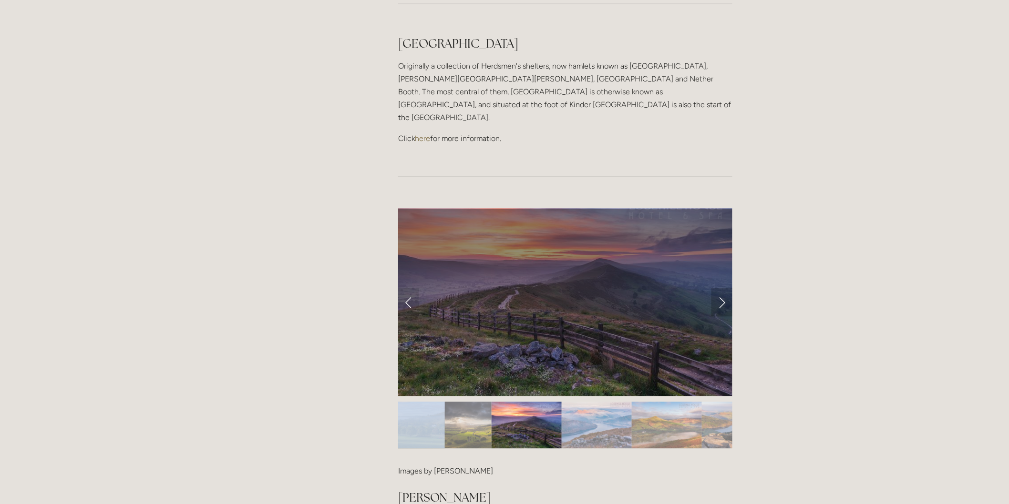
click at [720, 288] on link "Next Slide" at bounding box center [721, 302] width 21 height 29
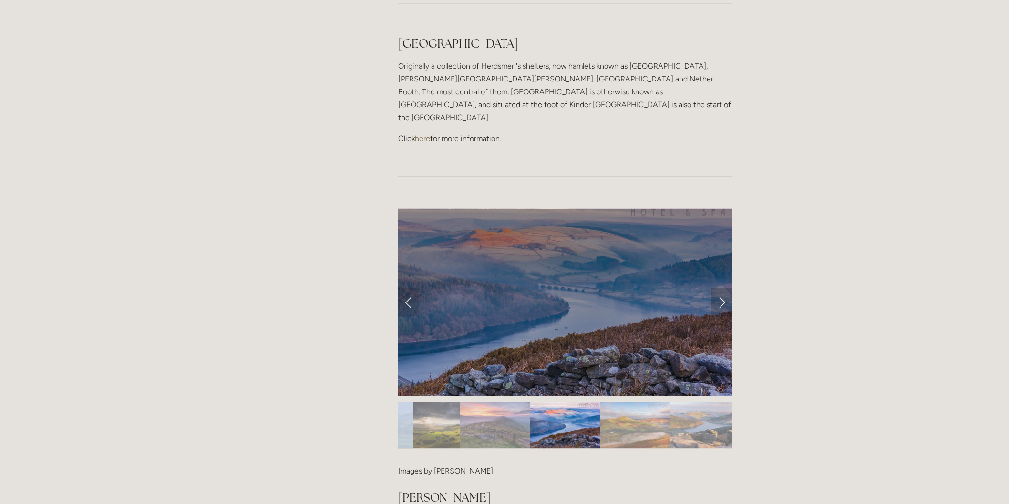
click at [725, 288] on link "Next Slide" at bounding box center [721, 302] width 21 height 29
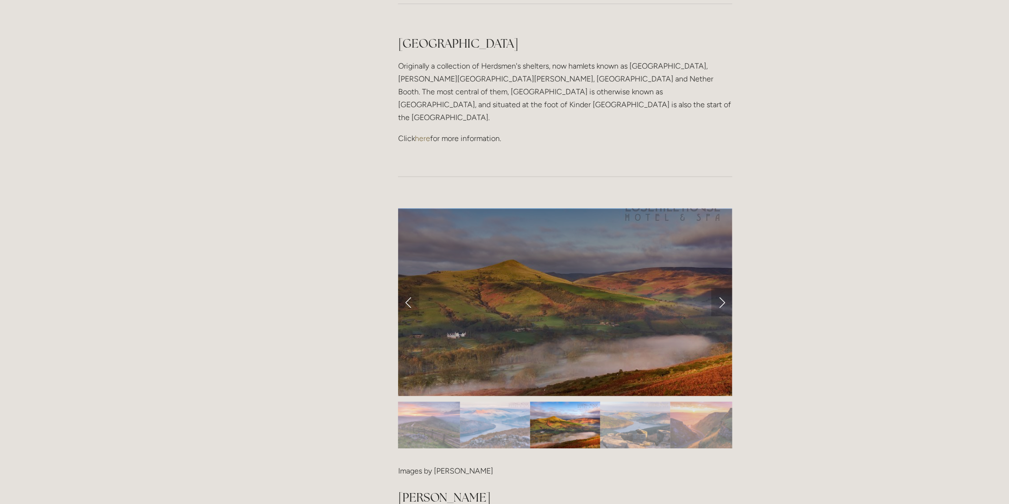
click at [725, 288] on link "Next Slide" at bounding box center [721, 302] width 21 height 29
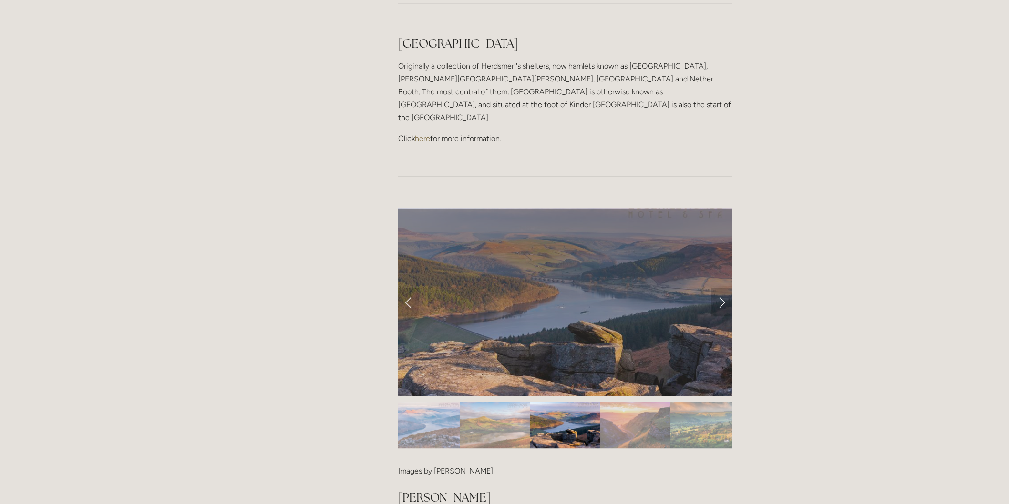
click at [725, 288] on link "Next Slide" at bounding box center [721, 302] width 21 height 29
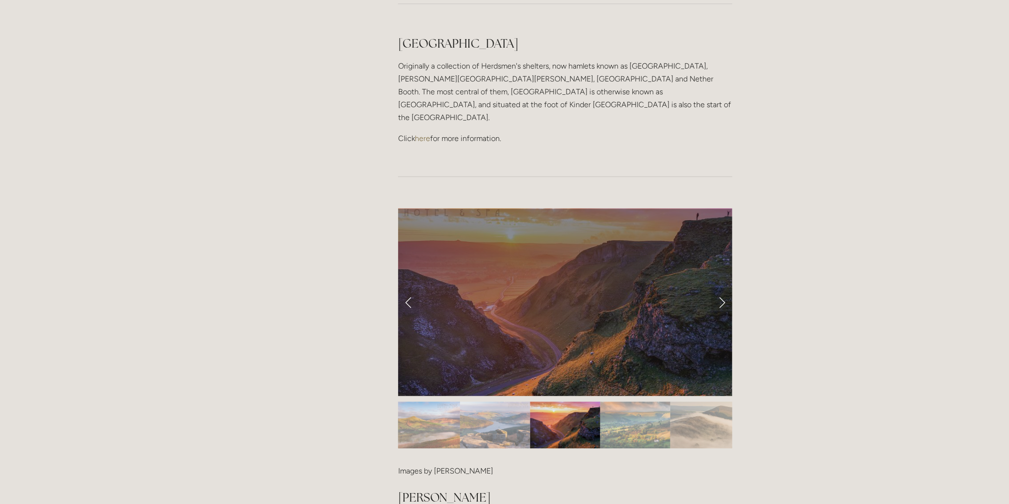
click at [725, 288] on link "Next Slide" at bounding box center [721, 302] width 21 height 29
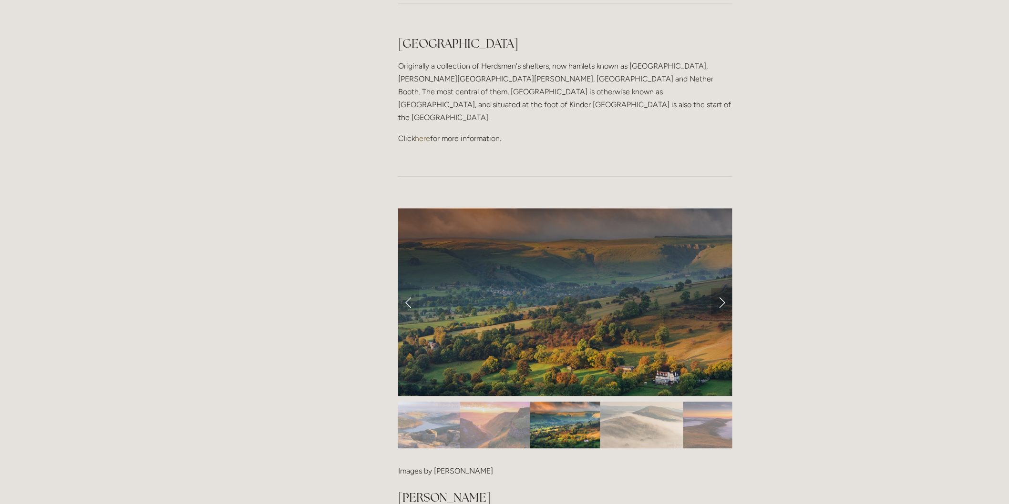
click at [725, 288] on link "Next Slide" at bounding box center [721, 302] width 21 height 29
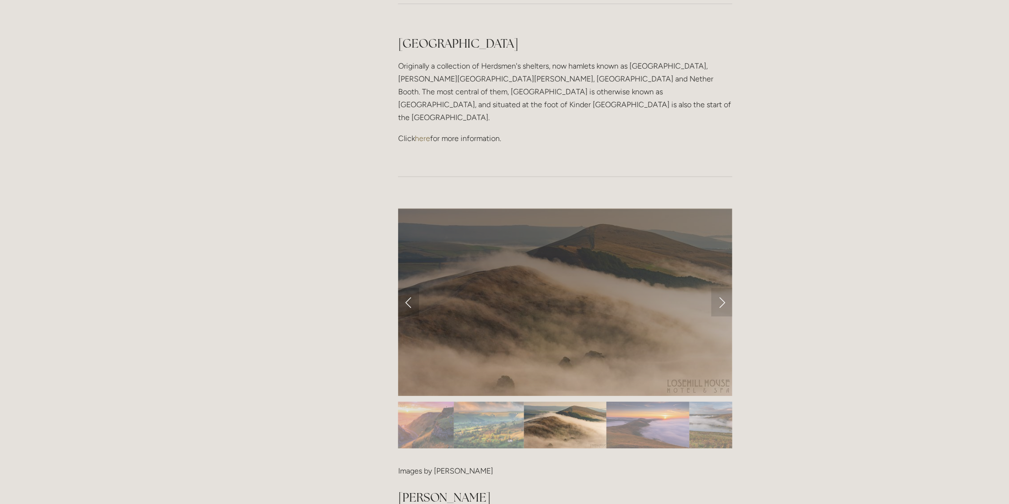
click at [412, 288] on link "Previous Slide" at bounding box center [408, 302] width 21 height 29
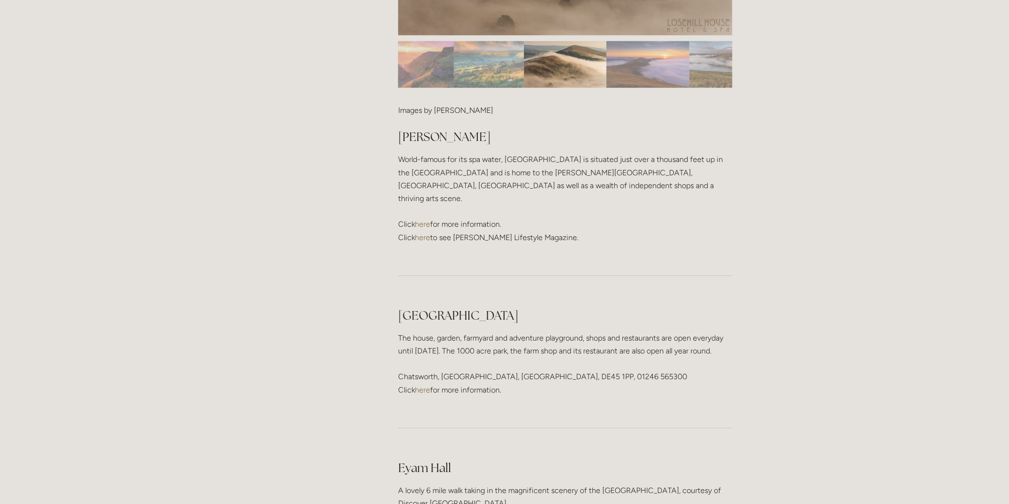
scroll to position [1112, 0]
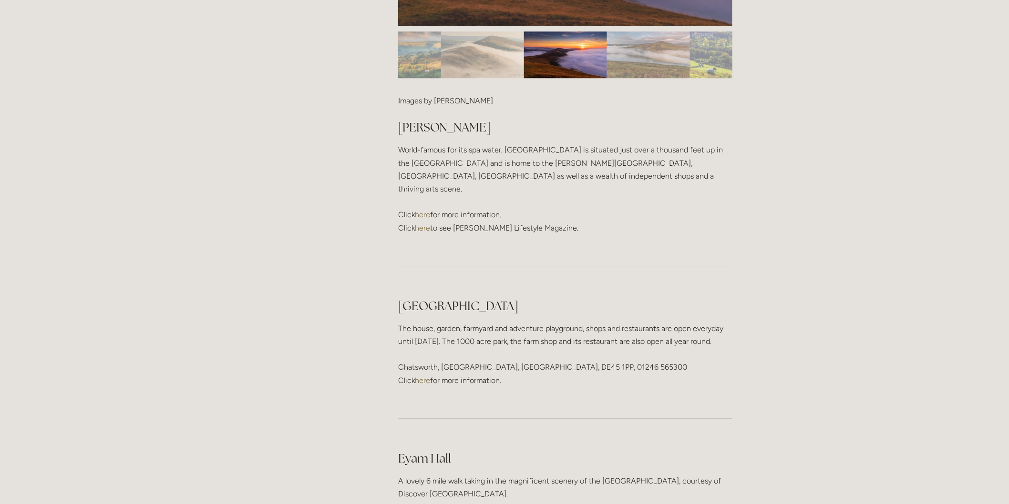
drag, startPoint x: 406, startPoint y: 248, endPoint x: 859, endPoint y: 298, distance: 455.2
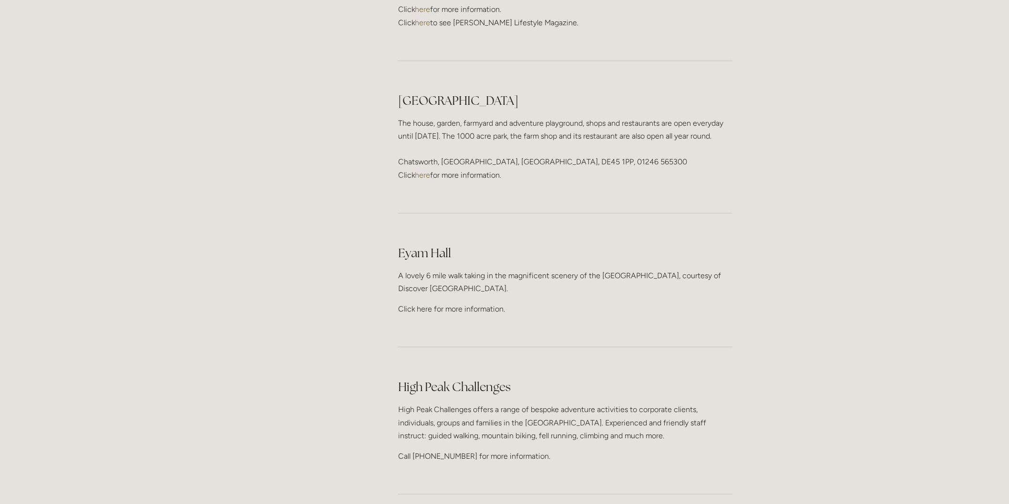
scroll to position [1324, 0]
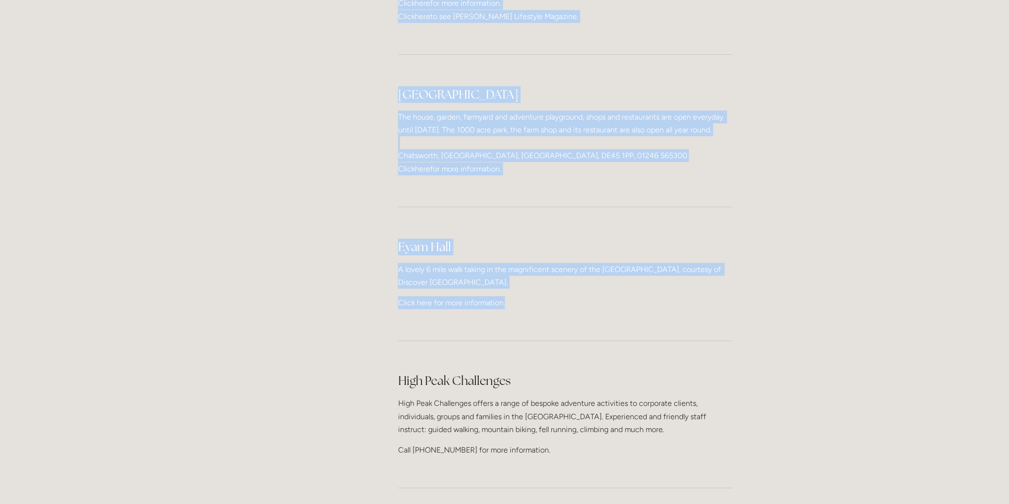
drag, startPoint x: 347, startPoint y: 207, endPoint x: 597, endPoint y: 229, distance: 251.7
click at [597, 229] on main "About Our Facilities Our Hotel & History Our Ethos Offers News Newsletter Peak …" at bounding box center [504, 320] width 486 height 3002
click at [598, 297] on p "Click here for more information." at bounding box center [565, 303] width 334 height 13
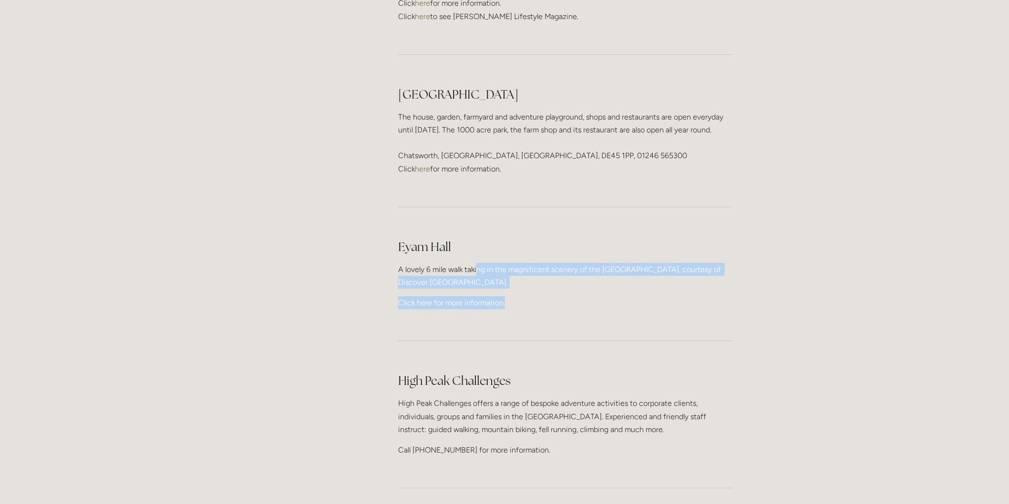
drag, startPoint x: 617, startPoint y: 239, endPoint x: 477, endPoint y: 199, distance: 145.0
click at [477, 239] on div "Eyam Hall A lovely 6 mile walk taking in the magnificent scenery of the Hope Va…" at bounding box center [565, 274] width 334 height 71
click at [477, 263] on p "A lovely 6 mile walk taking in the magnificent scenery of the Hope Valley, cour…" at bounding box center [565, 276] width 334 height 26
drag, startPoint x: 549, startPoint y: 329, endPoint x: 692, endPoint y: 356, distance: 145.1
click at [692, 373] on div "High Peak Challenges High Peak Challenges offers a range of bespoke adventure a…" at bounding box center [565, 415] width 334 height 84
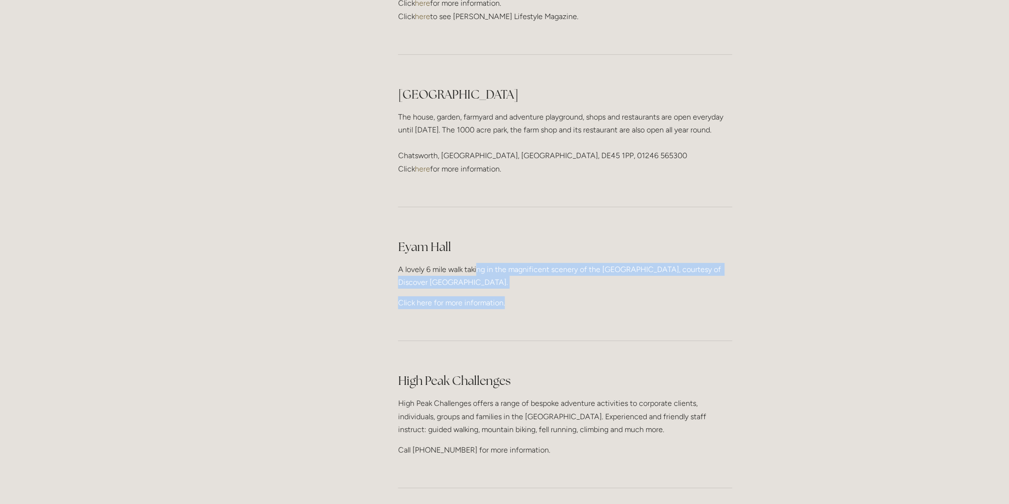
click at [692, 397] on p "High Peak Challenges offers a range of bespoke adventure activities to corporat…" at bounding box center [565, 416] width 334 height 39
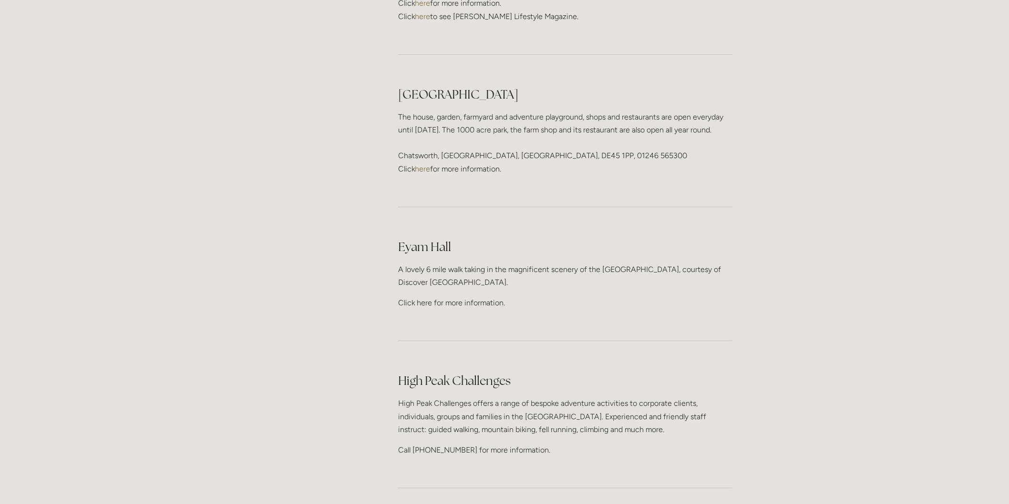
scroll to position [1377, 0]
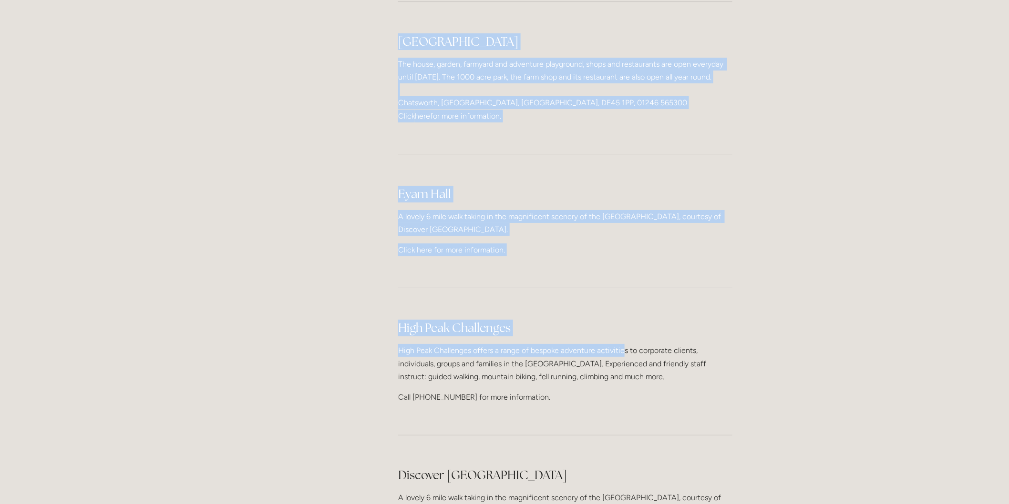
drag, startPoint x: 388, startPoint y: 262, endPoint x: 631, endPoint y: 274, distance: 244.0
click at [631, 274] on main "About Our Facilities Our Hotel & History Our Ethos Offers News Newsletter Peak …" at bounding box center [504, 267] width 486 height 3002
click at [631, 320] on div "High Peak Challenges High Peak Challenges offers a range of bespoke adventure a…" at bounding box center [565, 362] width 334 height 84
drag, startPoint x: 712, startPoint y: 275, endPoint x: 720, endPoint y: 313, distance: 39.0
click at [720, 320] on div "High Peak Challenges High Peak Challenges offers a range of bespoke adventure a…" at bounding box center [565, 362] width 334 height 84
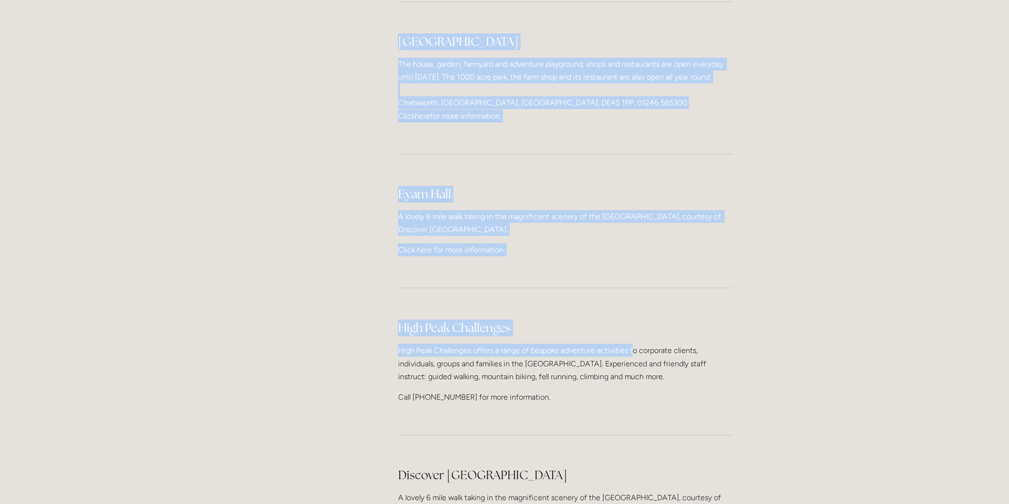
click at [720, 344] on p "High Peak Challenges offers a range of bespoke adventure activities to corporat…" at bounding box center [565, 363] width 334 height 39
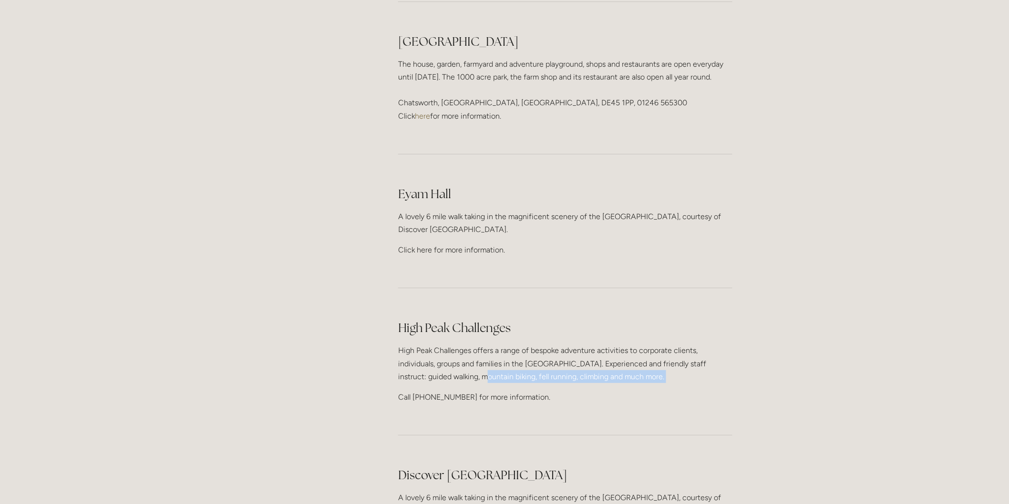
drag, startPoint x: 720, startPoint y: 313, endPoint x: 465, endPoint y: 311, distance: 254.6
click at [465, 344] on p "High Peak Challenges offers a range of bespoke adventure activities to corporat…" at bounding box center [565, 363] width 334 height 39
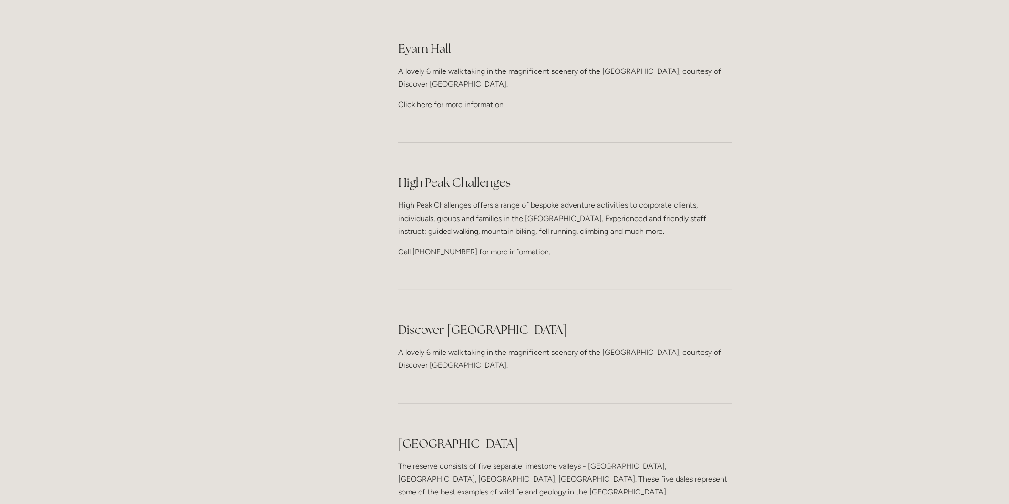
scroll to position [1536, 0]
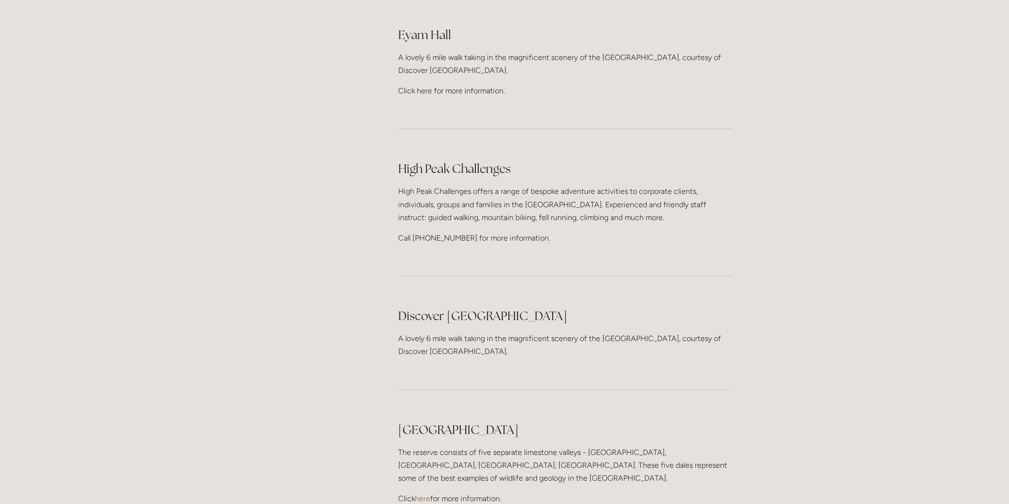
drag, startPoint x: 383, startPoint y: 365, endPoint x: 704, endPoint y: 413, distance: 324.0
click at [704, 413] on main "About Our Facilities Our Hotel & History Our Ethos Offers News Newsletter Peak …" at bounding box center [504, 108] width 486 height 3002
click at [704, 493] on p "Click here for more information." at bounding box center [565, 499] width 334 height 13
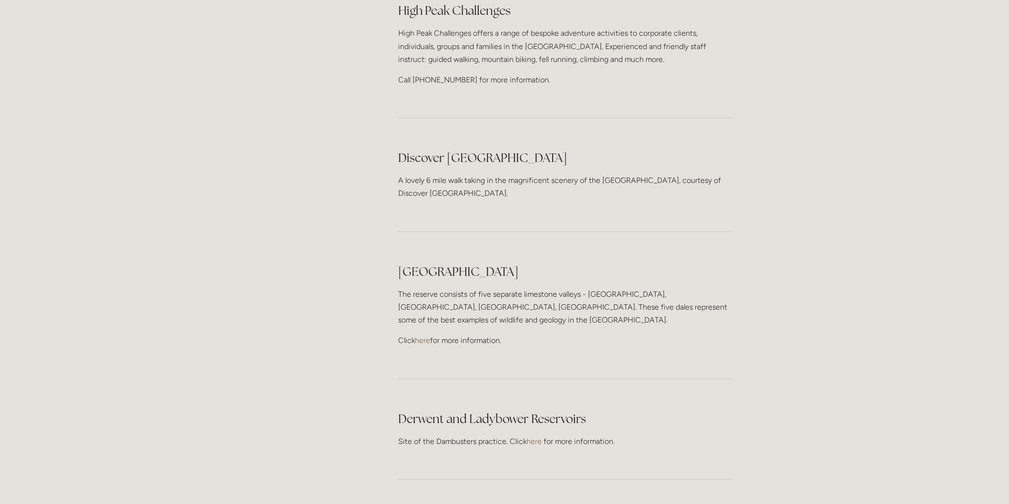
scroll to position [1695, 0]
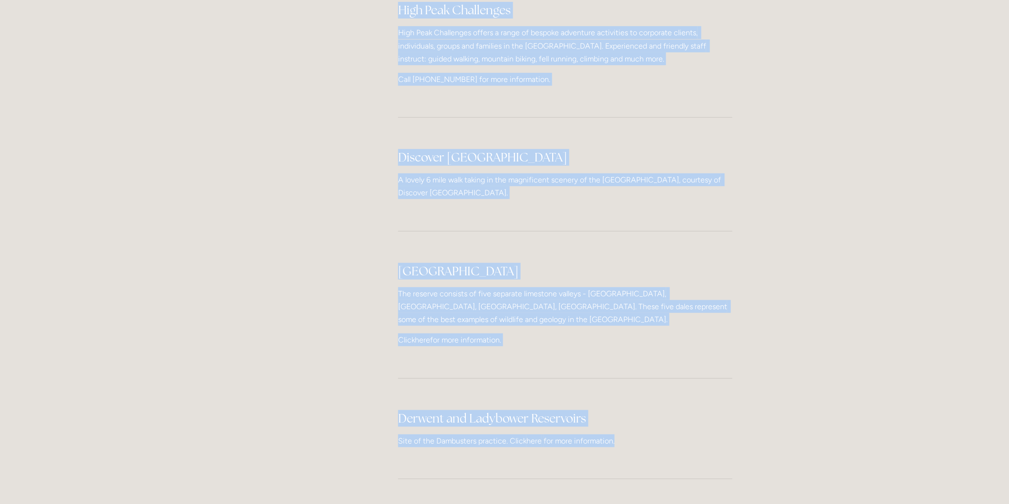
drag, startPoint x: 669, startPoint y: 382, endPoint x: 371, endPoint y: 332, distance: 302.2
click at [371, 332] on html "Rooms Rooms Your Stay Book a stay Offers Spa Spa About" at bounding box center [504, 162] width 1009 height 3715
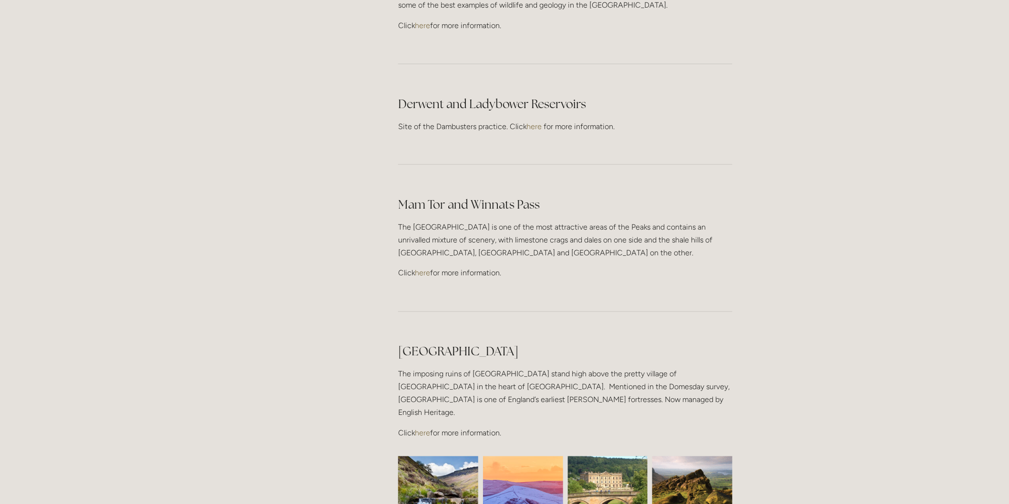
scroll to position [2013, 0]
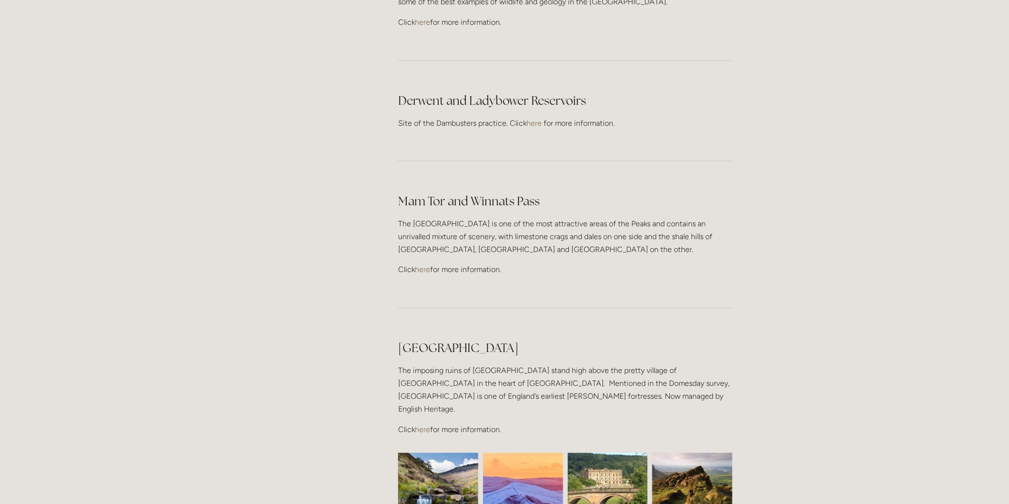
drag, startPoint x: 399, startPoint y: 287, endPoint x: 775, endPoint y: 335, distance: 379.4
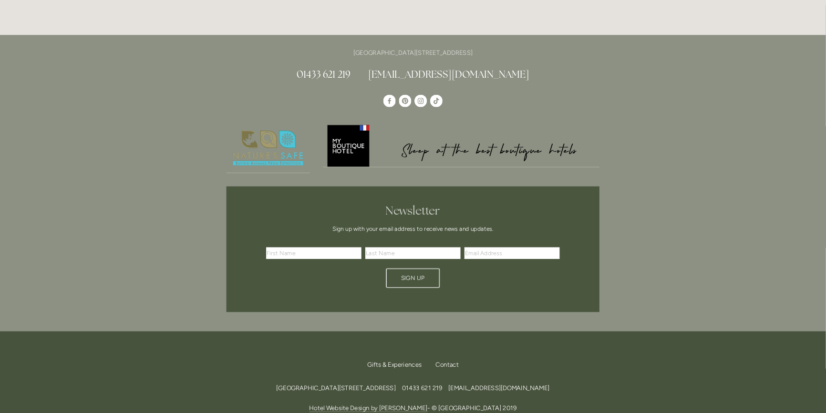
scroll to position [0, 0]
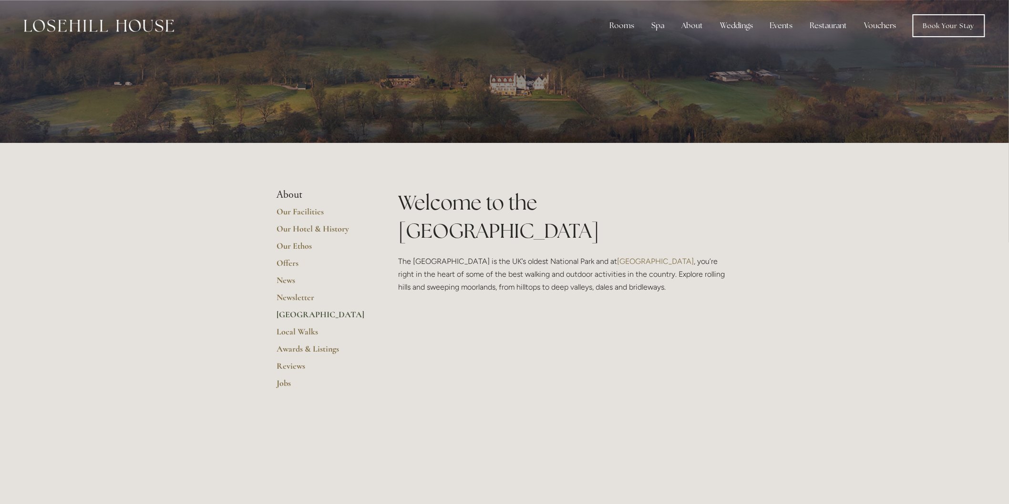
click at [489, 95] on div at bounding box center [504, 71] width 1009 height 143
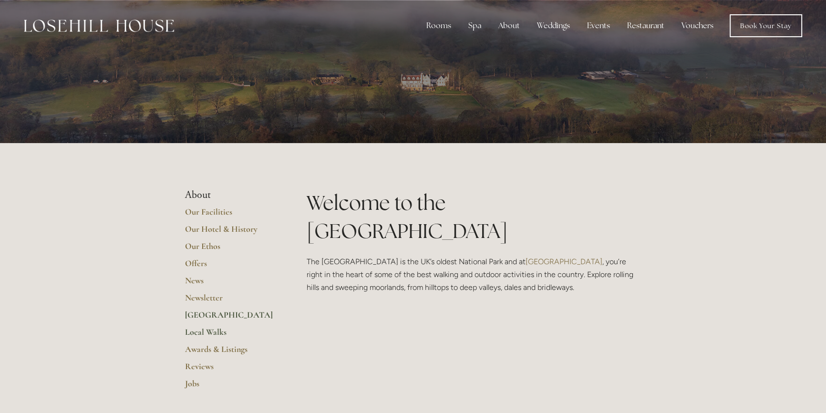
click at [219, 334] on link "Local Walks" at bounding box center [230, 335] width 91 height 17
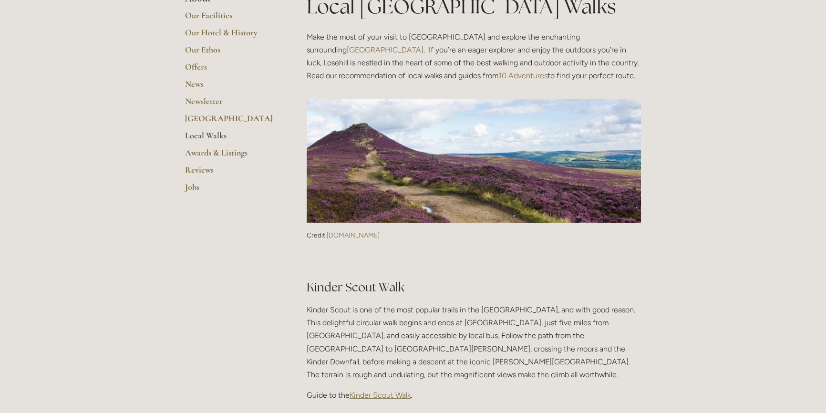
scroll to position [303, 0]
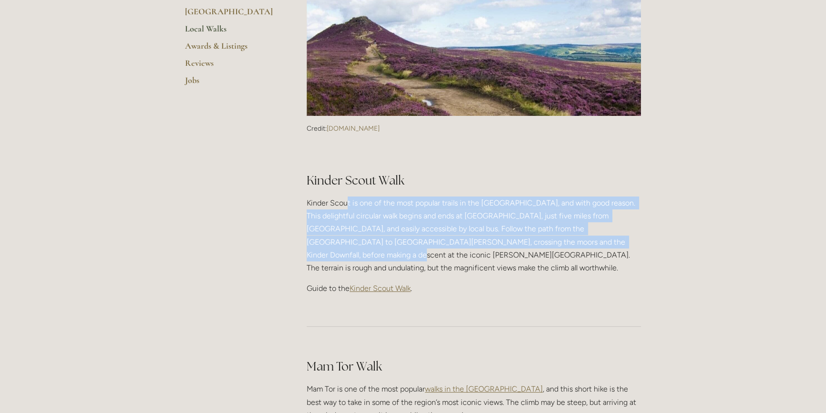
drag, startPoint x: 346, startPoint y: 201, endPoint x: 613, endPoint y: 243, distance: 270.8
click at [613, 243] on p "Kinder Scout is one of the most popular trails in the [GEOGRAPHIC_DATA], and wi…" at bounding box center [474, 235] width 334 height 78
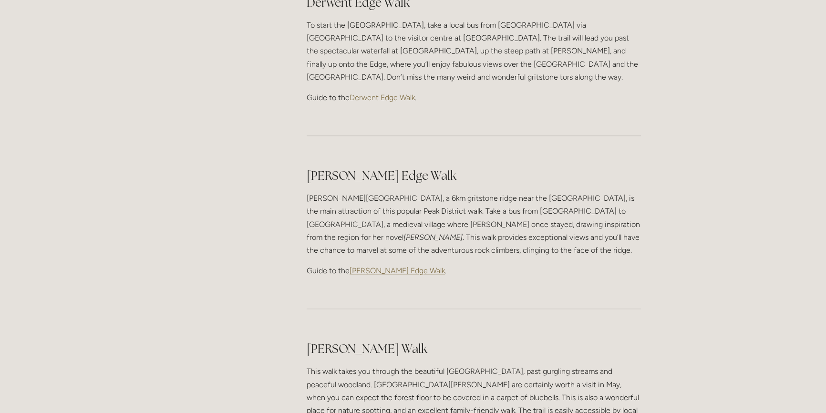
scroll to position [1127, 0]
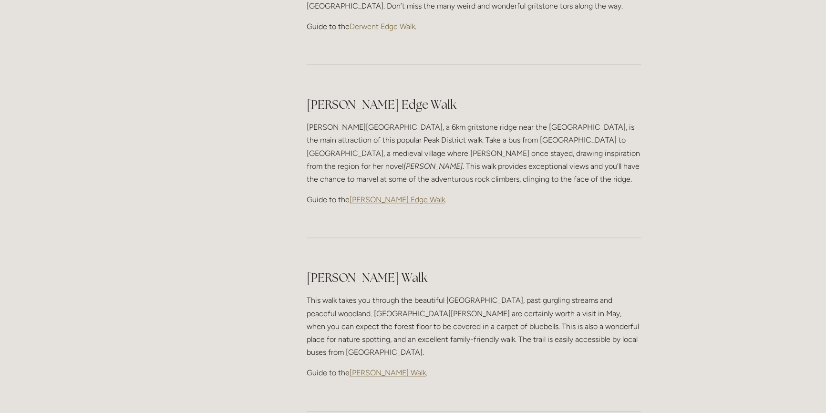
click at [388, 294] on p "This walk takes you through the beautiful Longshaw Estate, past gurgling stream…" at bounding box center [474, 326] width 334 height 65
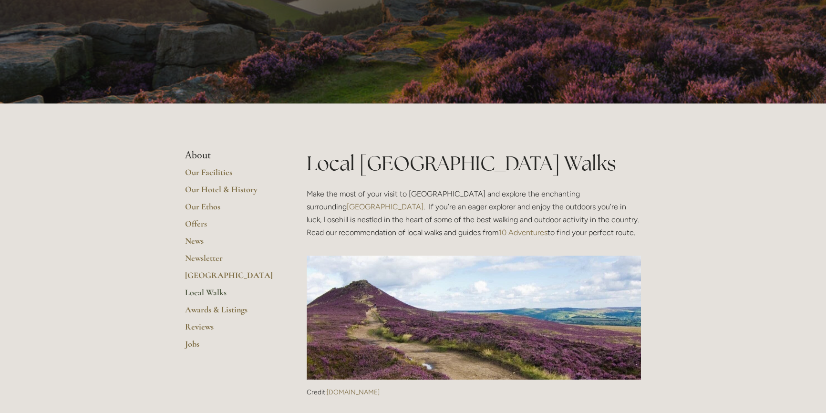
scroll to position [0, 0]
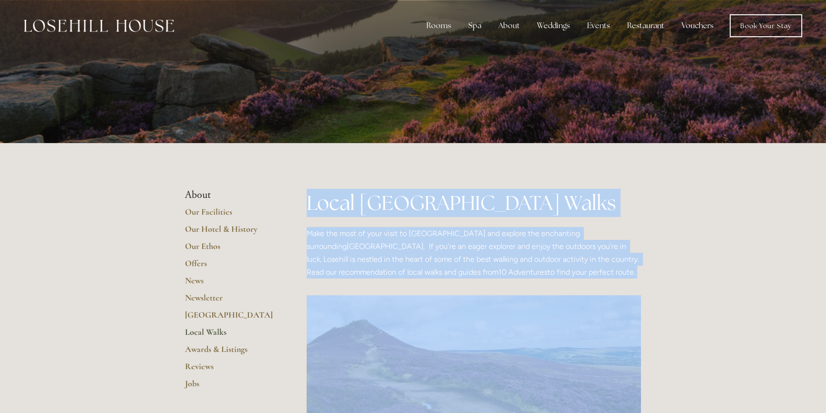
drag, startPoint x: 408, startPoint y: 181, endPoint x: 736, endPoint y: 257, distance: 337.3
click at [551, 277] on p "Make the most of your visit to Losehill House and explore the enchanting surrou…" at bounding box center [474, 253] width 334 height 52
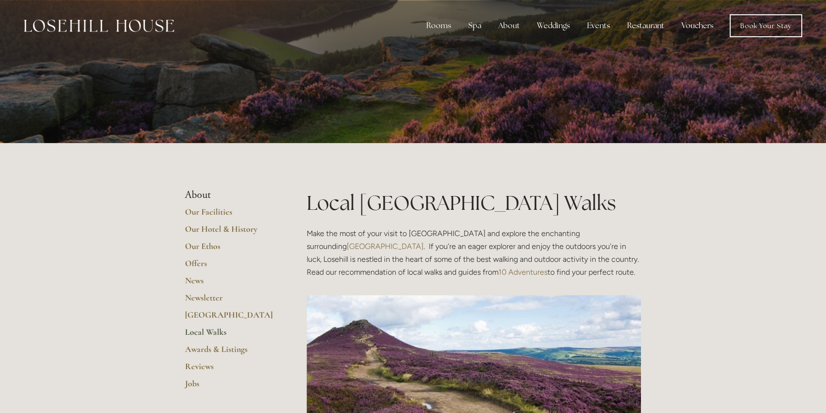
drag, startPoint x: 527, startPoint y: 262, endPoint x: 479, endPoint y: 226, distance: 59.7
click at [479, 227] on p "Make the most of your visit to Losehill House and explore the enchanting surrou…" at bounding box center [474, 253] width 334 height 52
click at [498, 275] on link "10 Adventures" at bounding box center [522, 272] width 49 height 9
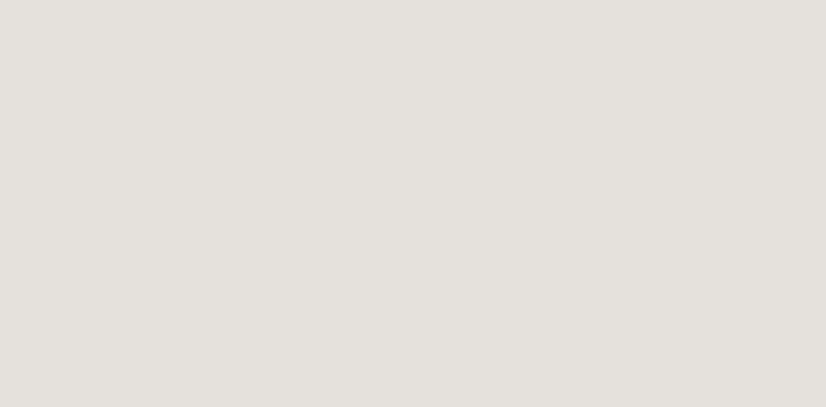
scroll to position [95, 0]
